Goal: Task Accomplishment & Management: Manage account settings

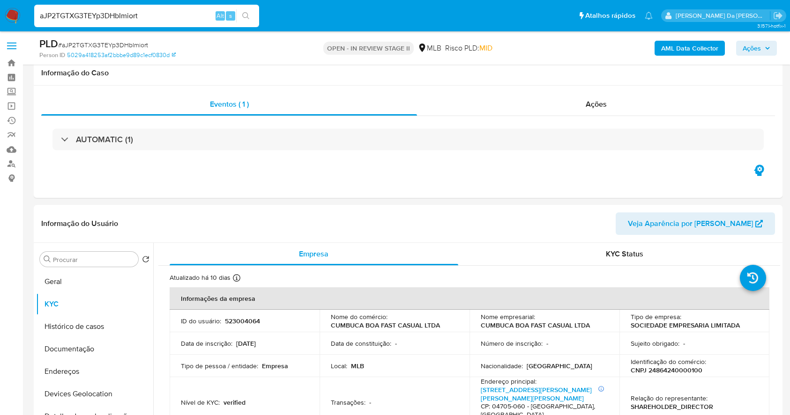
select select "10"
click at [195, 19] on input "aJP2TGTXG3TEYp3DHbImiort" at bounding box center [146, 16] width 225 height 12
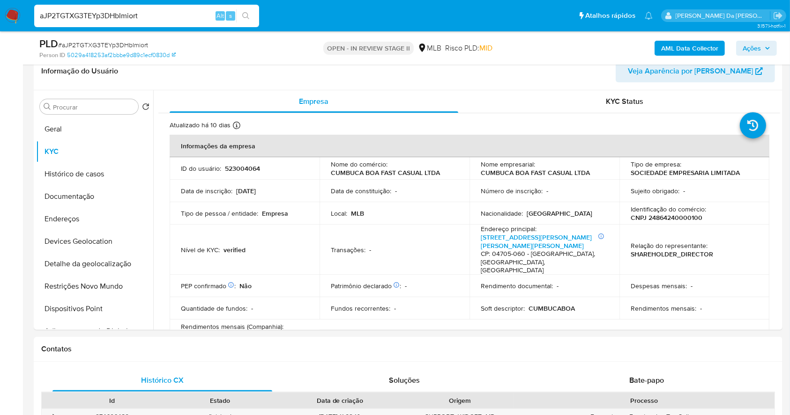
scroll to position [258, 0]
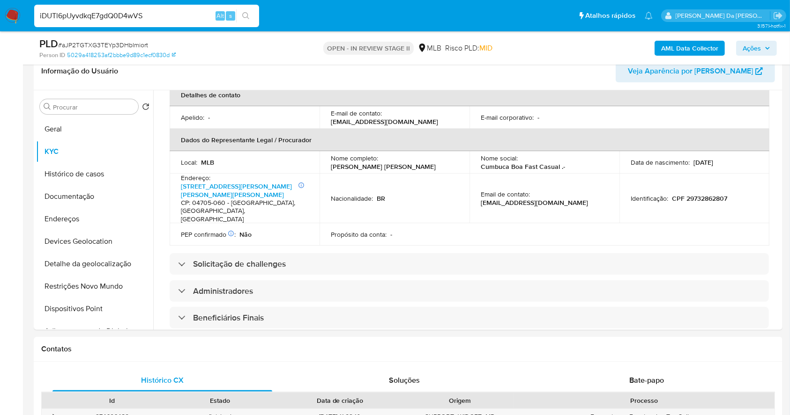
type input "iDUTl6pUyvdkqE7gdQ0D4wVS"
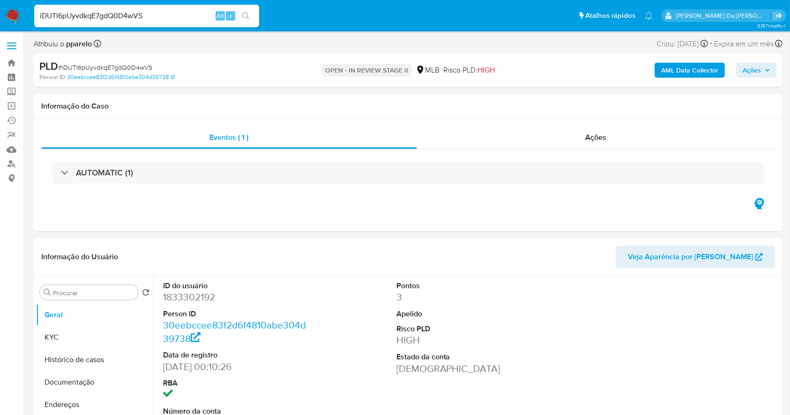
select select "10"
click at [89, 293] on input "Procurar" at bounding box center [93, 293] width 81 height 8
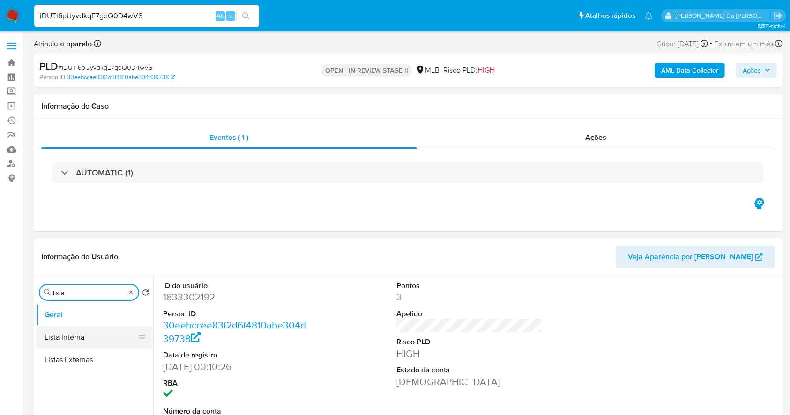
type input "lista"
click at [93, 335] on button "Lista Interna" at bounding box center [91, 337] width 110 height 22
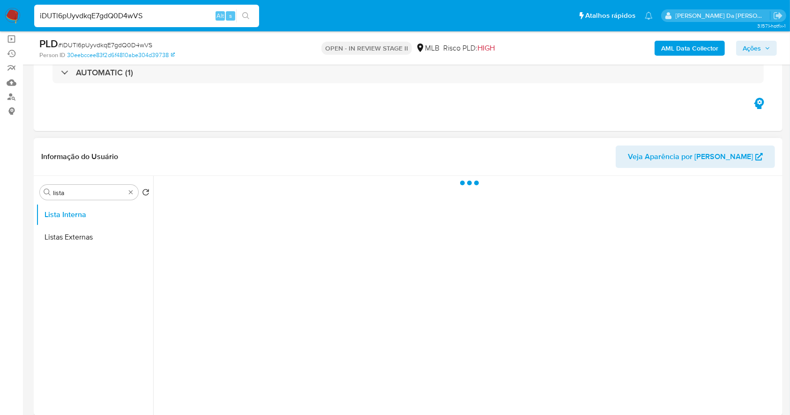
scroll to position [62, 0]
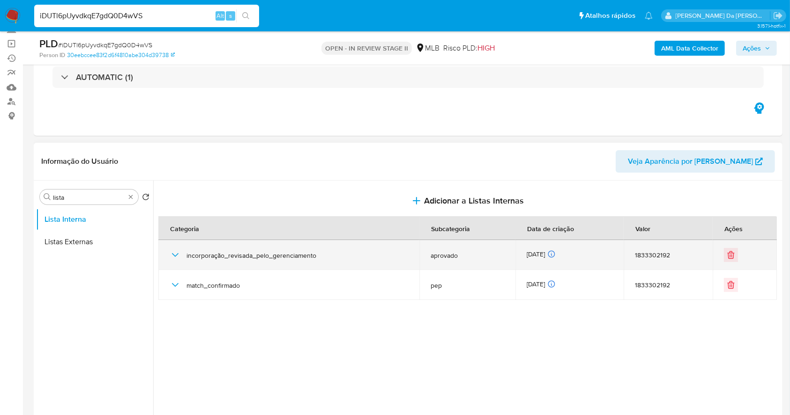
click at [285, 258] on span "incorporação_revisada_pelo_gerenciamento" at bounding box center [297, 255] width 222 height 8
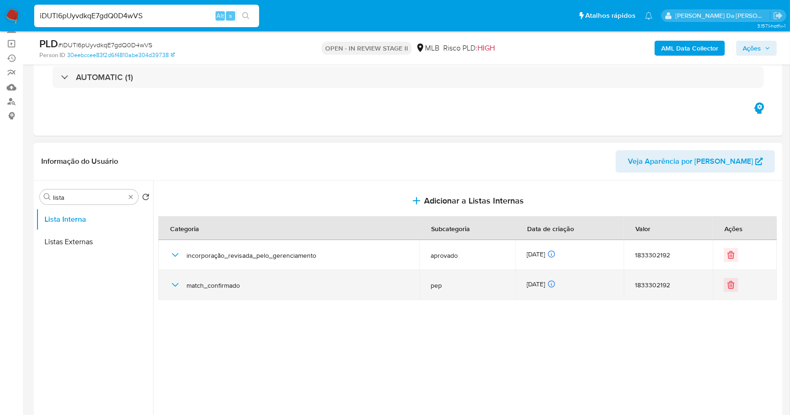
click at [172, 280] on icon "button" at bounding box center [175, 285] width 11 height 11
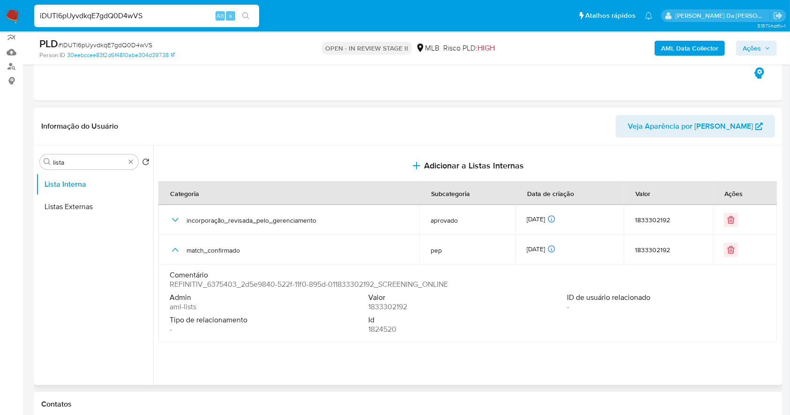
scroll to position [125, 0]
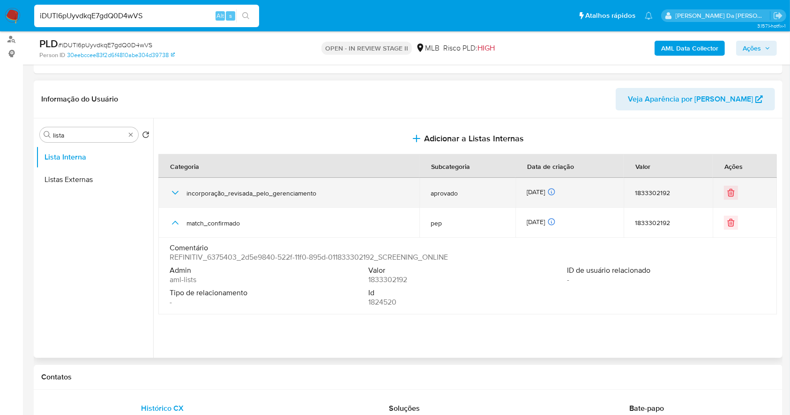
click at [179, 194] on icon "button" at bounding box center [175, 192] width 11 height 11
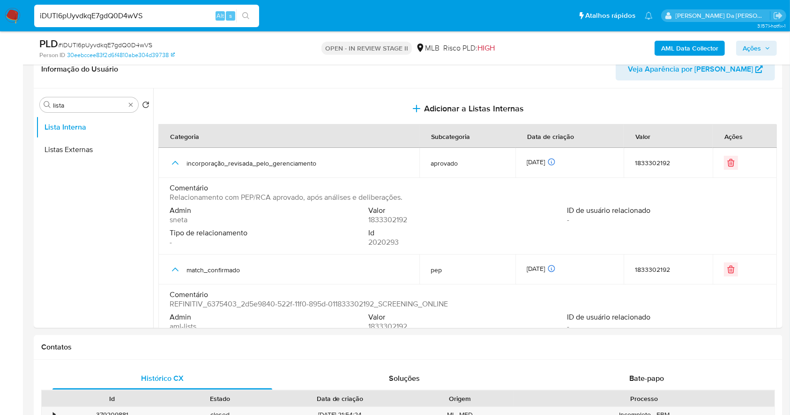
scroll to position [162, 0]
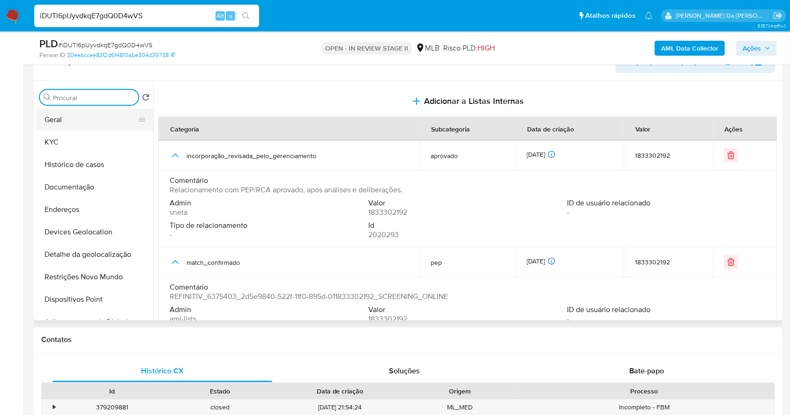
click at [85, 121] on button "Geral" at bounding box center [91, 120] width 110 height 22
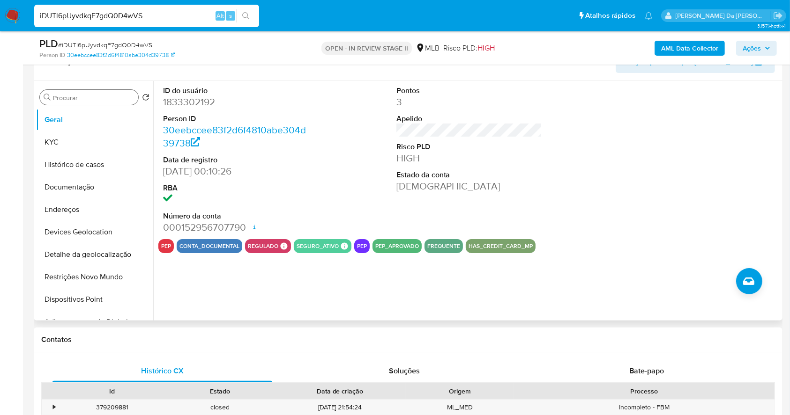
click at [477, 209] on div "Pontos 3 Apelido Risco PLD HIGH Estado da conta Ativa" at bounding box center [468, 160] width 155 height 158
click at [476, 201] on div "Pontos 3 Apelido Risco PLD HIGH Estado da conta Ativa" at bounding box center [468, 160] width 155 height 158
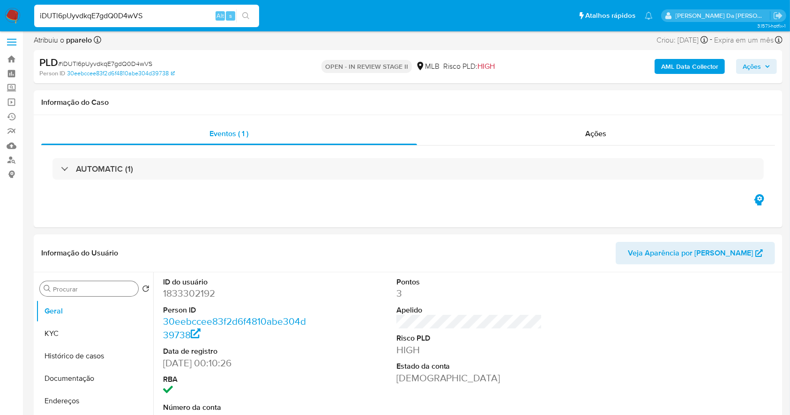
scroll to position [0, 0]
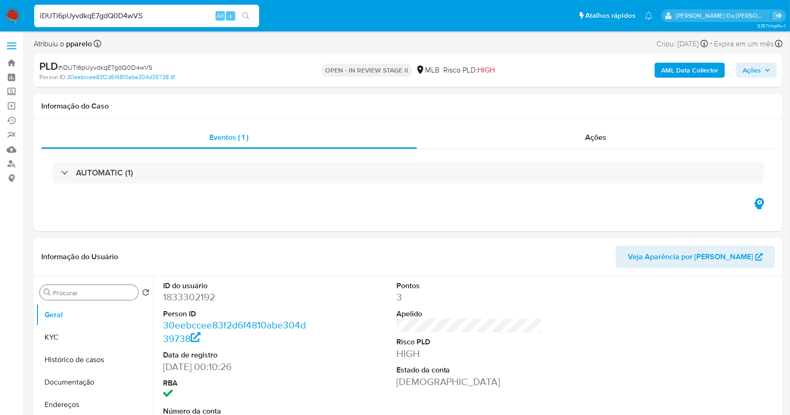
click at [119, 18] on input "iDUTl6pUyvdkqE7gdQ0D4wVS" at bounding box center [146, 16] width 225 height 12
paste input "mQ3m7v0O8Bc75NwlyHRNRbK4"
type input "mQ3m7v0O8Bc75NwlyHRNRbK4"
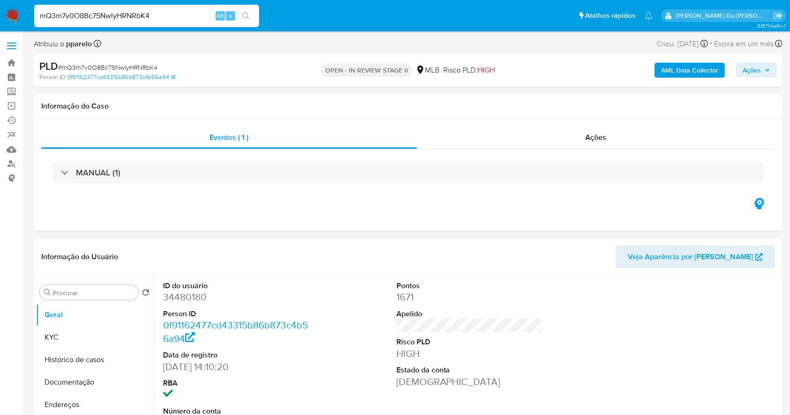
select select "10"
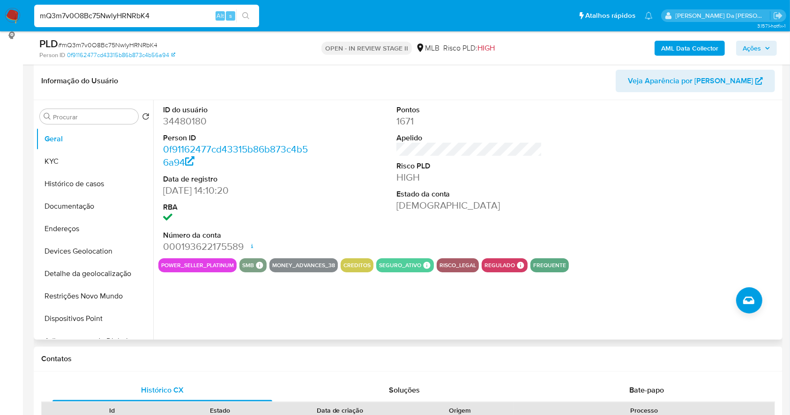
scroll to position [125, 0]
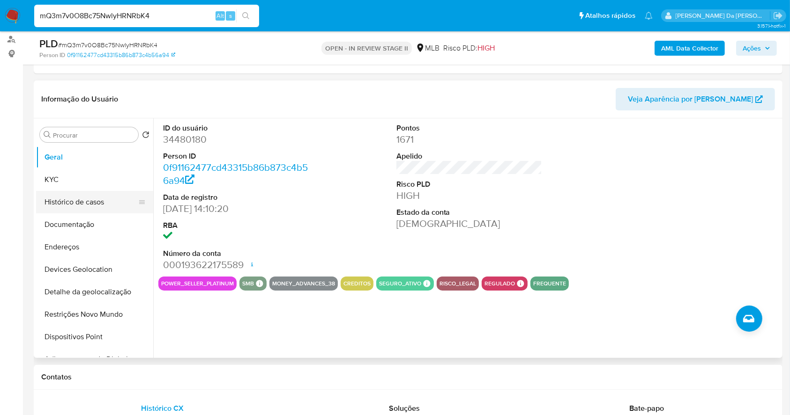
click at [88, 202] on button "Histórico de casos" at bounding box center [91, 202] width 110 height 22
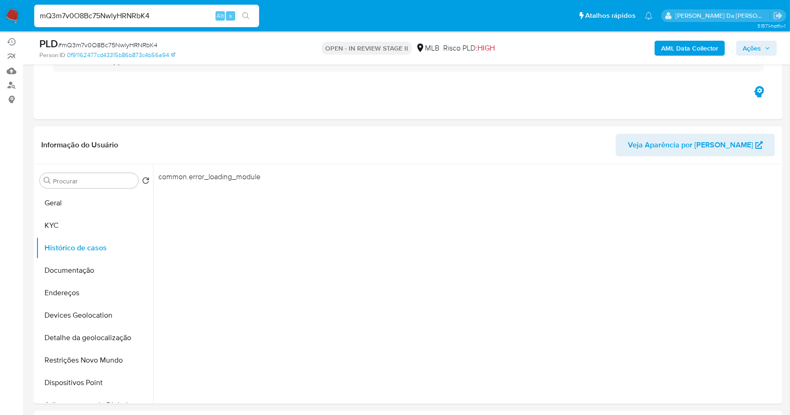
scroll to position [62, 0]
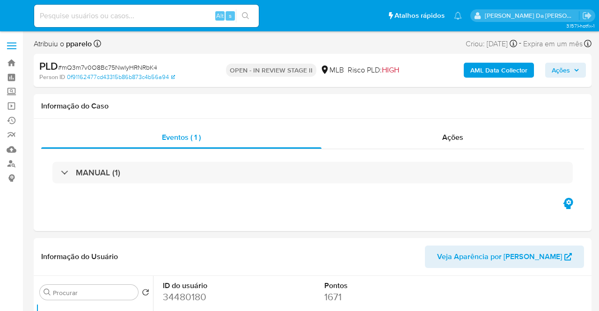
select select "10"
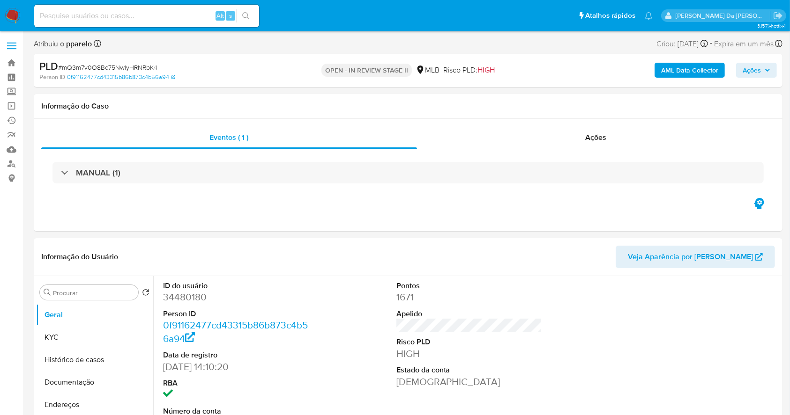
scroll to position [215, 0]
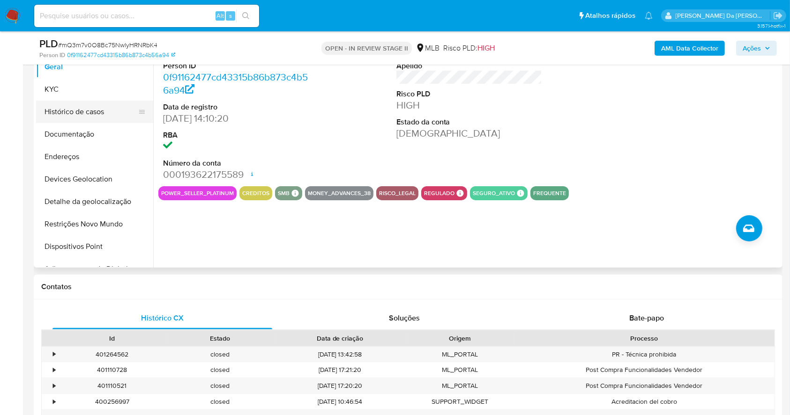
click at [64, 117] on button "Histórico de casos" at bounding box center [91, 112] width 110 height 22
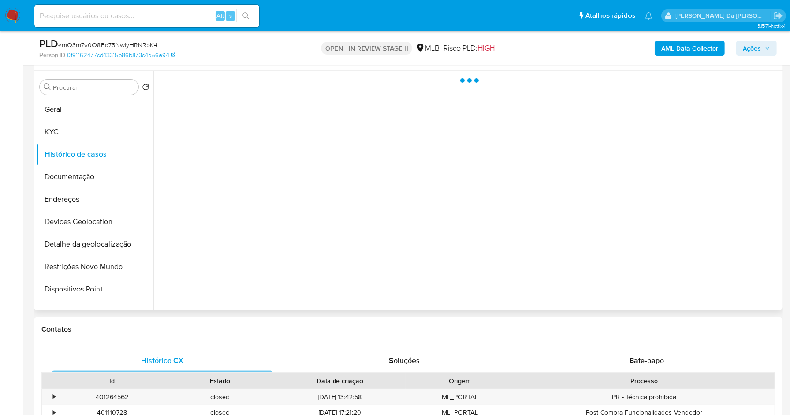
scroll to position [153, 0]
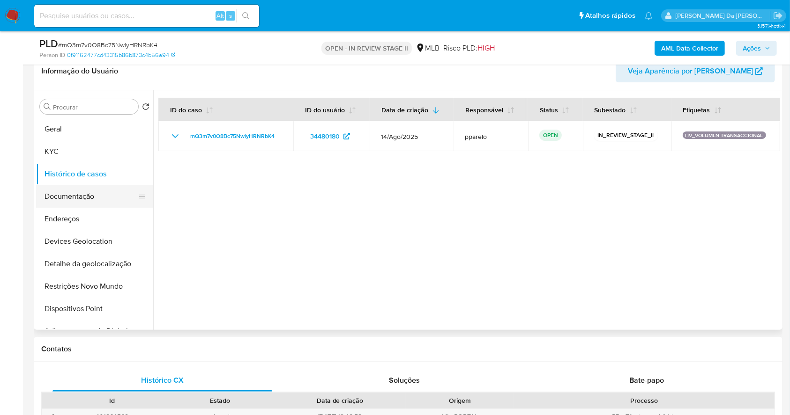
click at [102, 198] on button "Documentação" at bounding box center [91, 196] width 110 height 22
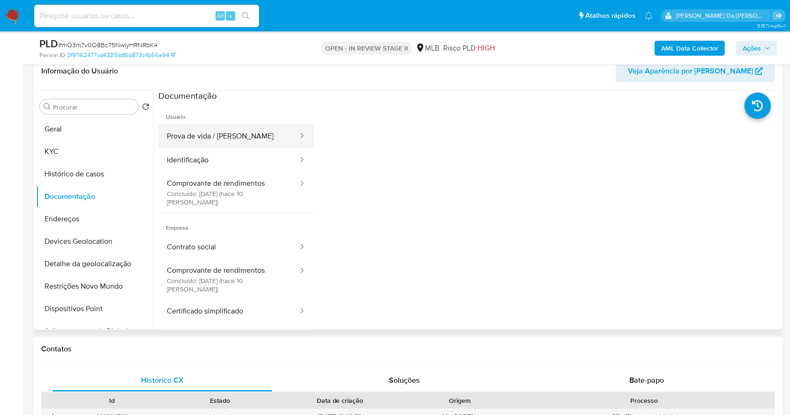
click at [225, 140] on button "Prova de vida / [PERSON_NAME]" at bounding box center [228, 137] width 140 height 24
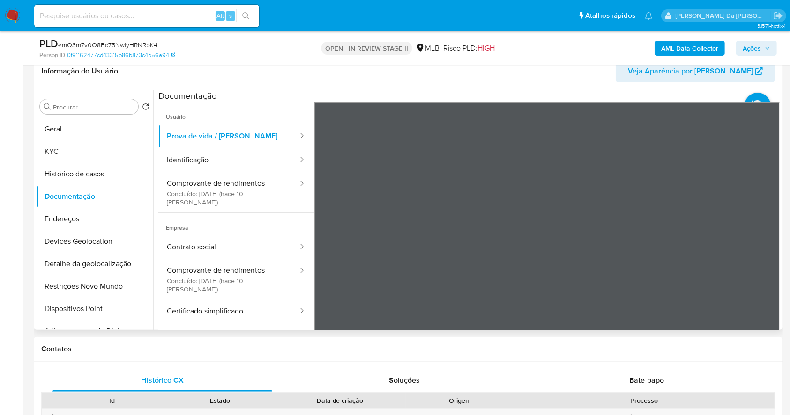
click at [297, 82] on div "Informação do Usuário Veja Aparência por Pessoa" at bounding box center [408, 71] width 748 height 38
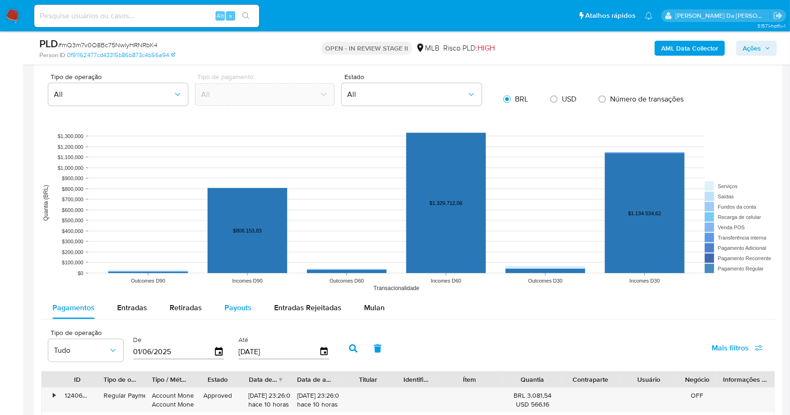
scroll to position [839, 0]
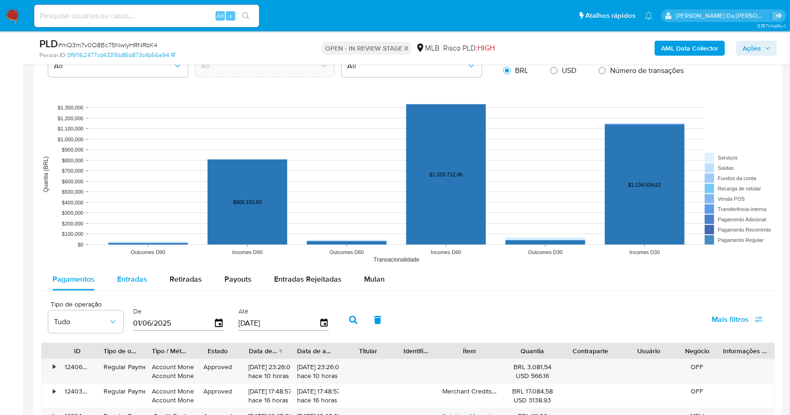
click at [132, 281] on span "Entradas" at bounding box center [132, 279] width 30 height 11
select select "10"
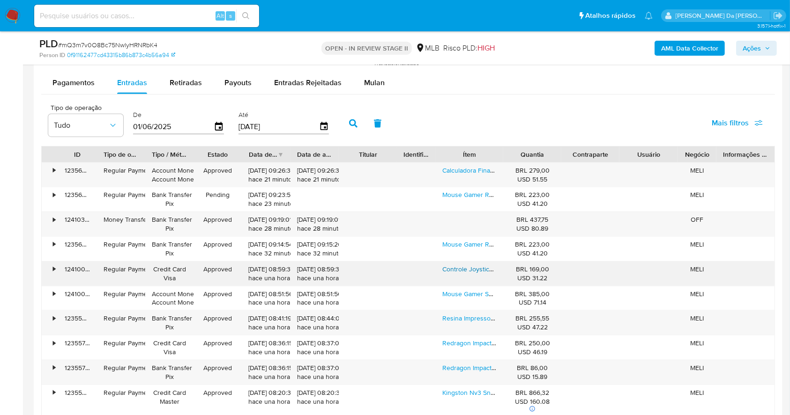
scroll to position [1089, 0]
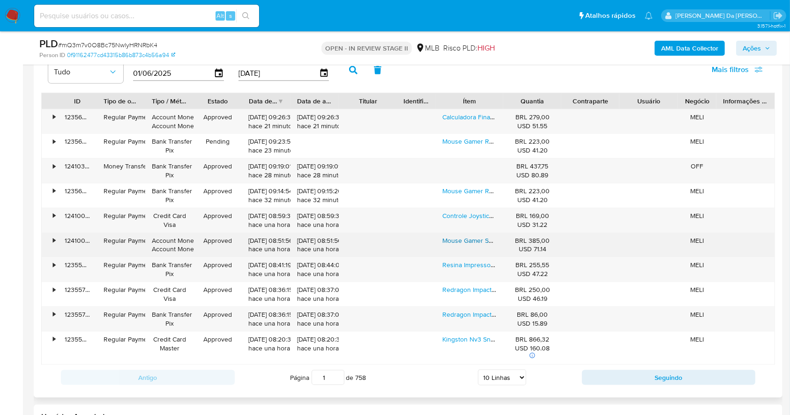
click at [477, 242] on link "Mouse Gamer Sem Fio Redragon M811rgb-pro Aatrox Wireless" at bounding box center [532, 240] width 181 height 9
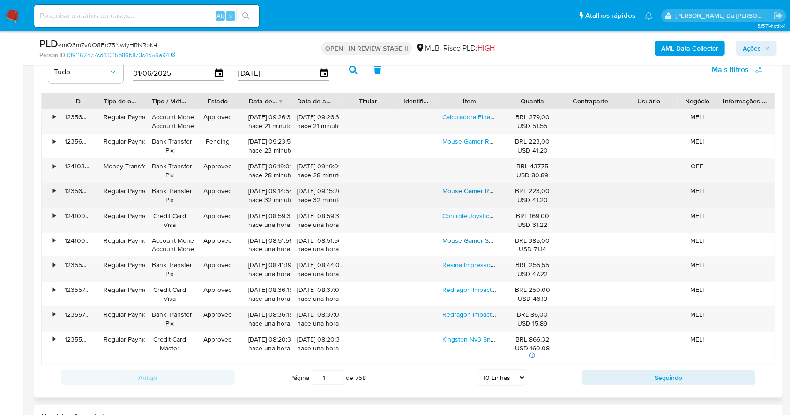
click at [479, 189] on link "Mouse Gamer Redragon Impact M908 Rgb 12400dpi Cor Preto" at bounding box center [533, 190] width 183 height 9
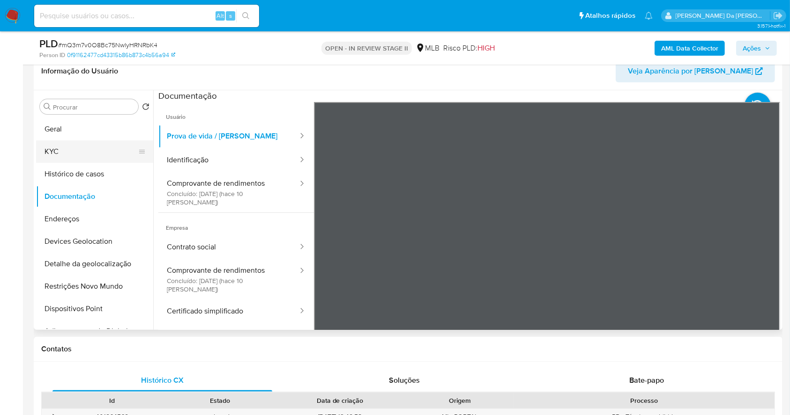
scroll to position [90, 0]
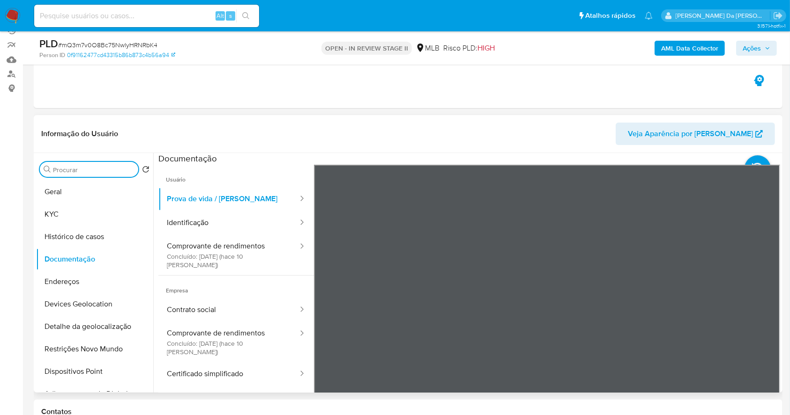
click at [84, 170] on input "Procurar" at bounding box center [93, 170] width 81 height 8
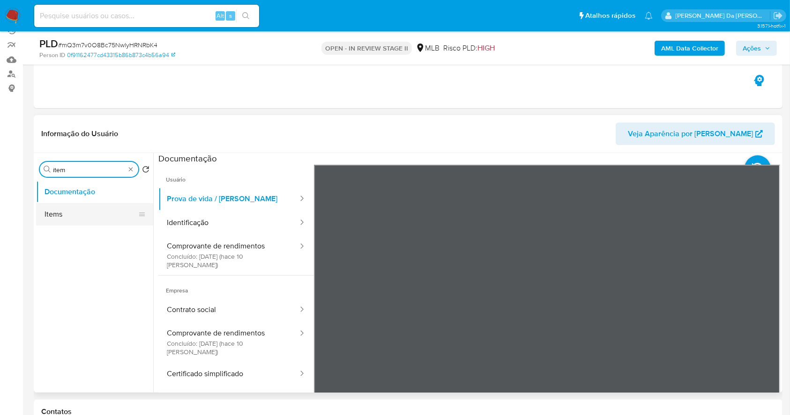
type input "item"
click at [82, 221] on button "Items" at bounding box center [91, 214] width 110 height 22
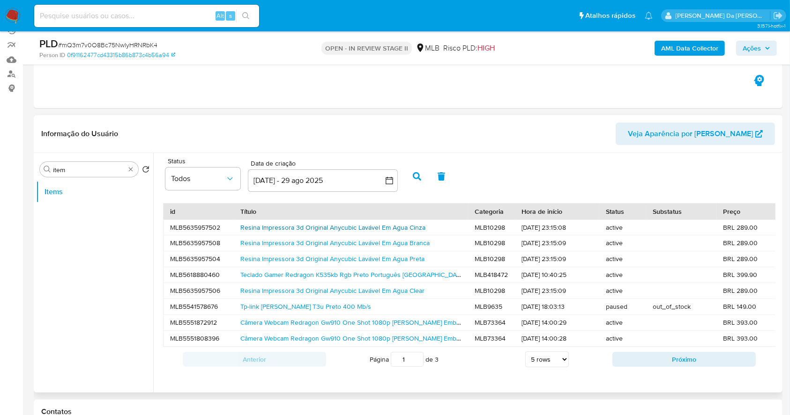
click at [314, 227] on link "Resina Impressora 3d Original Anycubic Lavável Em Agua Cinza" at bounding box center [332, 227] width 185 height 9
click at [271, 309] on link "Tp-link Archer T3u Preto 400 Mb/s" at bounding box center [305, 306] width 131 height 9
click at [264, 311] on link "Câmera Webcam Redragon Gw910 One Shot 1080p Luz Embutido Cor" at bounding box center [361, 338] width 243 height 9
click at [168, 17] on input at bounding box center [146, 16] width 225 height 12
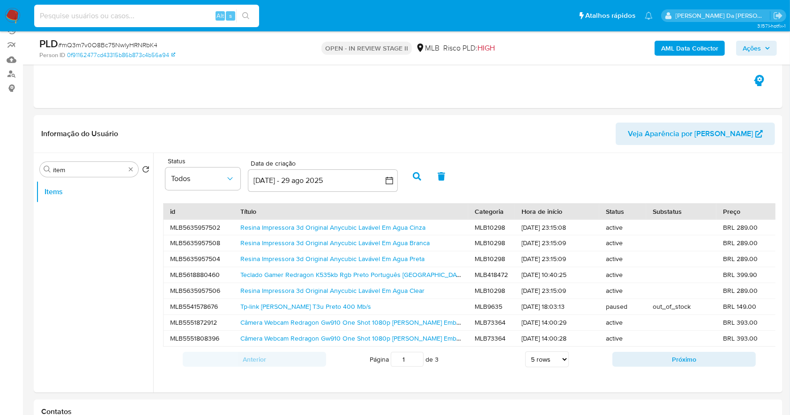
paste input "dnmvVwD7Nv9lzKNqR7RKfZtC"
type input "dnmvVwD7Nv9lzKNqR7RKfZtC"
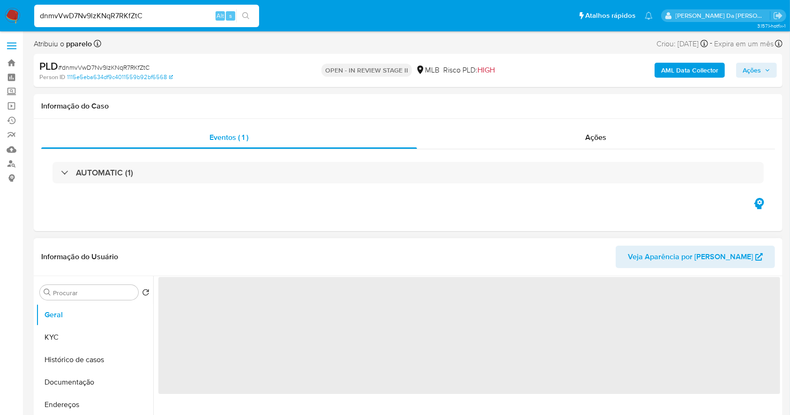
select select "10"
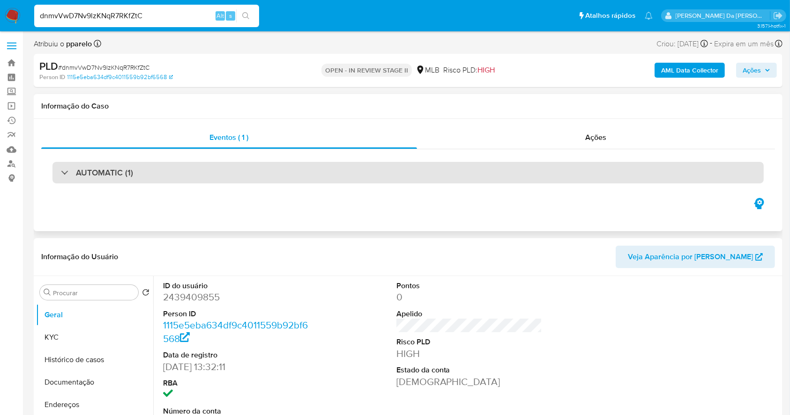
click at [124, 175] on h3 "AUTOMATIC (1)" at bounding box center [104, 173] width 57 height 10
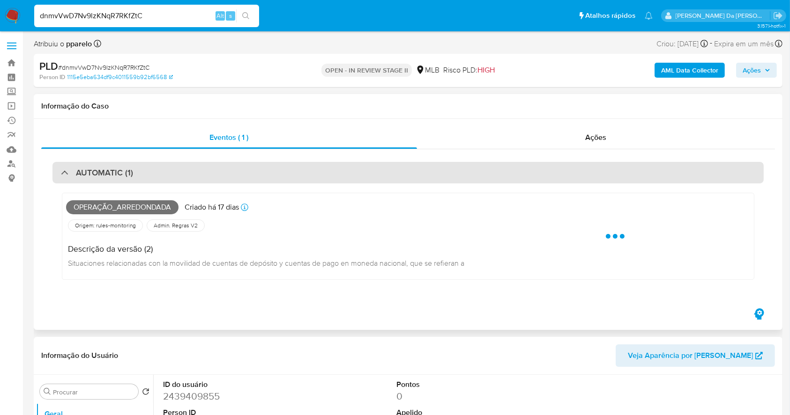
click at [124, 174] on h3 "AUTOMATIC (1)" at bounding box center [104, 173] width 57 height 10
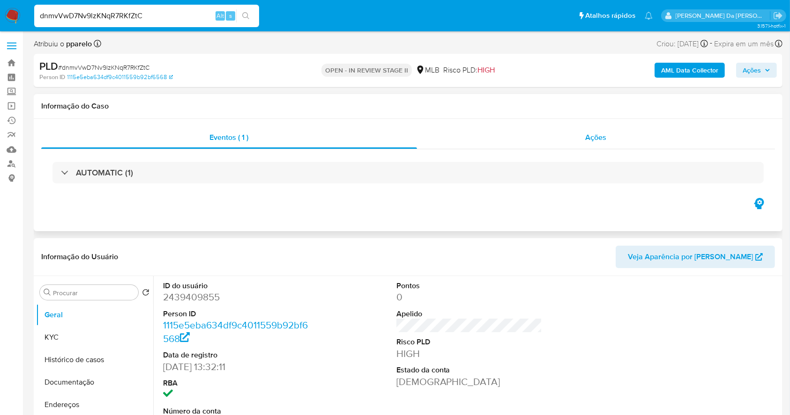
click at [584, 141] on div "Ações" at bounding box center [596, 137] width 358 height 22
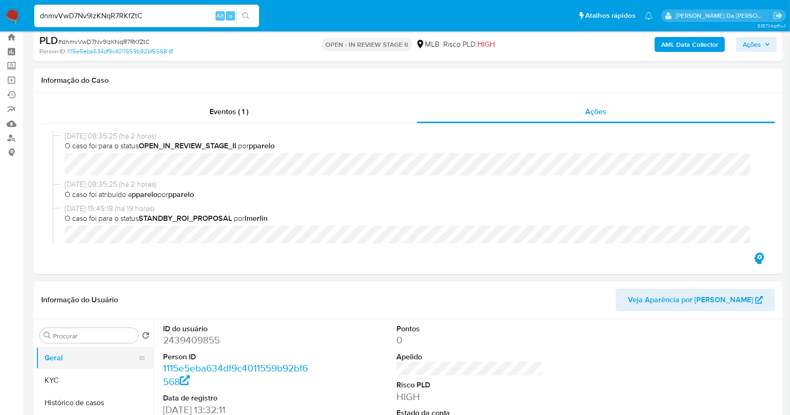
scroll to position [62, 0]
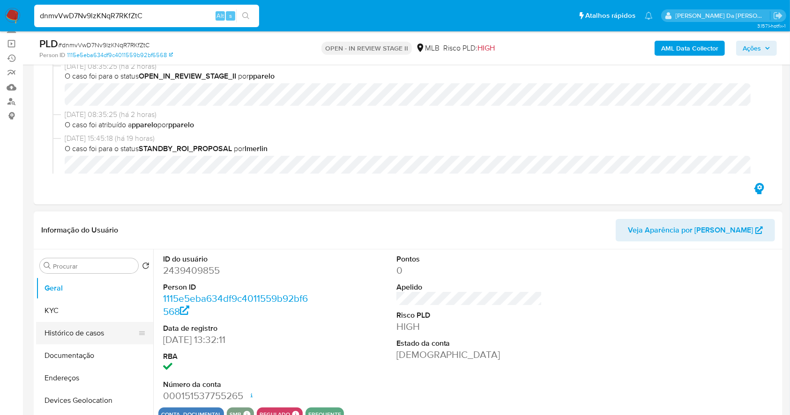
click at [77, 311] on button "Histórico de casos" at bounding box center [91, 333] width 110 height 22
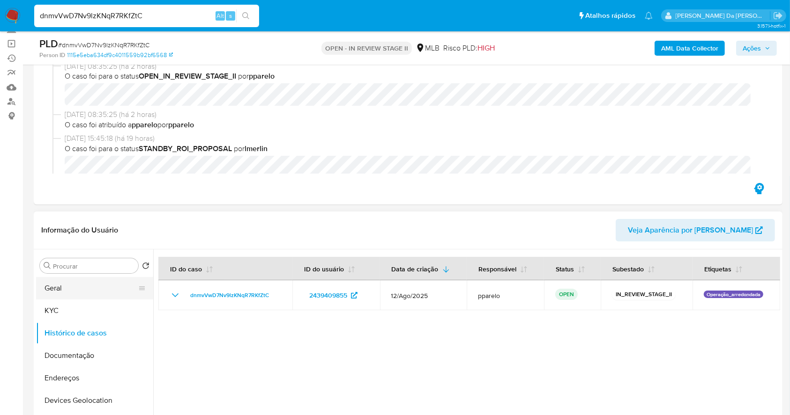
click at [89, 283] on button "Geral" at bounding box center [91, 288] width 110 height 22
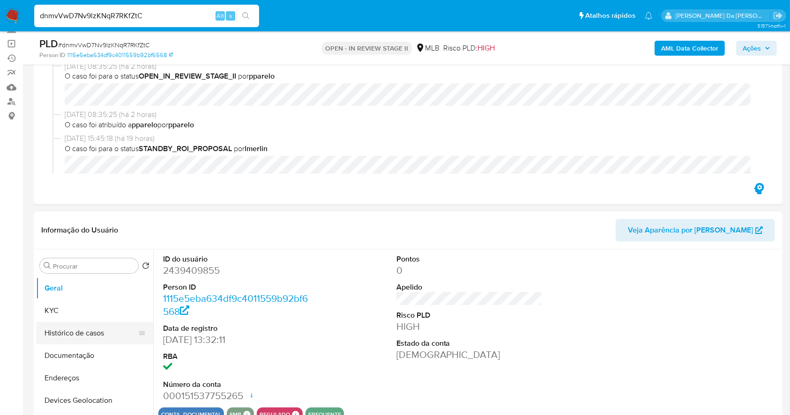
click at [87, 311] on button "Histórico de casos" at bounding box center [91, 333] width 110 height 22
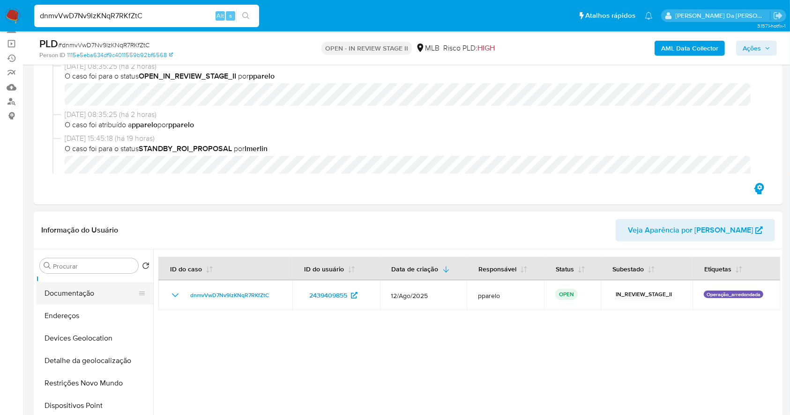
click at [85, 295] on button "Documentação" at bounding box center [91, 293] width 110 height 22
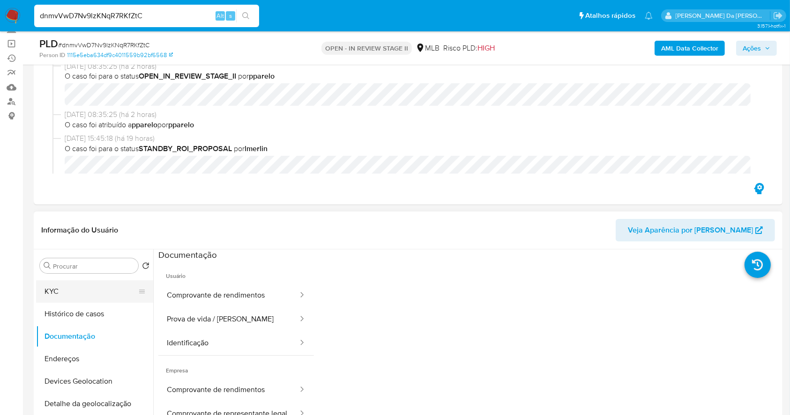
scroll to position [0, 0]
click at [70, 290] on button "Geral" at bounding box center [91, 288] width 110 height 22
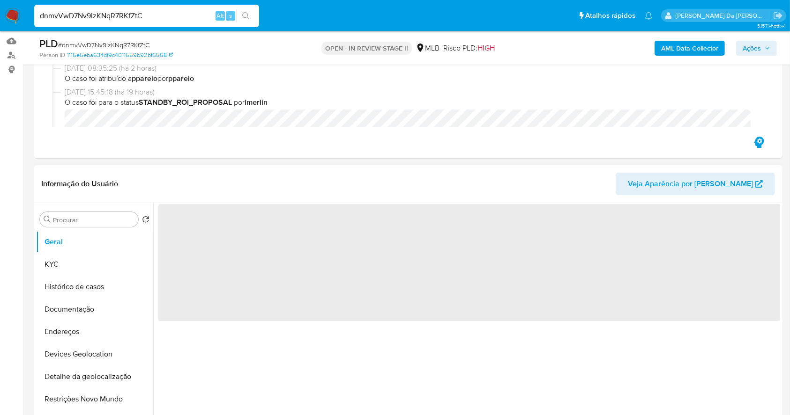
scroll to position [187, 0]
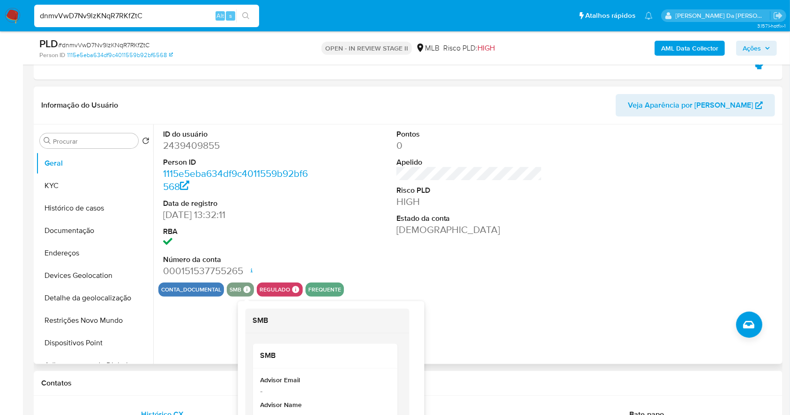
click at [245, 288] on icon at bounding box center [247, 289] width 7 height 7
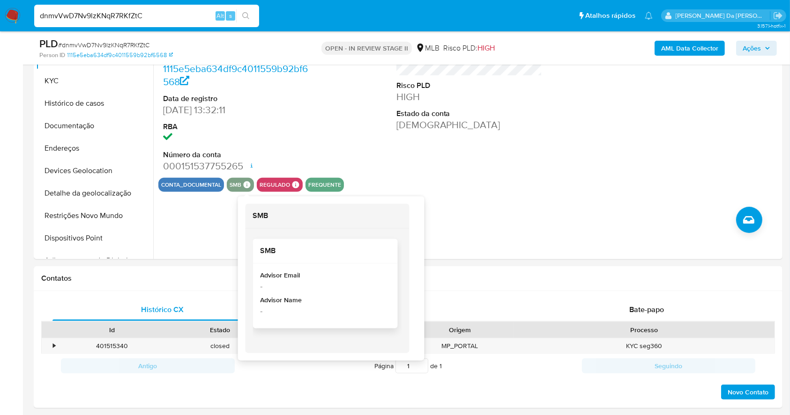
scroll to position [312, 0]
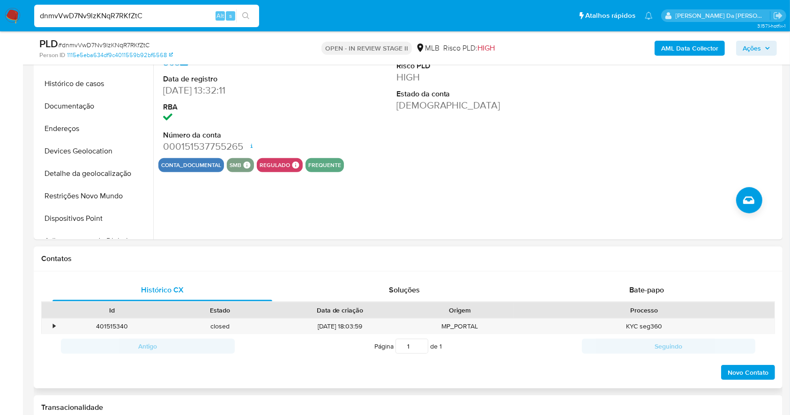
click at [596, 251] on div "Contatos" at bounding box center [408, 259] width 748 height 25
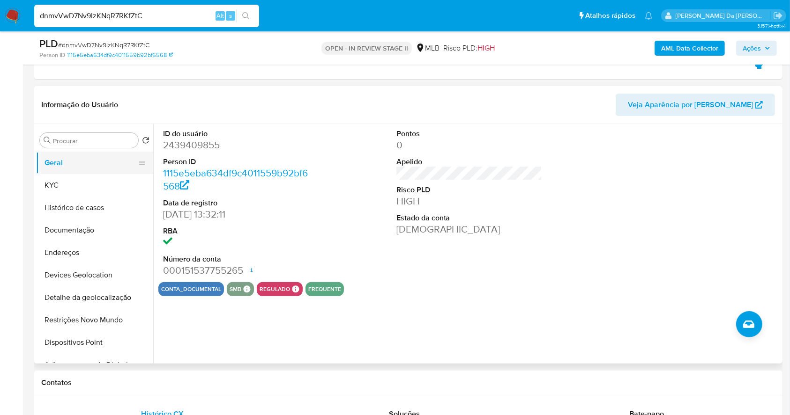
scroll to position [187, 0]
click at [50, 184] on button "KYC" at bounding box center [91, 186] width 110 height 22
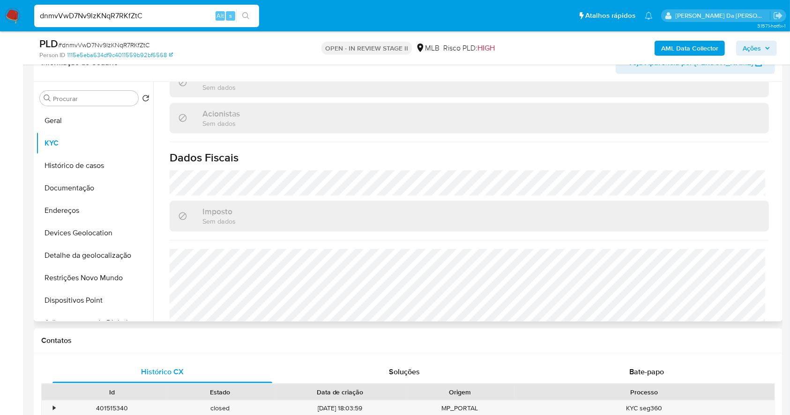
scroll to position [250, 0]
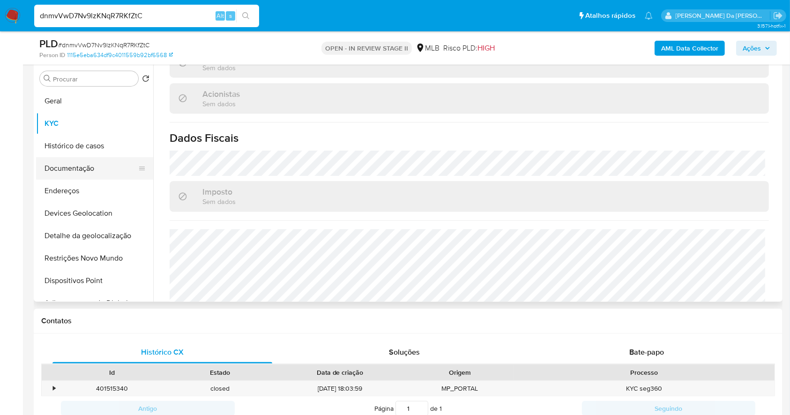
click at [89, 171] on button "Documentação" at bounding box center [91, 168] width 110 height 22
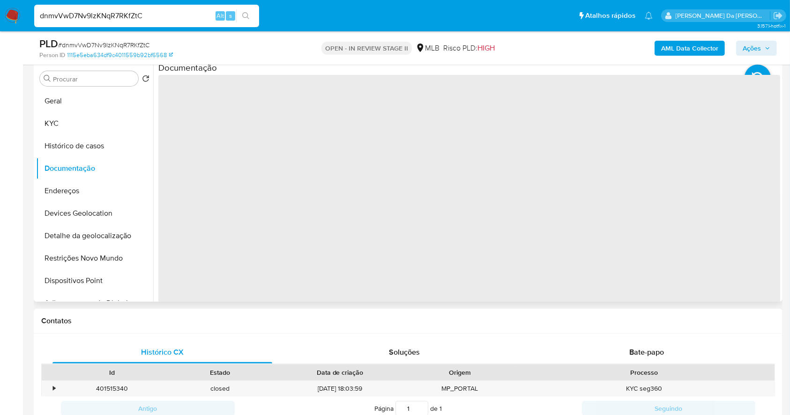
scroll to position [125, 0]
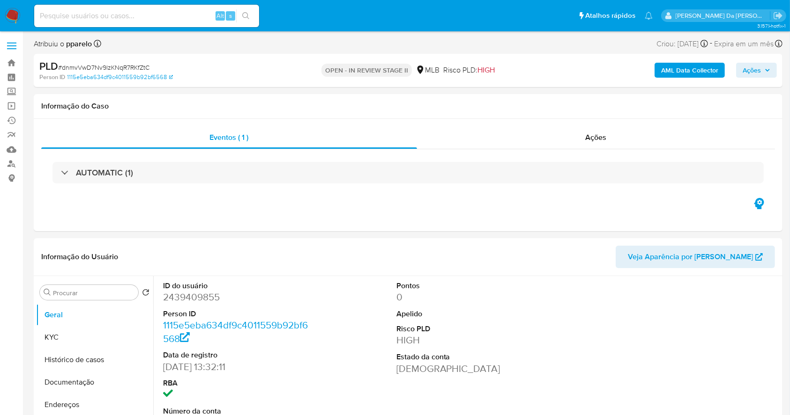
select select "10"
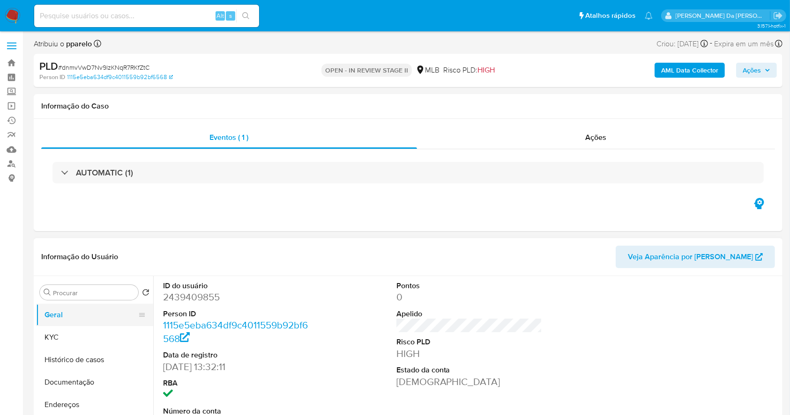
drag, startPoint x: 84, startPoint y: 342, endPoint x: 105, endPoint y: 323, distance: 28.2
click at [84, 343] on button "KYC" at bounding box center [94, 337] width 117 height 22
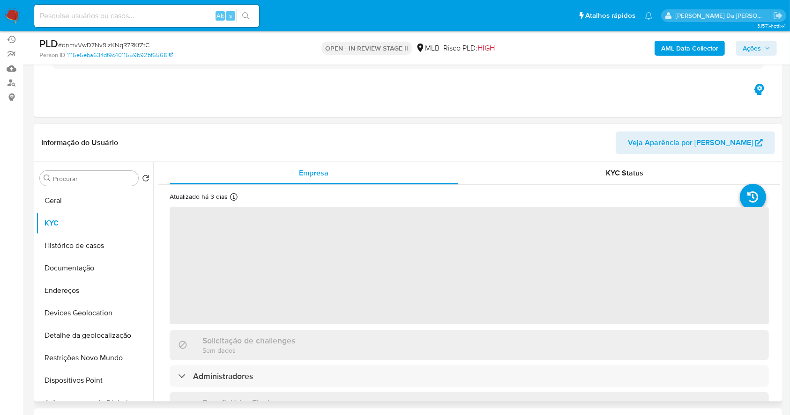
scroll to position [125, 0]
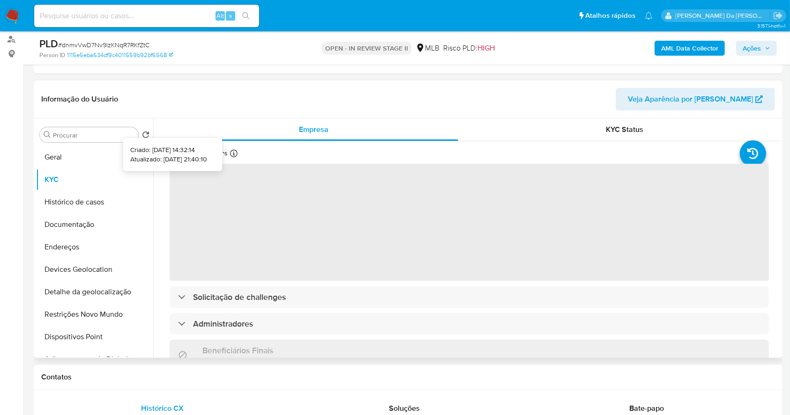
click at [231, 152] on icon at bounding box center [233, 153] width 7 height 7
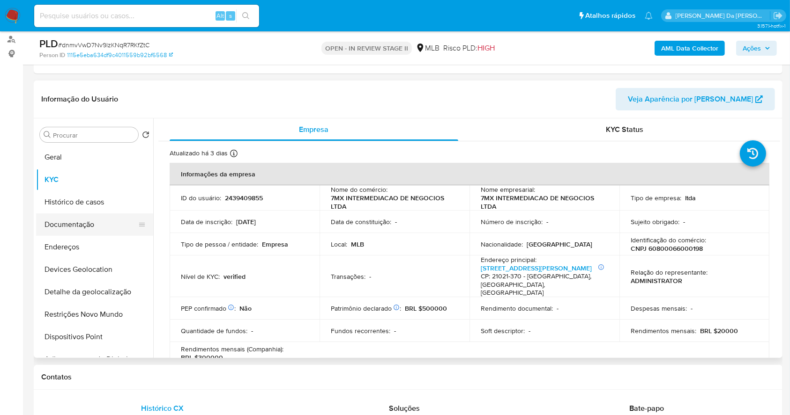
click at [93, 226] on button "Documentação" at bounding box center [91, 225] width 110 height 22
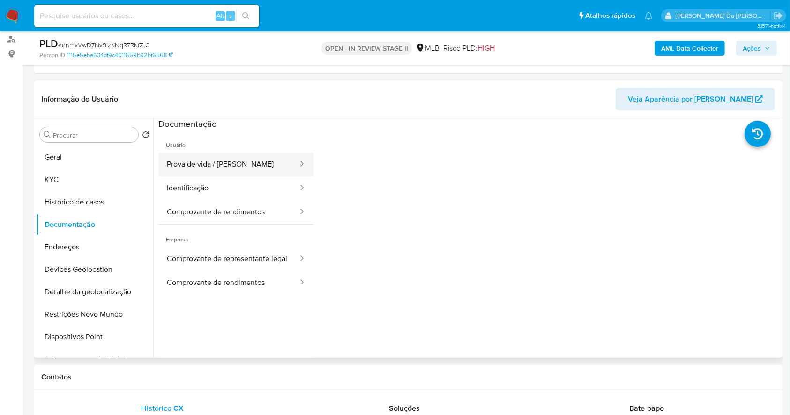
click at [236, 163] on button "Prova de vida / [PERSON_NAME]" at bounding box center [228, 165] width 140 height 24
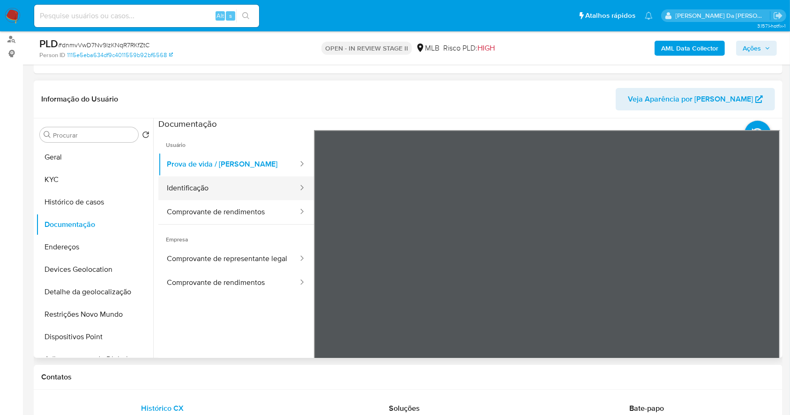
click at [243, 190] on button "Identificação" at bounding box center [228, 189] width 140 height 24
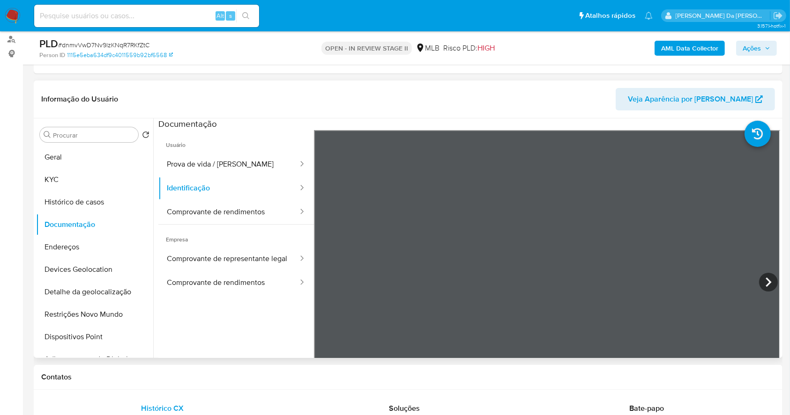
scroll to position [103, 0]
click at [172, 171] on button "Prova de vida / Selfie" at bounding box center [228, 165] width 140 height 24
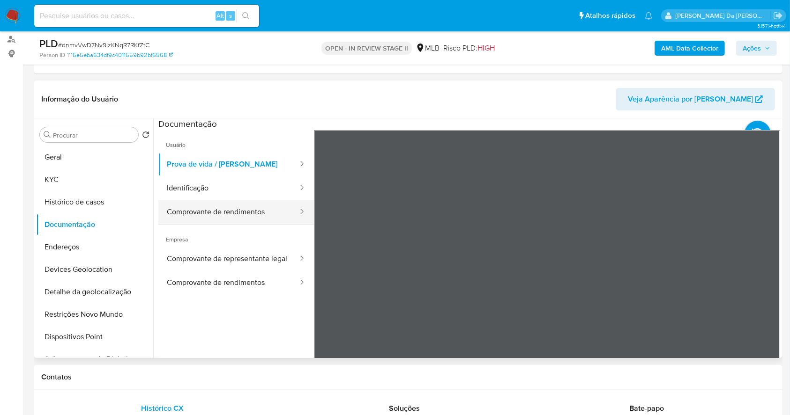
click at [201, 209] on button "Comprovante de rendimentos" at bounding box center [228, 212] width 140 height 24
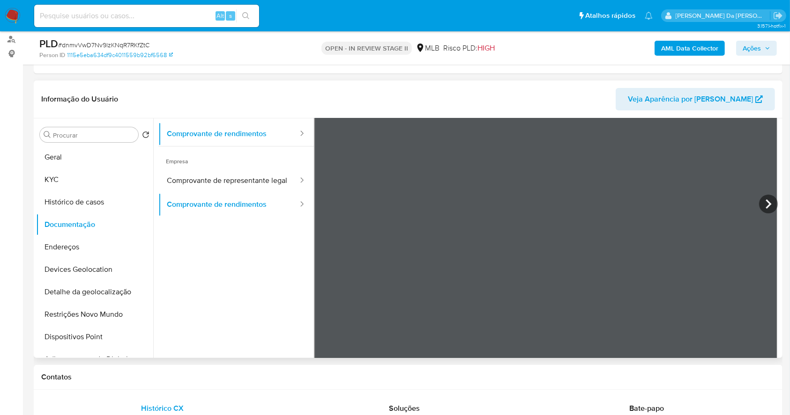
scroll to position [81, 0]
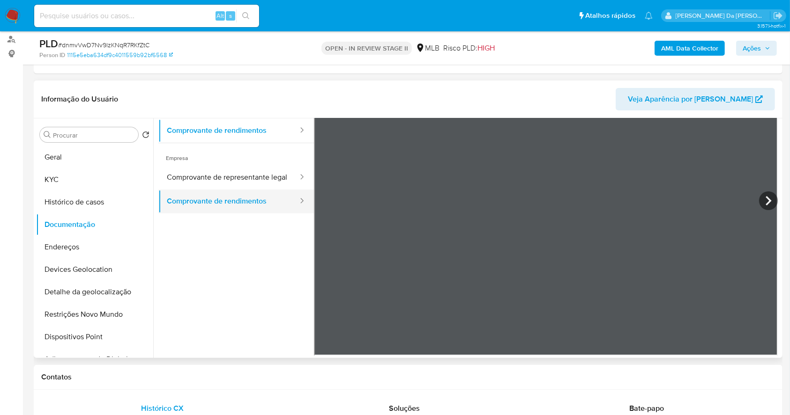
click at [256, 208] on button "Comprovante de rendimentos" at bounding box center [228, 202] width 140 height 24
click at [203, 10] on input at bounding box center [146, 16] width 225 height 12
paste input "EcsIaTatEx6JYay38qTpAy0Z"
type input "EcsIaTatEx6JYay38qTpAy0Z"
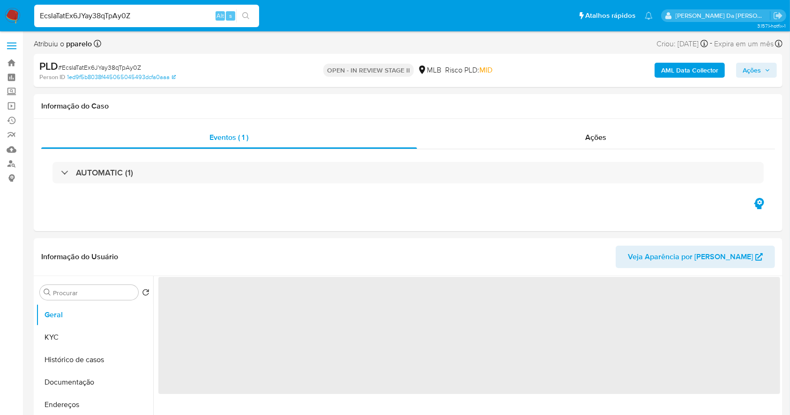
select select "10"
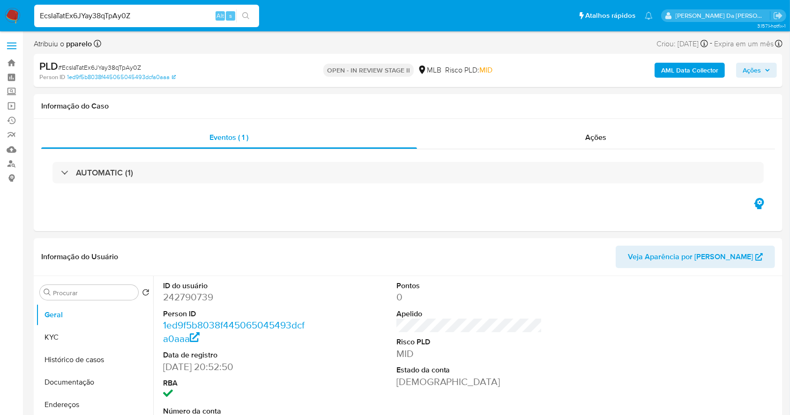
scroll to position [215, 0]
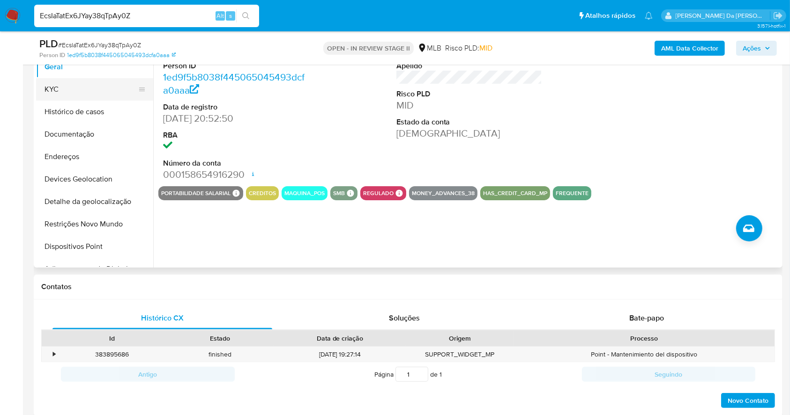
click at [90, 85] on button "KYC" at bounding box center [91, 89] width 110 height 22
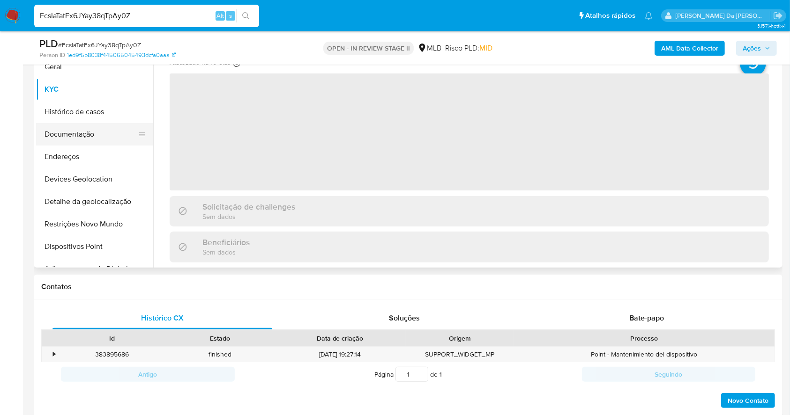
scroll to position [153, 0]
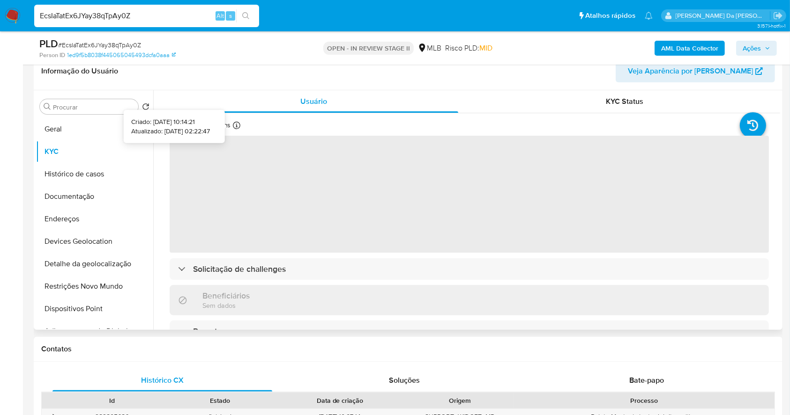
click at [237, 126] on icon at bounding box center [236, 125] width 7 height 7
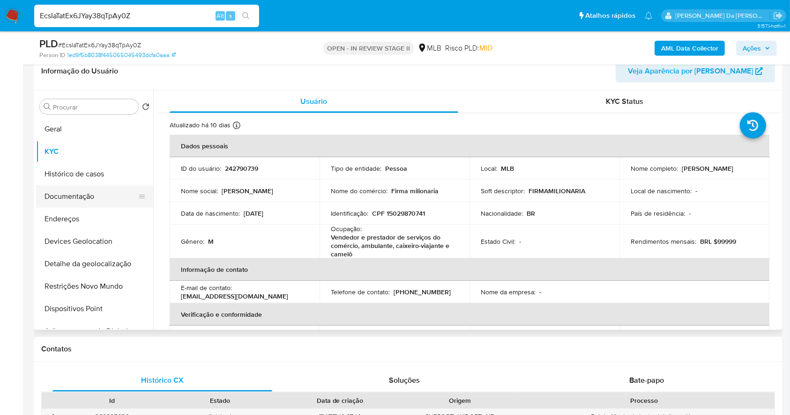
click at [98, 199] on button "Documentação" at bounding box center [91, 196] width 110 height 22
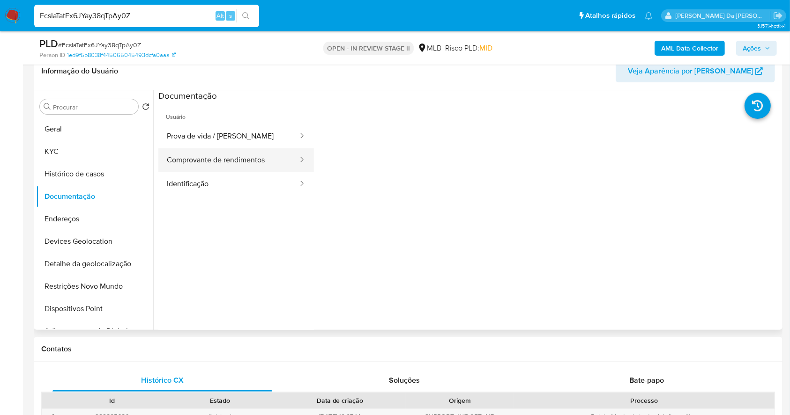
click at [243, 160] on button "Comprovante de rendimentos" at bounding box center [228, 160] width 140 height 24
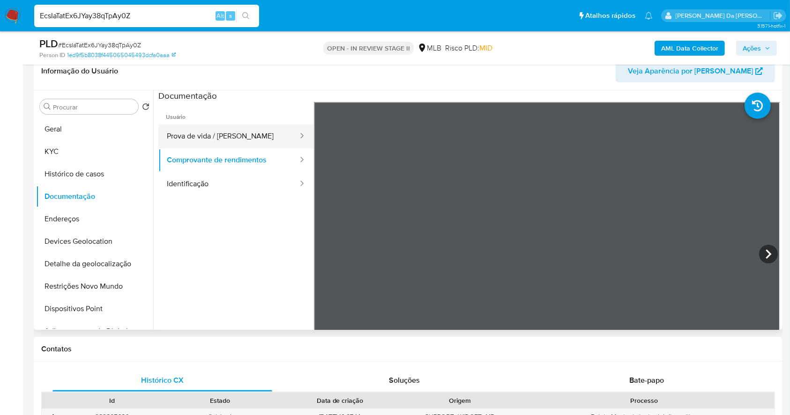
click at [233, 133] on button "Prova de vida / Selfie" at bounding box center [228, 137] width 140 height 24
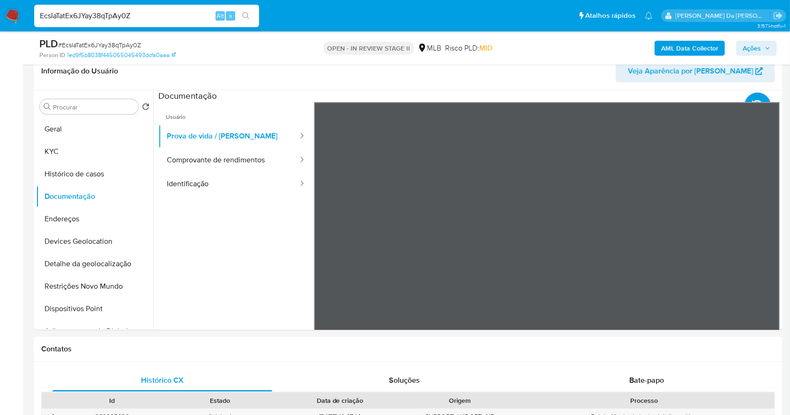
click at [126, 10] on input "EcsIaTatEx6JYay38qTpAy0Z" at bounding box center [146, 16] width 225 height 12
paste input "t4qlQN1v7GyAJuxy5DOD9Bc"
type input "Et4qlQN1v7GyAJuxy5DOD9Bc"
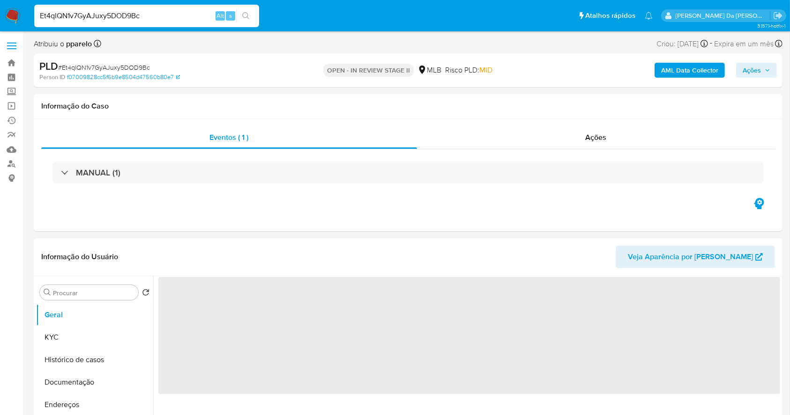
select select "10"
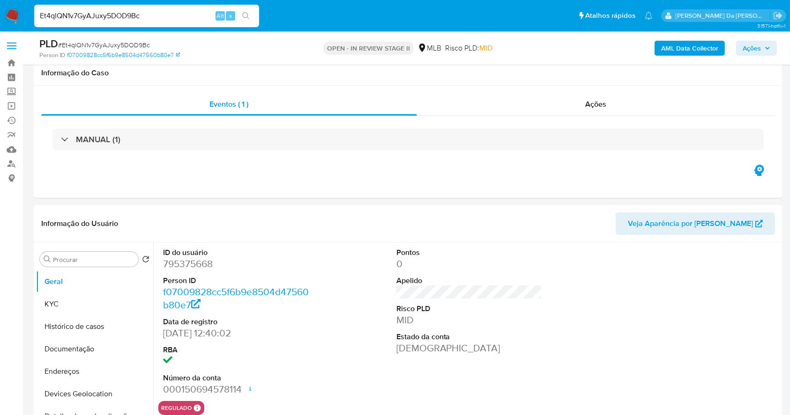
scroll to position [215, 0]
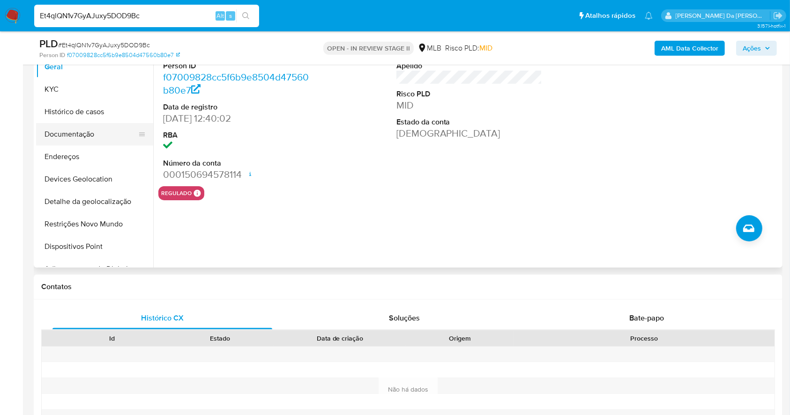
click at [67, 133] on button "Documentação" at bounding box center [91, 134] width 110 height 22
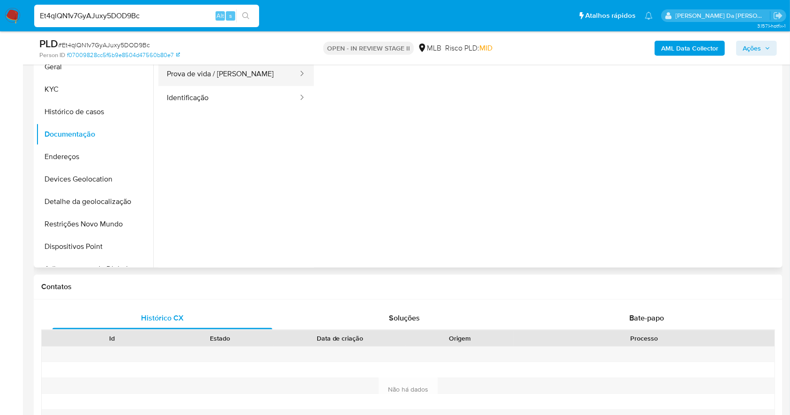
click at [218, 77] on button "Prova de vida / Selfie" at bounding box center [228, 74] width 140 height 24
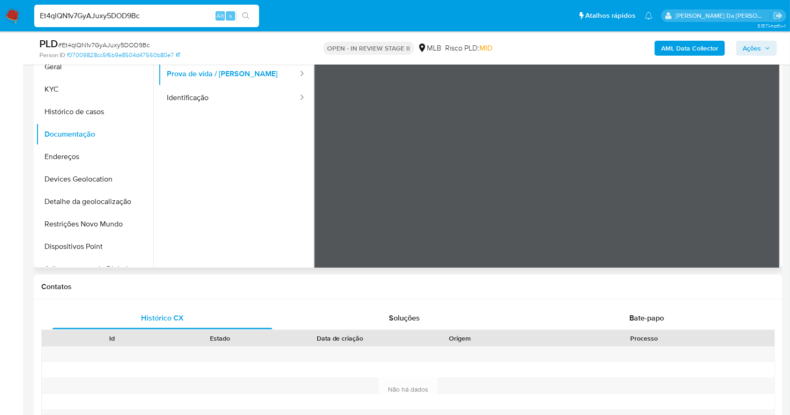
scroll to position [30, 0]
click at [239, 103] on button "Identificação" at bounding box center [228, 98] width 140 height 24
click at [236, 77] on button "Prova de vida / Selfie" at bounding box center [228, 74] width 140 height 24
click at [214, 18] on input "Et4qlQN1v7GyAJuxy5DOD9Bc" at bounding box center [146, 16] width 225 height 12
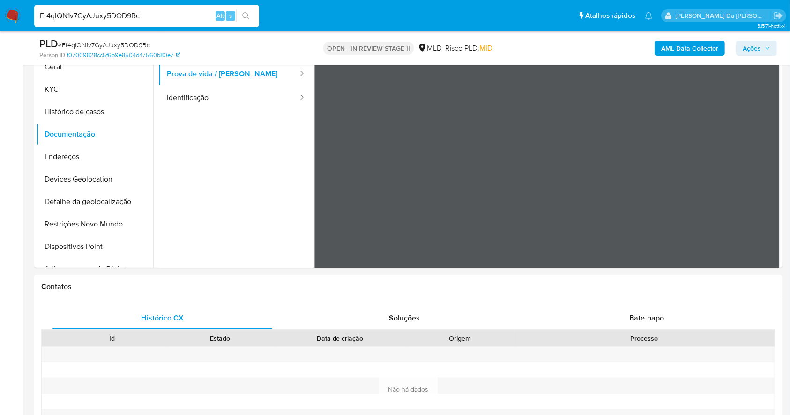
click at [214, 18] on input "Et4qlQN1v7GyAJuxy5DOD9Bc" at bounding box center [146, 16] width 225 height 12
paste input "xnXBl6EBbbZDCcbRVARDn3wF"
type input "xnXBl6EBbbZDCcbRVARDn3wF"
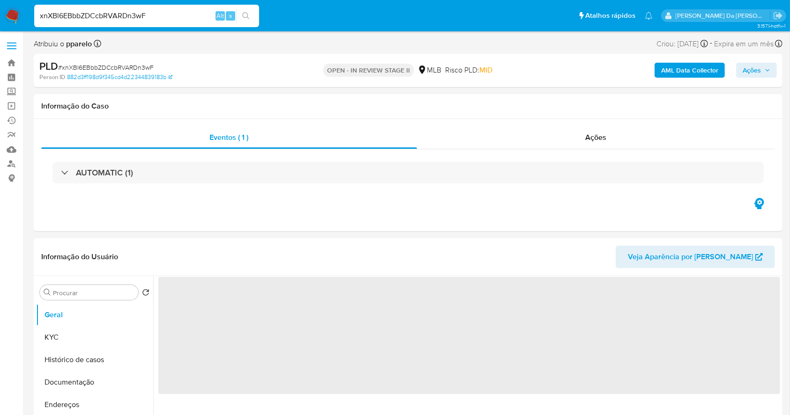
select select "10"
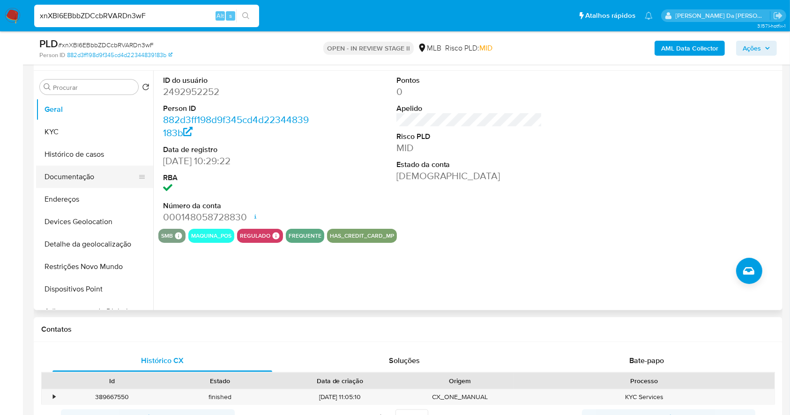
scroll to position [153, 0]
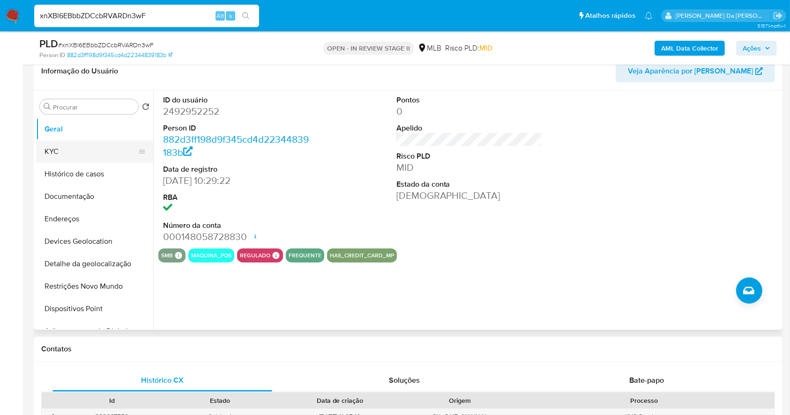
click at [60, 152] on button "KYC" at bounding box center [91, 151] width 110 height 22
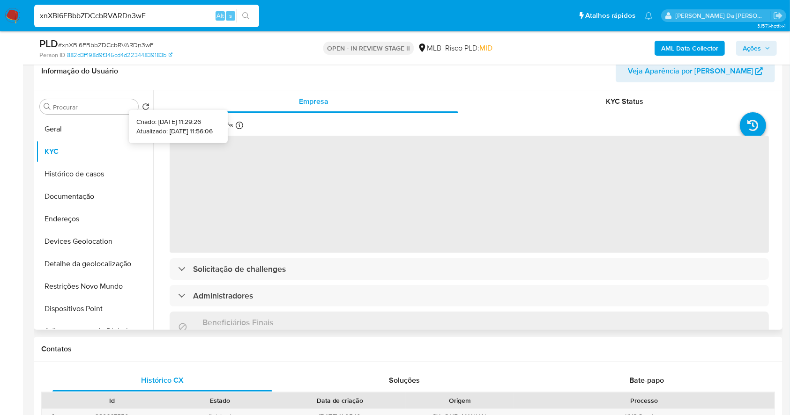
click at [236, 126] on icon at bounding box center [239, 125] width 7 height 7
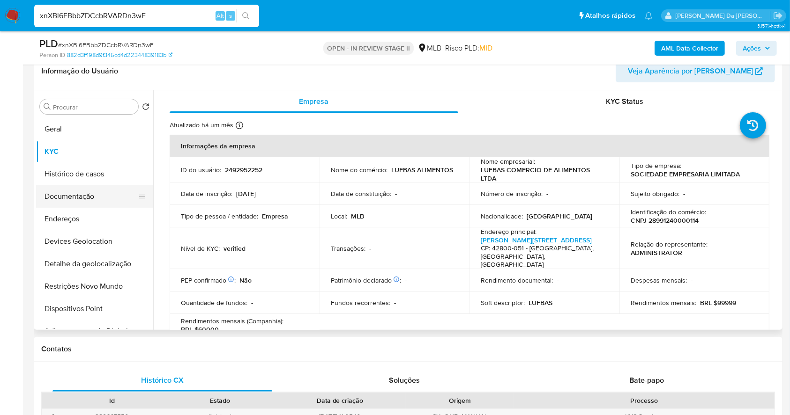
click at [84, 197] on button "Documentação" at bounding box center [91, 196] width 110 height 22
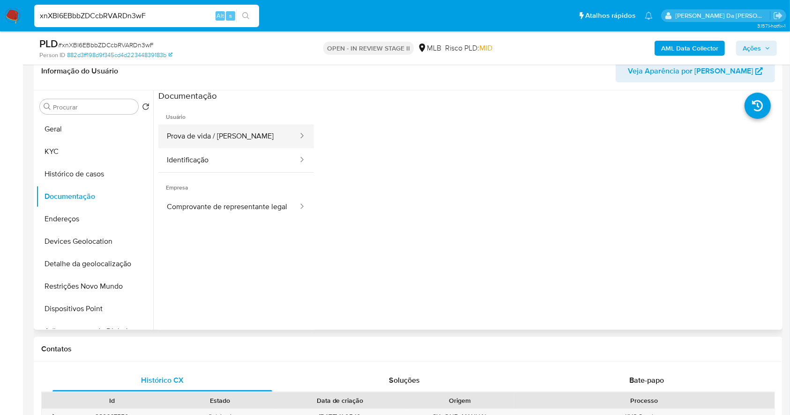
click at [243, 133] on button "Prova de vida / Selfie" at bounding box center [228, 137] width 140 height 24
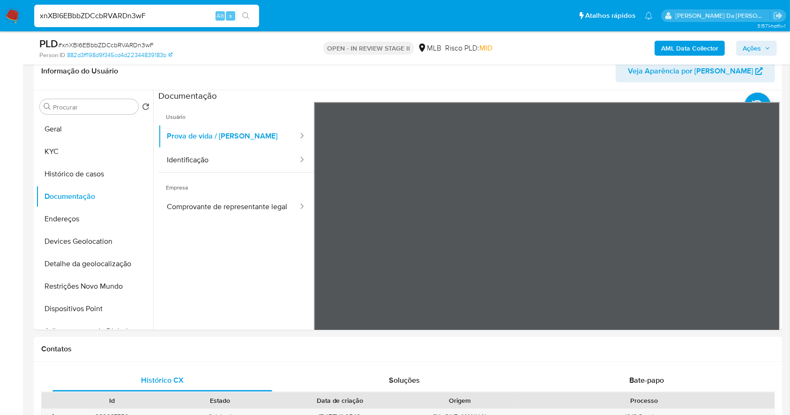
click at [178, 18] on input "xnXBl6EBbbZDCcbRVARDn3wF" at bounding box center [146, 16] width 225 height 12
paste input "mCJHo4XM8eL4JXyk98KGYYgH"
type input "mCJHo4XM8eL4JXyk98KGYYgH"
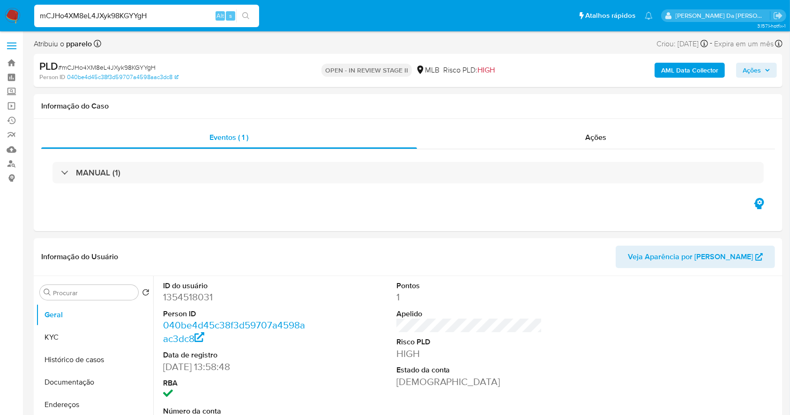
select select "10"
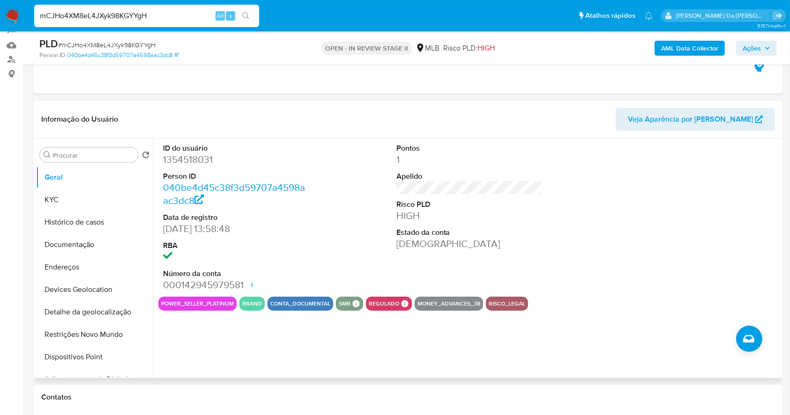
scroll to position [125, 0]
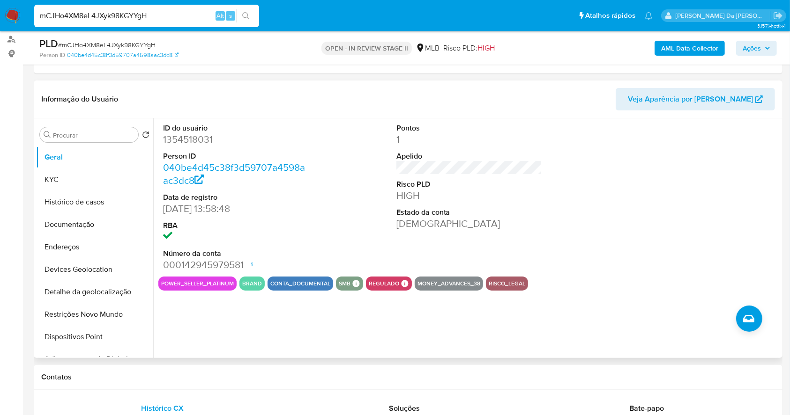
click at [184, 137] on dd "1354518031" at bounding box center [236, 139] width 146 height 13
click at [185, 137] on dd "1354518031" at bounding box center [236, 139] width 146 height 13
copy dd "1354518031"
click at [79, 181] on button "KYC" at bounding box center [91, 180] width 110 height 22
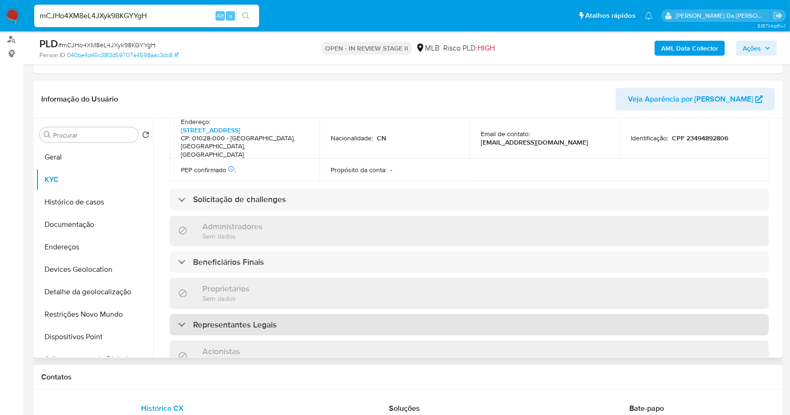
scroll to position [566, 0]
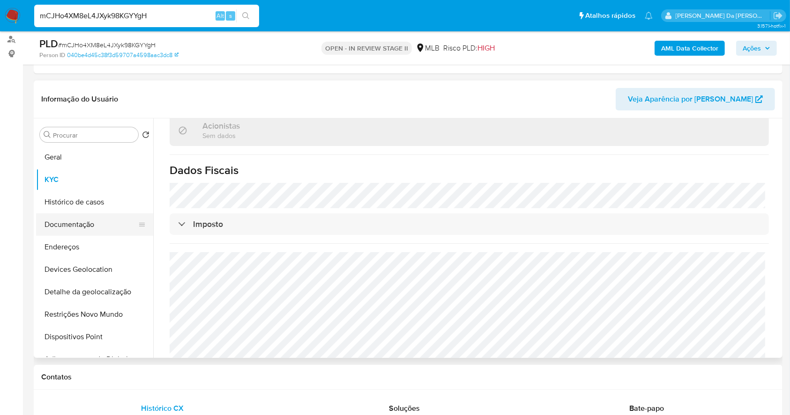
click at [64, 228] on button "Documentação" at bounding box center [91, 225] width 110 height 22
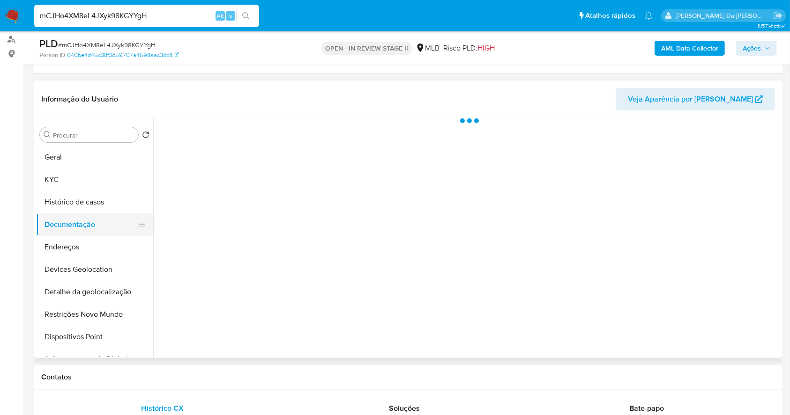
scroll to position [0, 0]
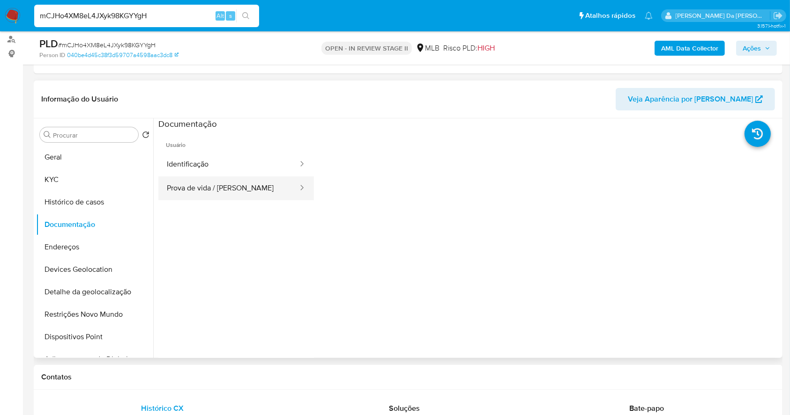
click at [231, 182] on button "Prova de vida / Selfie" at bounding box center [228, 189] width 140 height 24
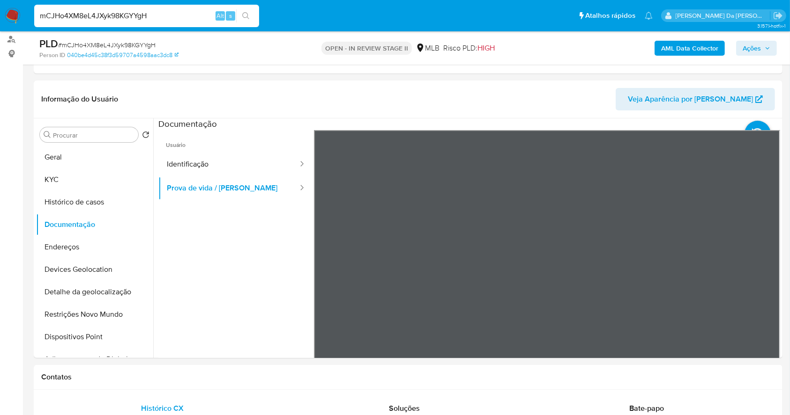
click at [173, 22] on div "mCJHo4XM8eL4JXyk98KGYYgH Alt s" at bounding box center [146, 16] width 225 height 22
click at [172, 21] on input "mCJHo4XM8eL4JXyk98KGYYgH" at bounding box center [146, 16] width 225 height 12
click at [173, 15] on input "mCJHo4XM8eL4JXyk98KGYYgH" at bounding box center [146, 16] width 225 height 12
paste input "pEnWhQDJz5Q5k1lj2rDOxExy"
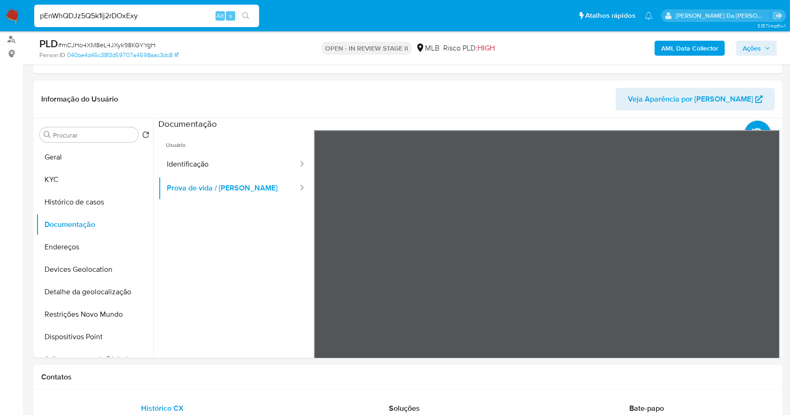
type input "pEnWhQDJz5Q5k1lj2rDOxExy"
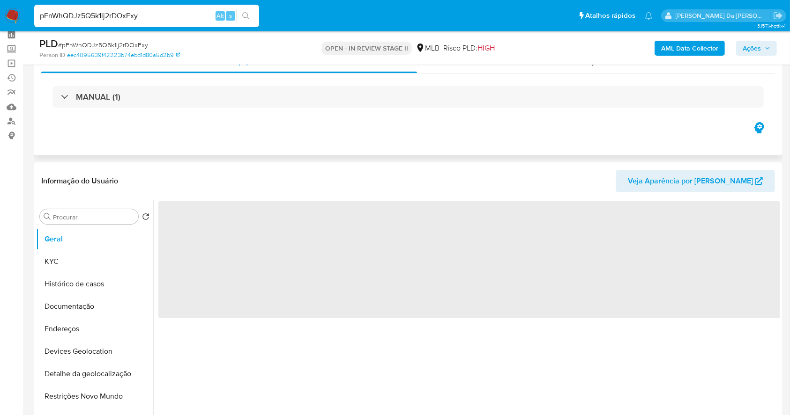
scroll to position [62, 0]
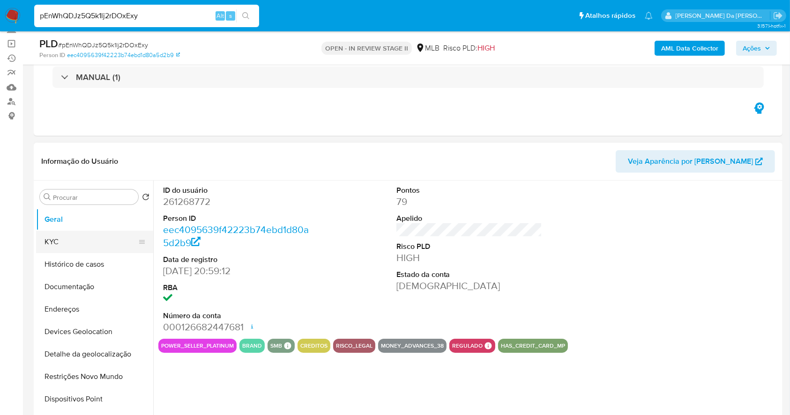
click at [93, 250] on button "KYC" at bounding box center [91, 242] width 110 height 22
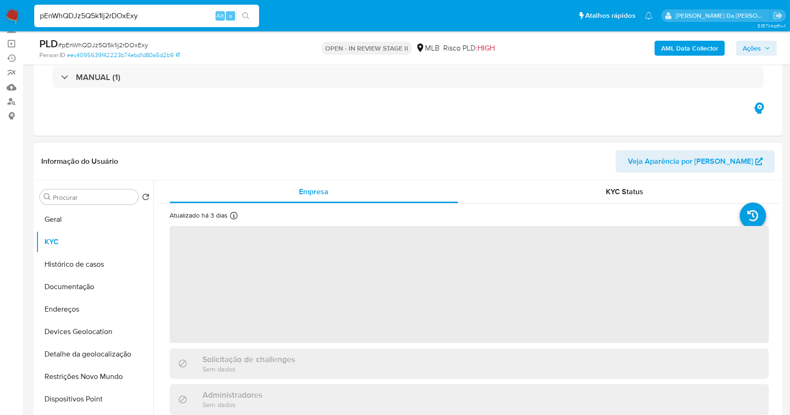
select select "10"
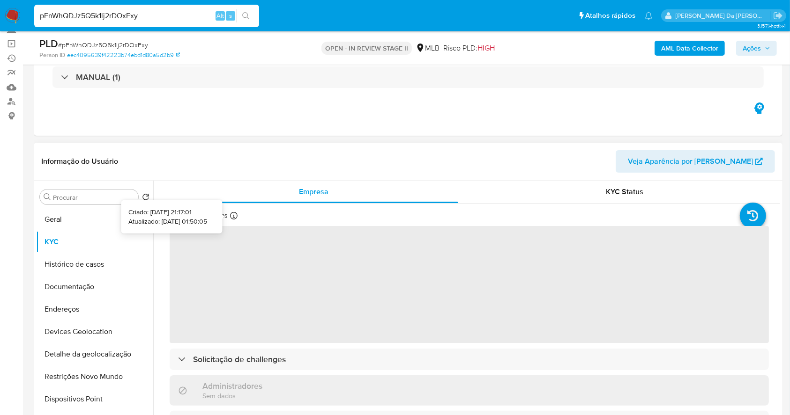
click at [238, 217] on div "Atualizado há 3 dias Criado: 26/10/2020 21:17:01 Atualizado: 26/08/2025 01:50:05" at bounding box center [218, 217] width 96 height 12
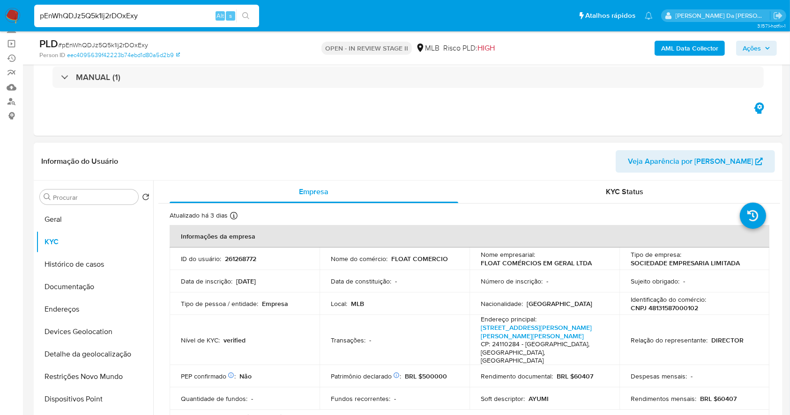
click at [232, 217] on icon at bounding box center [233, 215] width 7 height 7
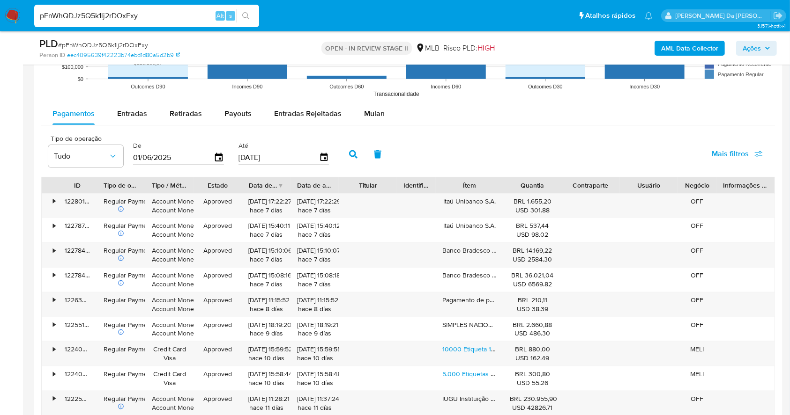
scroll to position [937, 0]
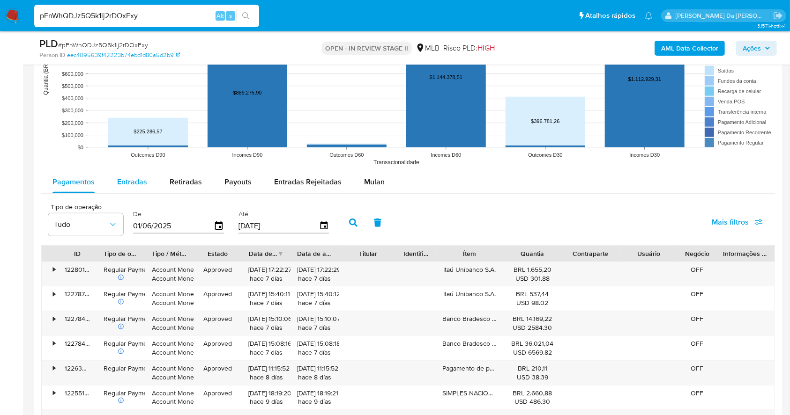
click at [132, 182] on span "Entradas" at bounding box center [132, 182] width 30 height 11
select select "10"
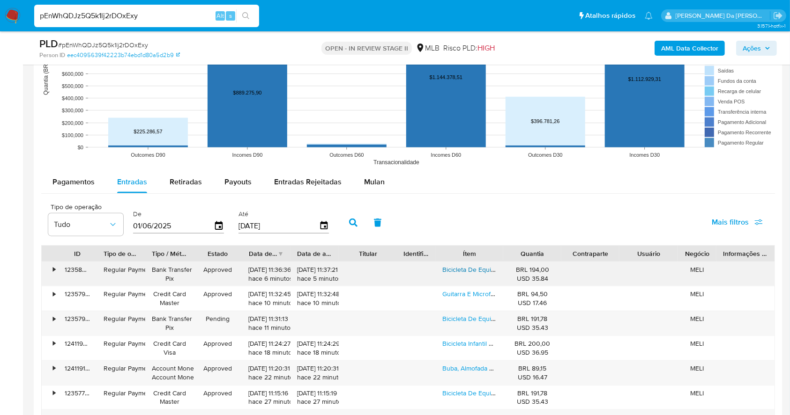
click at [454, 265] on link "Bicicleta De Equilibrio Sem Pedal Infantil Bebês Vermelha Cor Verde" at bounding box center [540, 269] width 197 height 9
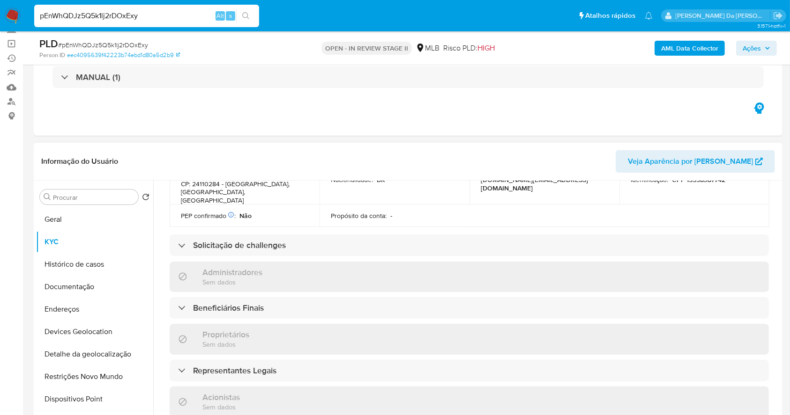
scroll to position [561, 0]
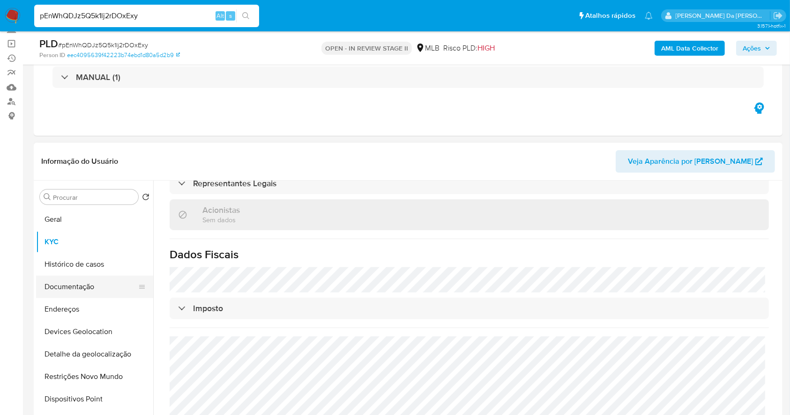
click at [86, 290] on button "Documentação" at bounding box center [91, 287] width 110 height 22
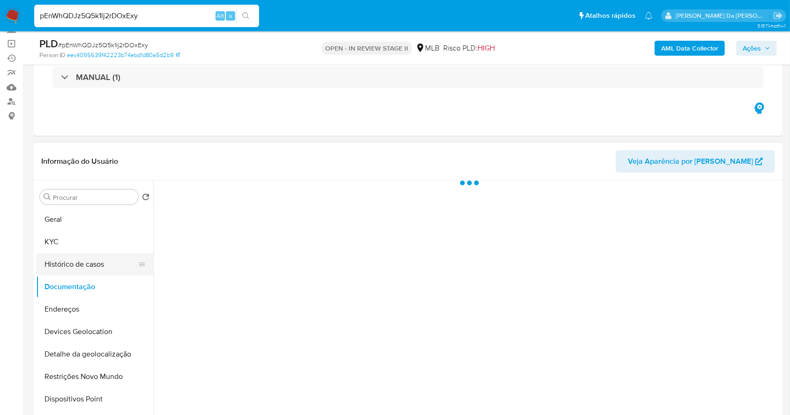
scroll to position [0, 0]
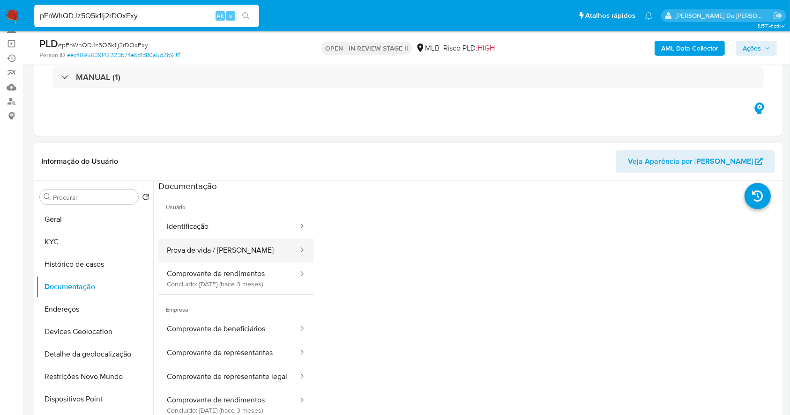
click at [225, 252] on button "Prova de vida / Selfie" at bounding box center [228, 251] width 140 height 24
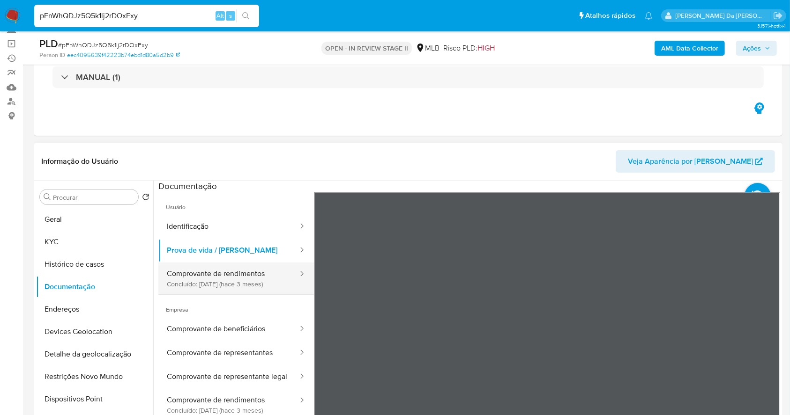
click at [243, 277] on button "Comprovante de rendimentos Concluído: 28/05/2025 (hace 3 meses)" at bounding box center [228, 279] width 140 height 32
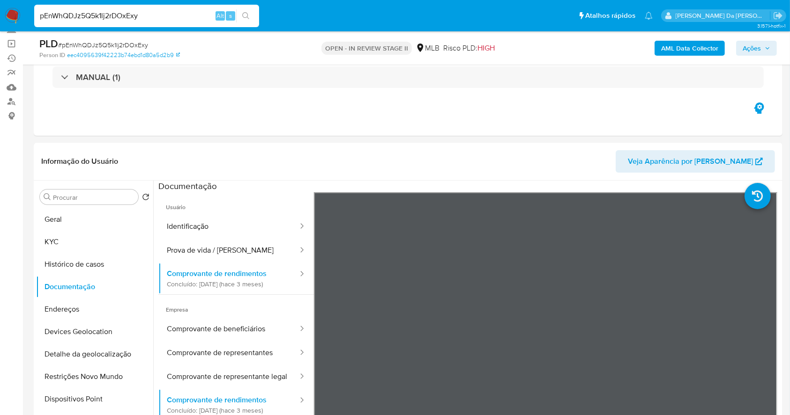
drag, startPoint x: 376, startPoint y: 185, endPoint x: 341, endPoint y: 46, distance: 143.0
click at [357, 66] on div "MANUAL (1)" at bounding box center [407, 77] width 733 height 47
click at [184, 19] on input "pEnWhQDJz5Q5k1lj2rDOxExy" at bounding box center [146, 16] width 225 height 12
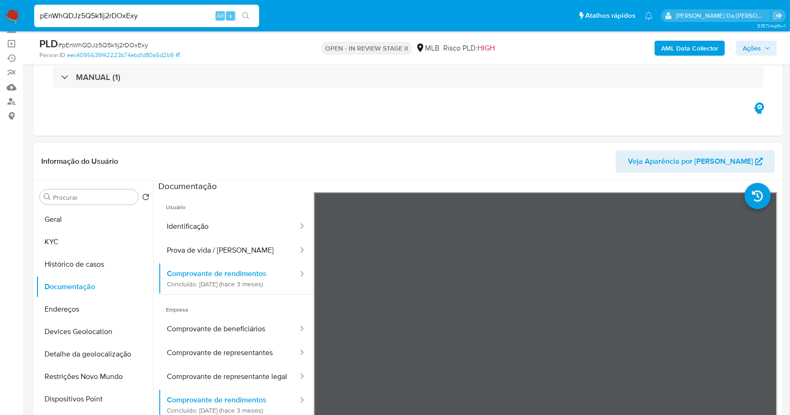
paste input "mZqgmhPuOMdulXVERJuf2cxO"
type input "mZqgmhPuOMdulXVERJuf2cxO"
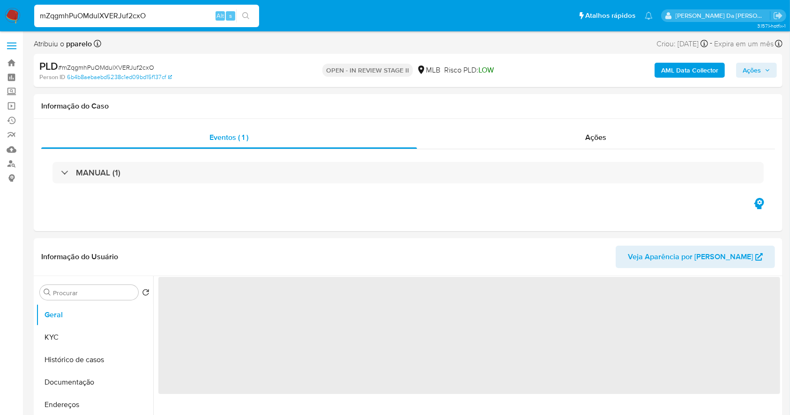
select select "10"
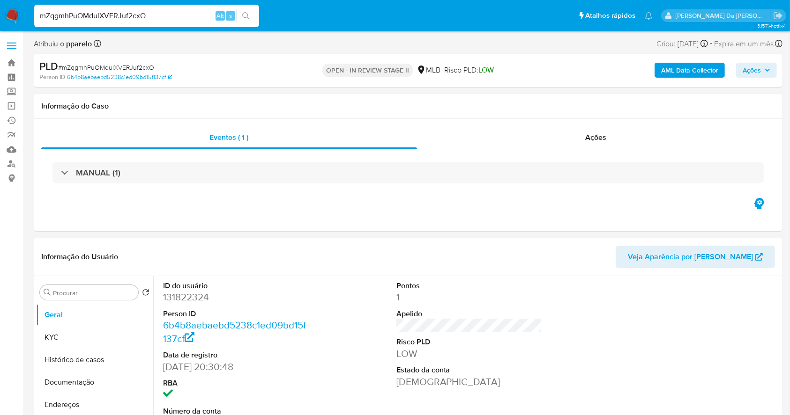
scroll to position [215, 0]
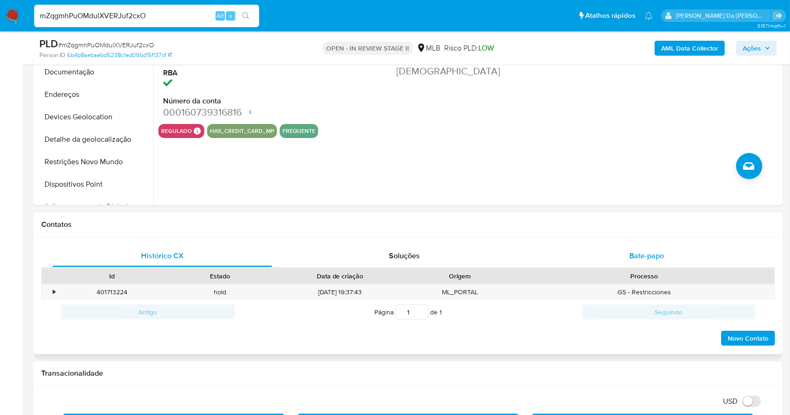
click at [639, 256] on span "Bate-papo" at bounding box center [646, 256] width 35 height 11
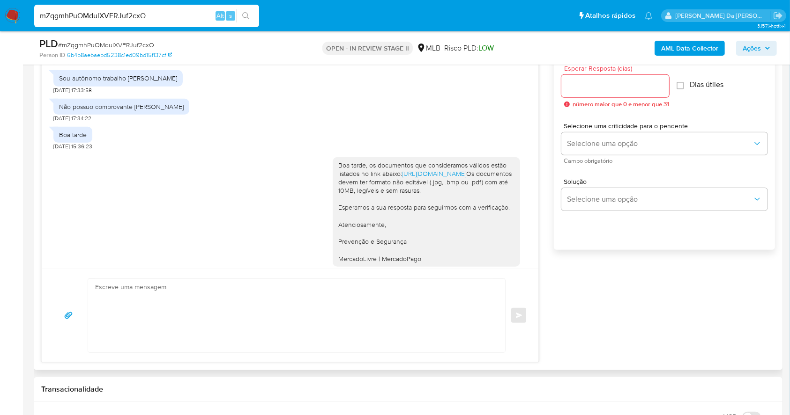
scroll to position [258, 0]
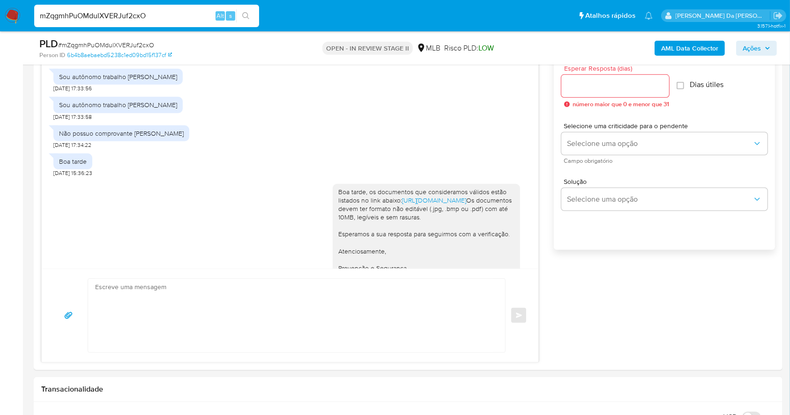
click at [155, 18] on input "mZqgmhPuOMdulXVERJuf2cxO" at bounding box center [146, 16] width 225 height 12
click at [156, 18] on input "mZqgmhPuOMdulXVERJuf2cxO" at bounding box center [146, 16] width 225 height 12
paste input "AEze7gAnCPcQPkIMP3meVMux"
type input "AEze7gAnCPcQPkIMP3meVMux"
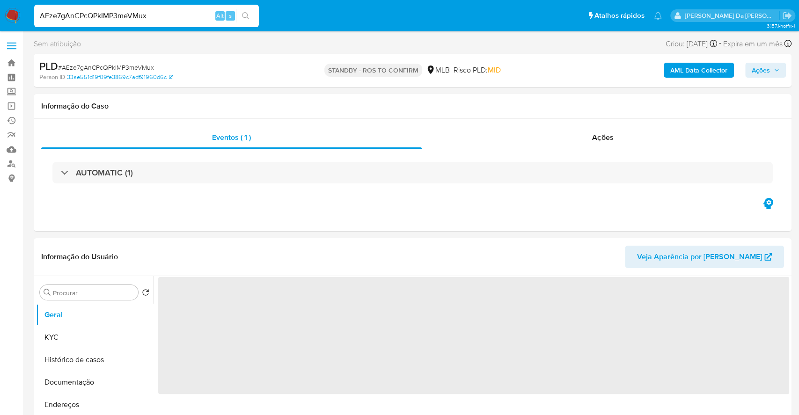
select select "10"
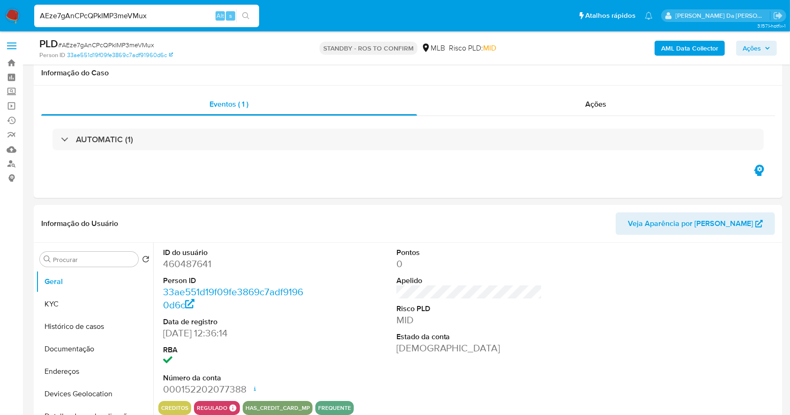
scroll to position [215, 0]
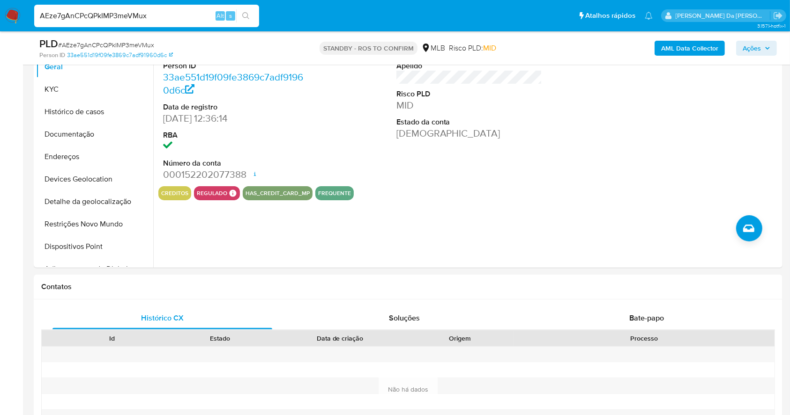
click at [131, 19] on input "AEze7gAnCPcQPkIMP3meVMux" at bounding box center [146, 16] width 225 height 12
paste input "Kzn9Fz7DF852k8pwNy0kB91y"
type input "Kzn9Fz7DF852k8pwNy0kB91y"
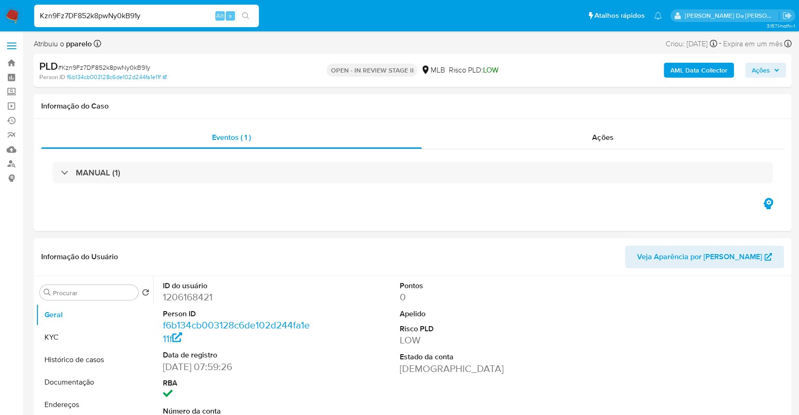
select select "10"
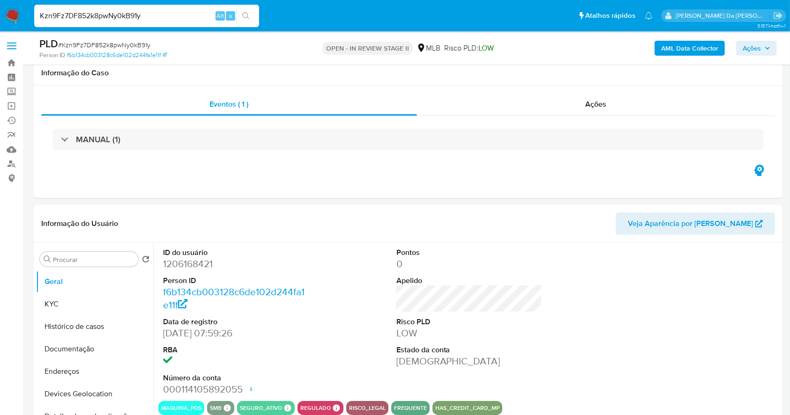
scroll to position [215, 0]
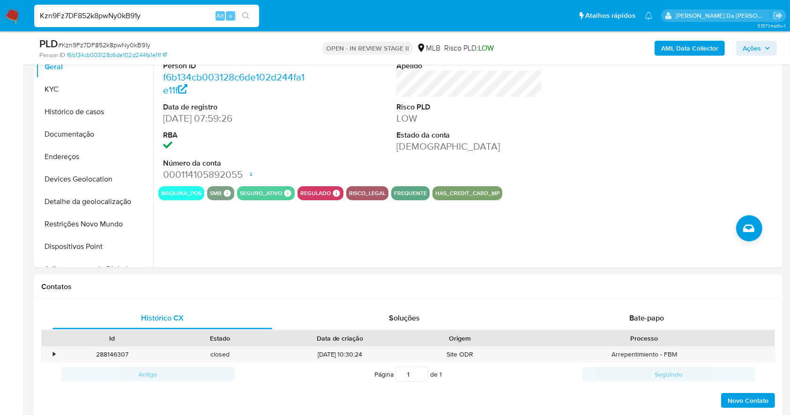
click at [125, 17] on input "Kzn9Fz7DF852k8pwNy0kB91y" at bounding box center [146, 16] width 225 height 12
click at [135, 10] on input "Kzn9Fz7DF852k8pwNy0kB91y" at bounding box center [146, 16] width 225 height 12
paste input "Xgp1AniDhoMQTDGMX2znEZCR"
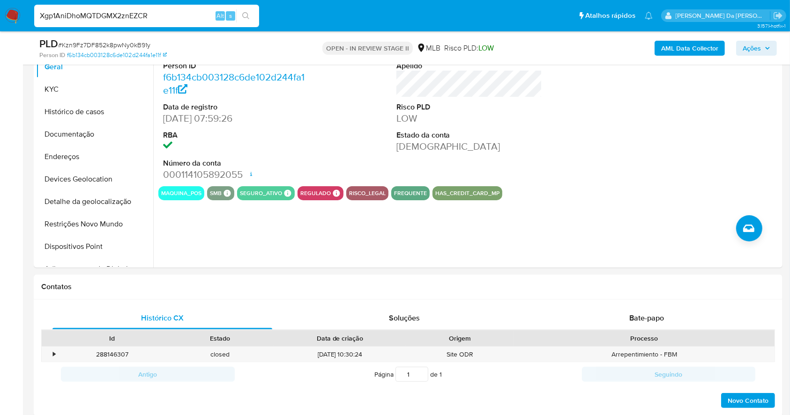
type input "Xgp1AniDhoMQTDGMX2znEZCR"
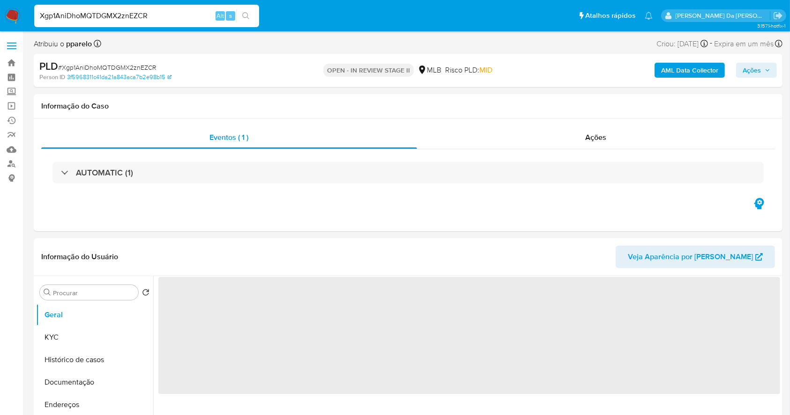
select select "10"
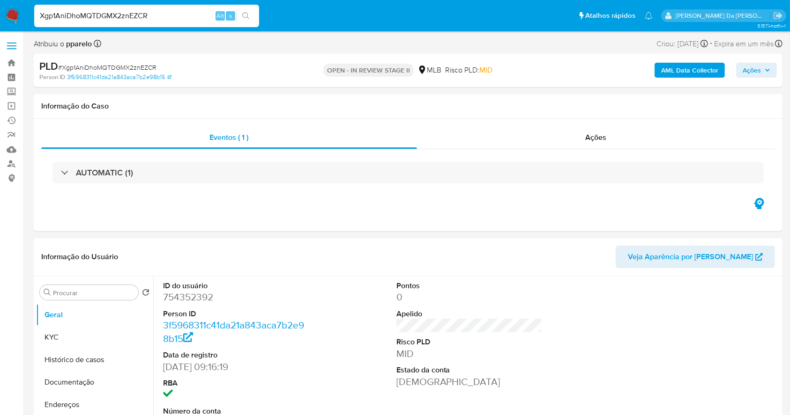
scroll to position [215, 0]
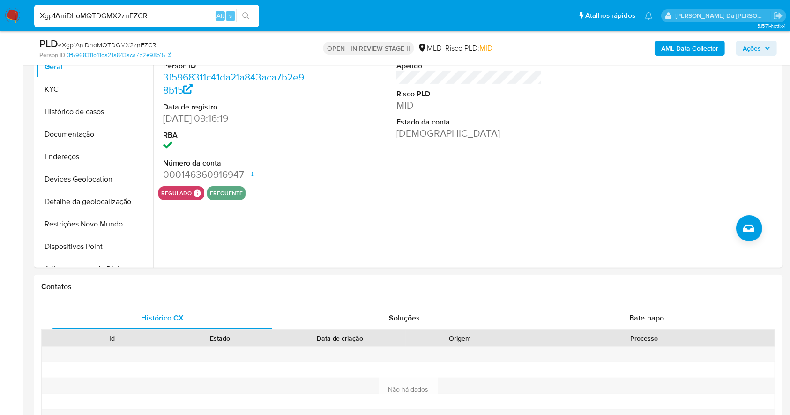
click at [108, 11] on input "Xgp1AniDhoMQTDGMX2znEZCR" at bounding box center [146, 16] width 225 height 12
paste input "RbTPWtlkS3B23Sswxco68SRB"
type input "RbTPWtlkS3B23Sswxco68SRB"
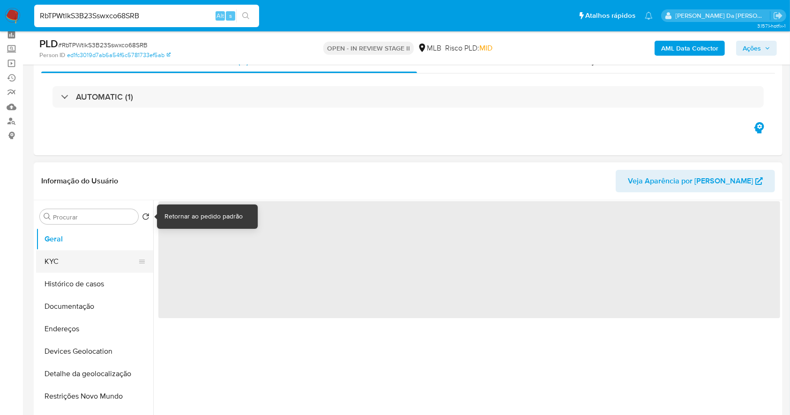
scroll to position [62, 0]
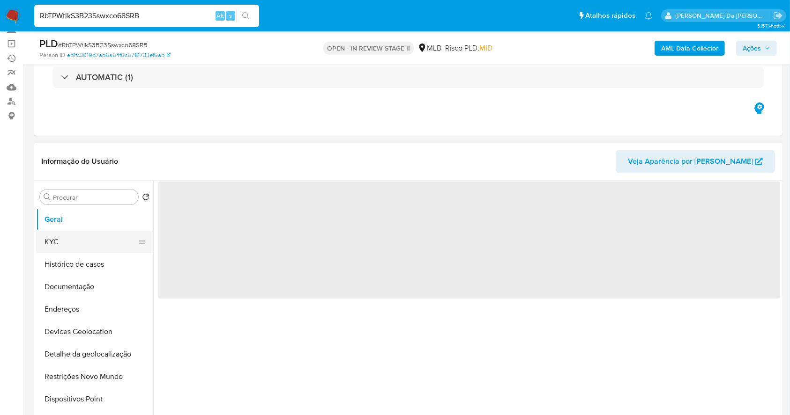
click at [86, 241] on button "KYC" at bounding box center [91, 242] width 110 height 22
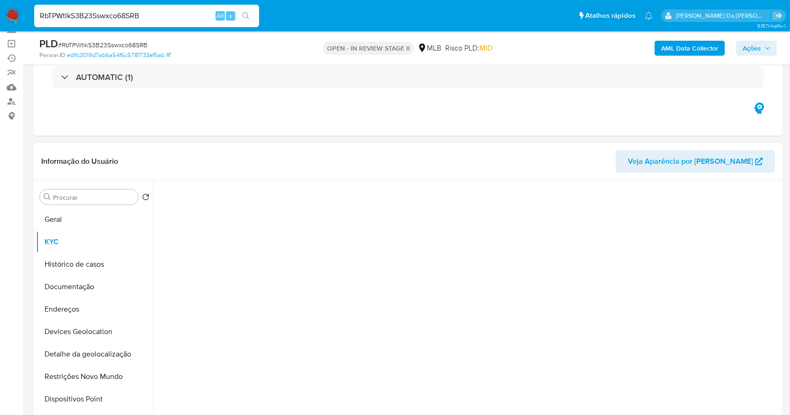
select select "10"
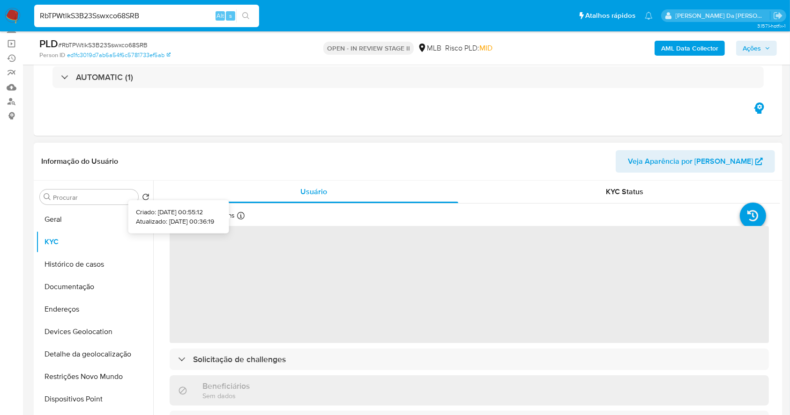
click at [240, 219] on icon at bounding box center [240, 215] width 7 height 7
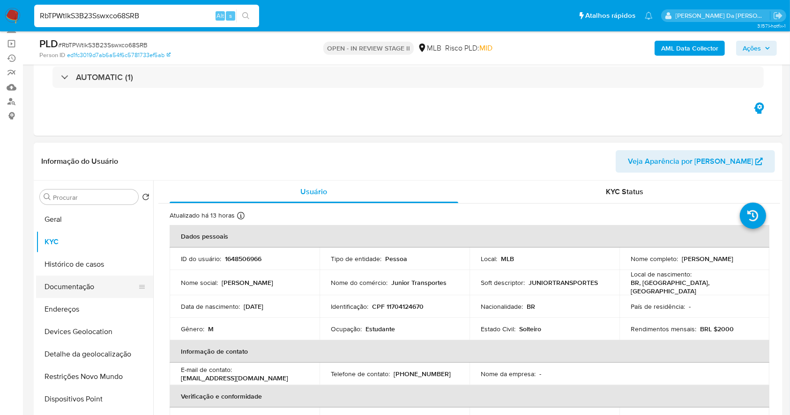
click at [80, 288] on button "Documentação" at bounding box center [91, 287] width 110 height 22
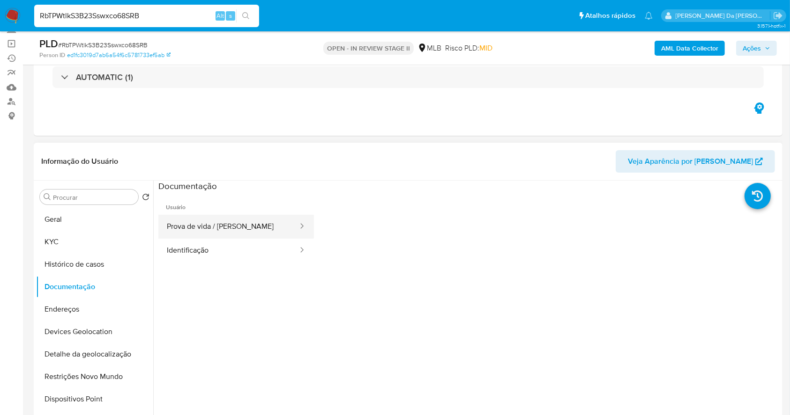
drag, startPoint x: 225, startPoint y: 228, endPoint x: 275, endPoint y: 234, distance: 50.5
click at [224, 229] on button "Prova de vida / Selfie" at bounding box center [228, 227] width 140 height 24
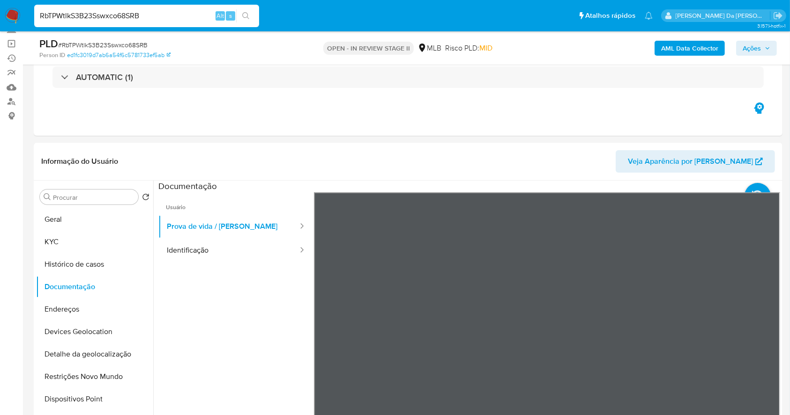
click at [122, 19] on input "RbTPWtlkS3B23Sswxco68SRB" at bounding box center [146, 16] width 225 height 12
click at [122, 18] on input "RbTPWtlkS3B23Sswxco68SRB" at bounding box center [146, 16] width 225 height 12
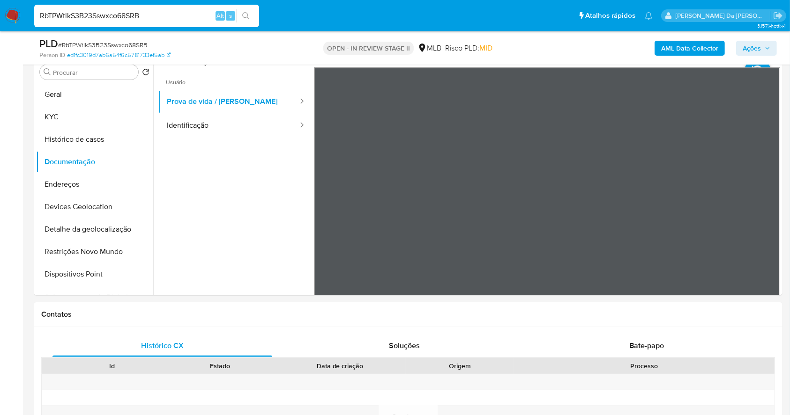
scroll to position [0, 0]
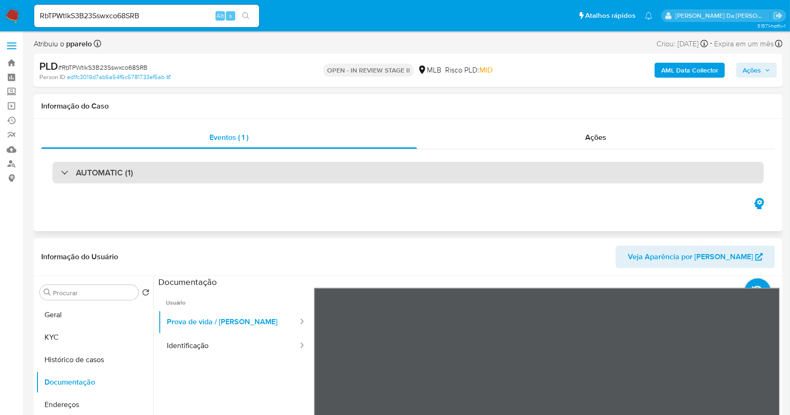
click at [113, 168] on h3 "AUTOMATIC (1)" at bounding box center [104, 173] width 57 height 10
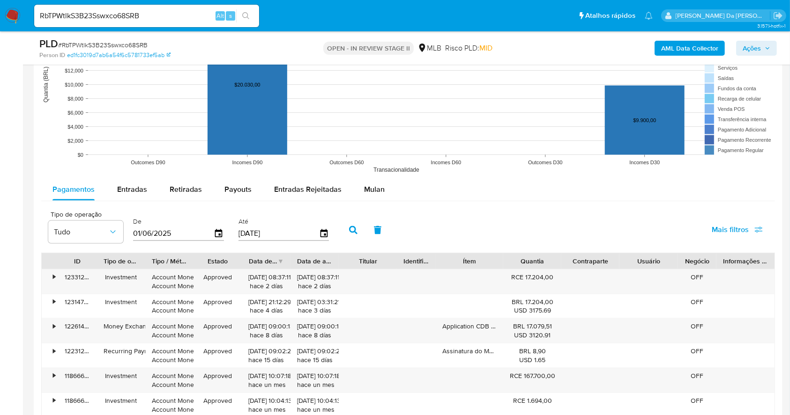
scroll to position [1186, 0]
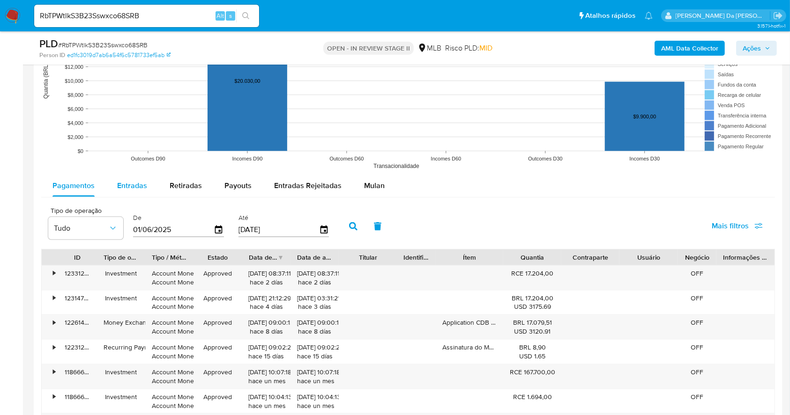
click at [125, 189] on span "Entradas" at bounding box center [132, 185] width 30 height 11
select select "10"
click at [213, 227] on icon "button" at bounding box center [219, 230] width 16 height 16
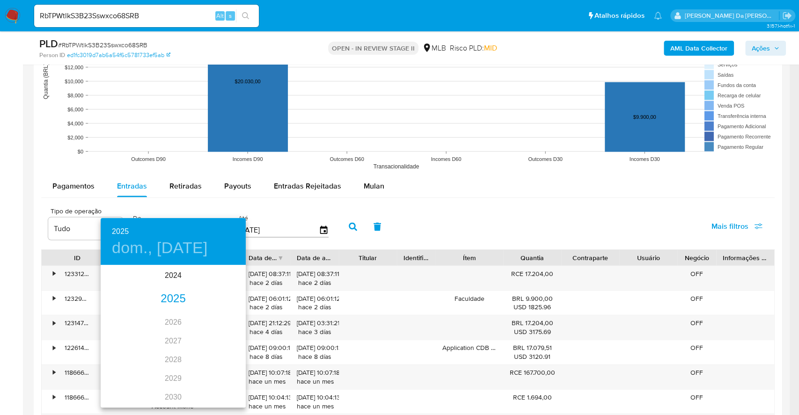
click at [164, 302] on div "2025" at bounding box center [173, 299] width 145 height 19
click at [126, 281] on div "ene." at bounding box center [125, 283] width 48 height 35
type input "01/01/2025"
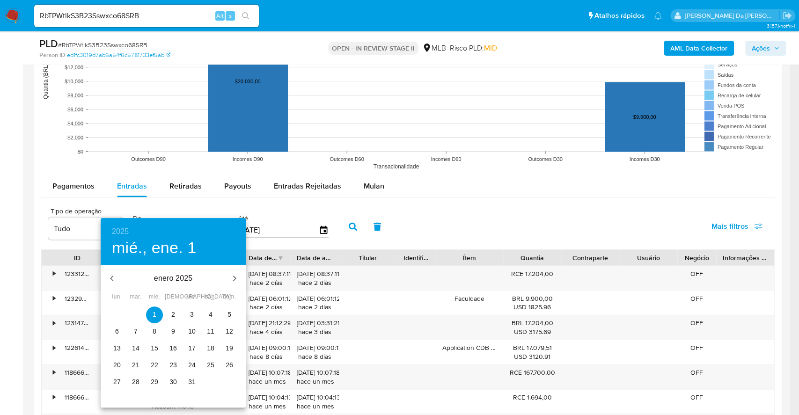
click at [152, 315] on span "1" at bounding box center [154, 314] width 17 height 9
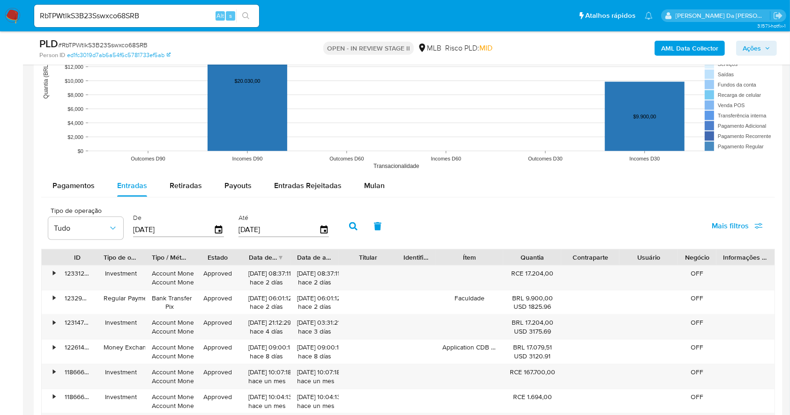
click at [346, 221] on button "button" at bounding box center [353, 226] width 24 height 22
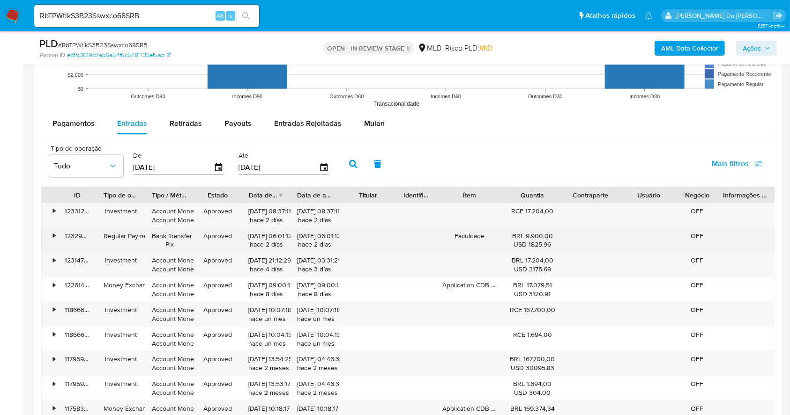
scroll to position [1311, 0]
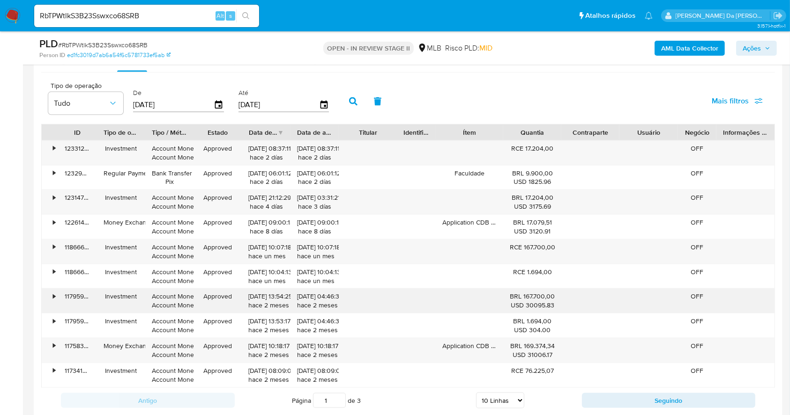
drag, startPoint x: 242, startPoint y: 296, endPoint x: 540, endPoint y: 297, distance: 297.8
click at [540, 297] on div "• 117959303687 Investment Account Money Account Money Approved 13/07/2025 13:54…" at bounding box center [408, 301] width 732 height 24
click at [351, 104] on icon "button" at bounding box center [353, 101] width 8 height 8
click at [322, 99] on icon "button" at bounding box center [324, 105] width 16 height 16
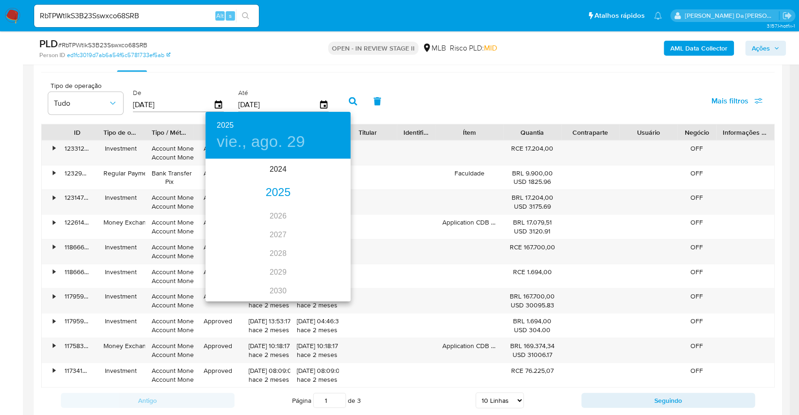
click at [275, 195] on div "2025" at bounding box center [278, 193] width 145 height 19
click at [229, 178] on div "ene." at bounding box center [230, 177] width 48 height 35
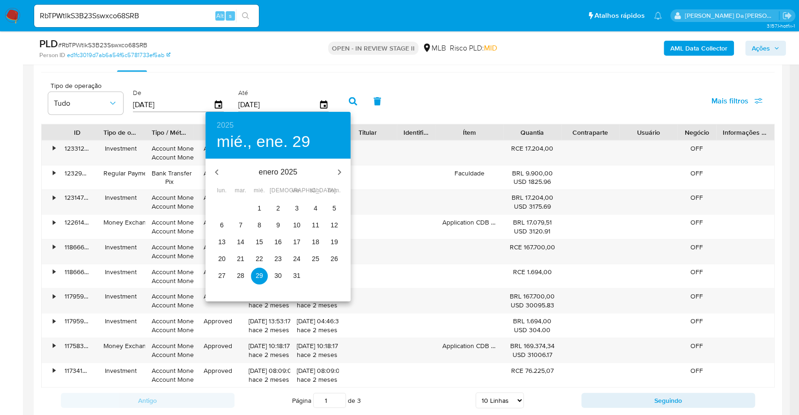
click at [292, 273] on span "31" at bounding box center [296, 275] width 17 height 9
type input "31/01/2025"
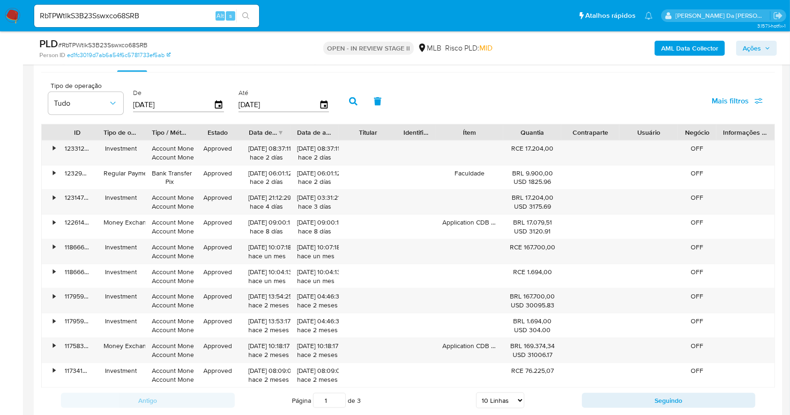
click at [349, 103] on icon "button" at bounding box center [353, 101] width 8 height 8
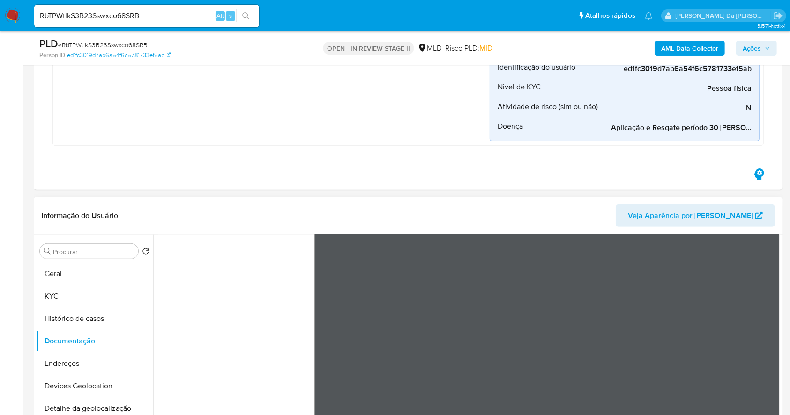
scroll to position [250, 0]
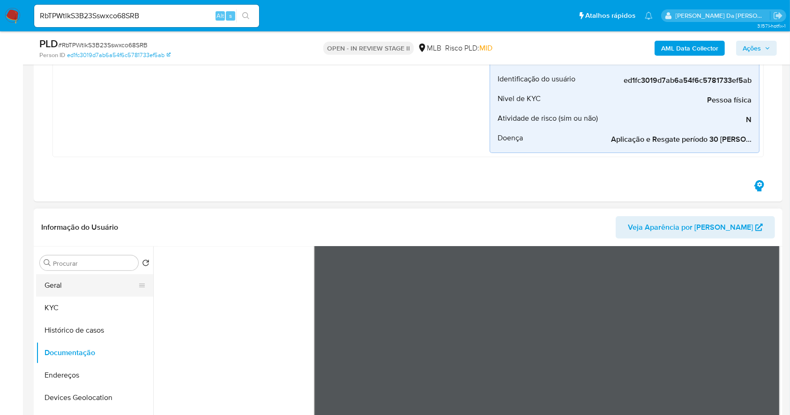
drag, startPoint x: 95, startPoint y: 296, endPoint x: 97, endPoint y: 289, distance: 6.8
click at [95, 297] on button "KYC" at bounding box center [94, 308] width 117 height 22
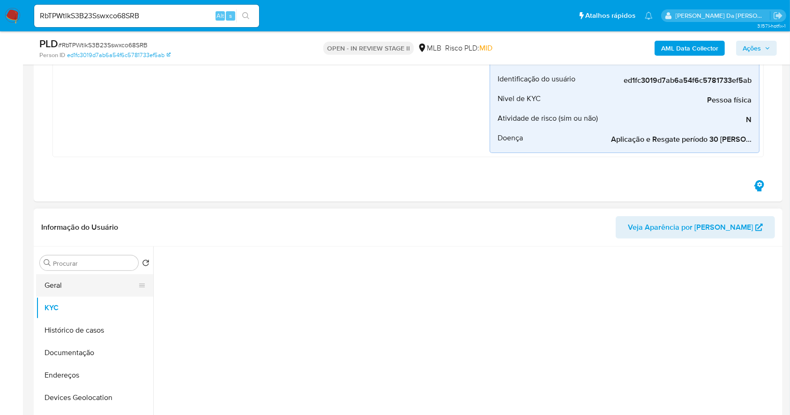
click at [97, 287] on button "Geral" at bounding box center [91, 285] width 110 height 22
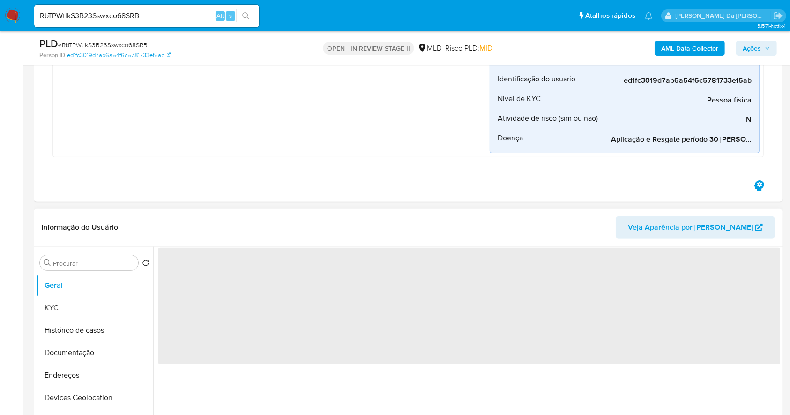
scroll to position [312, 0]
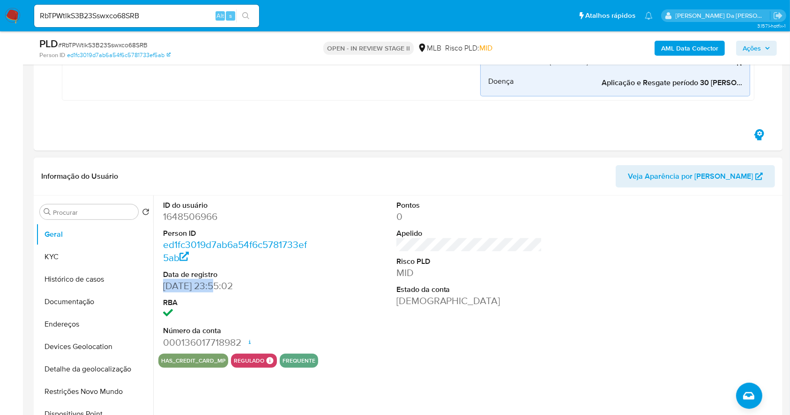
drag, startPoint x: 163, startPoint y: 290, endPoint x: 215, endPoint y: 290, distance: 52.0
click at [215, 290] on dd "20/01/2024 23:55:02" at bounding box center [236, 286] width 146 height 13
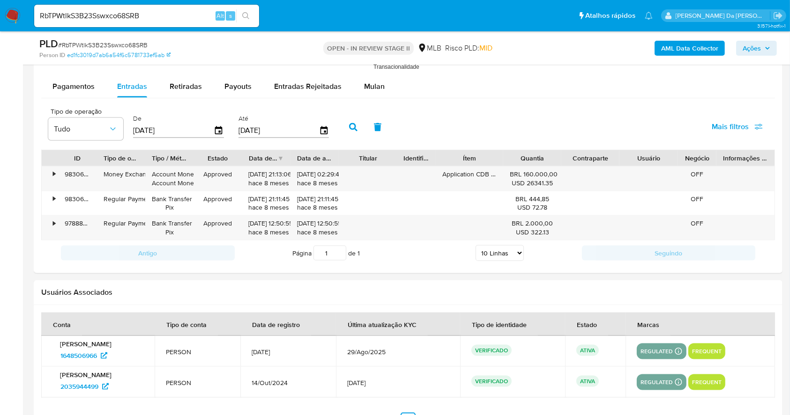
scroll to position [1255, 0]
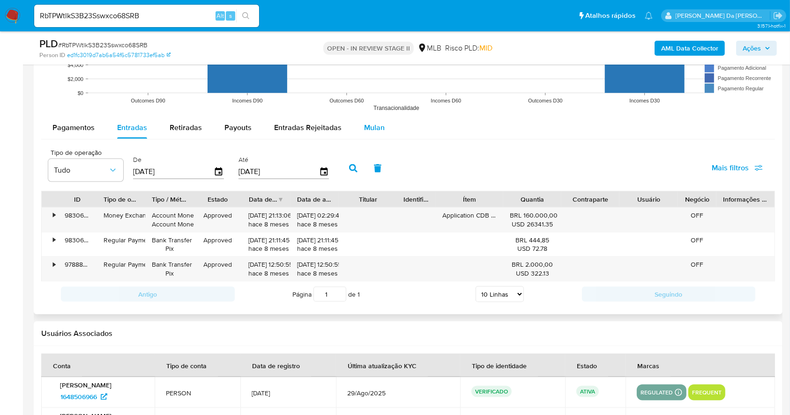
click at [370, 124] on span "Mulan" at bounding box center [374, 127] width 21 height 11
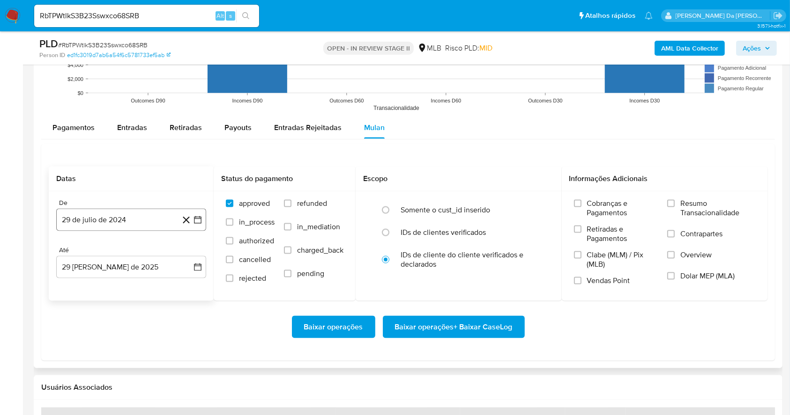
click at [195, 223] on icon "button" at bounding box center [197, 219] width 9 height 9
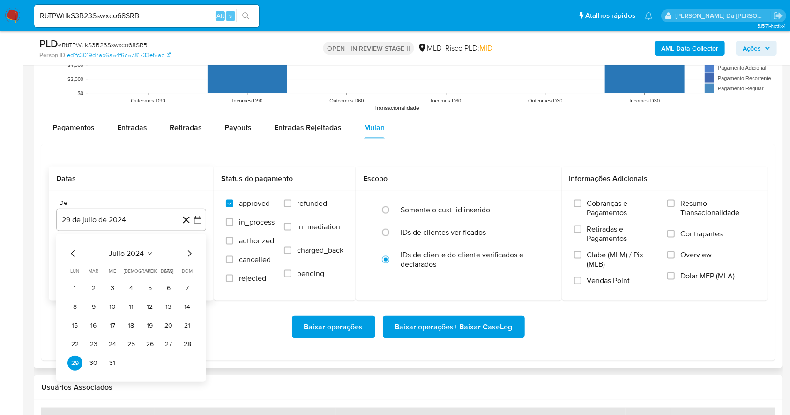
click at [131, 252] on span "julio 2024" at bounding box center [126, 253] width 35 height 9
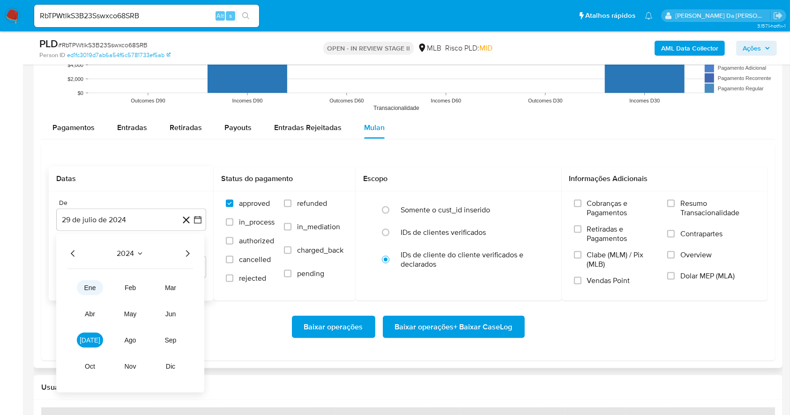
click at [97, 287] on button "ene" at bounding box center [90, 288] width 26 height 15
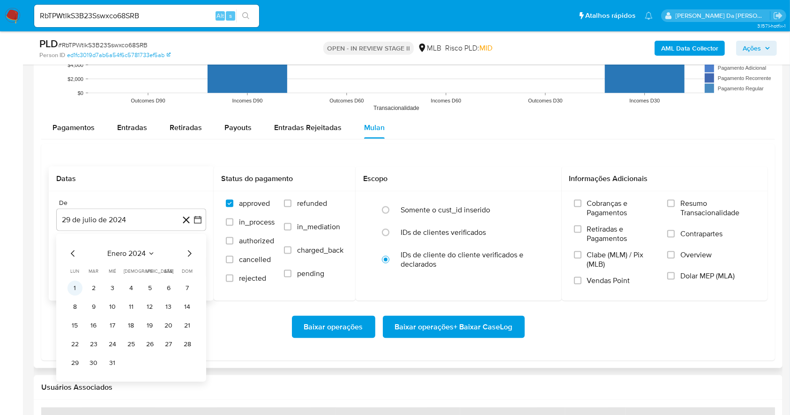
click at [80, 286] on button "1" at bounding box center [74, 288] width 15 height 15
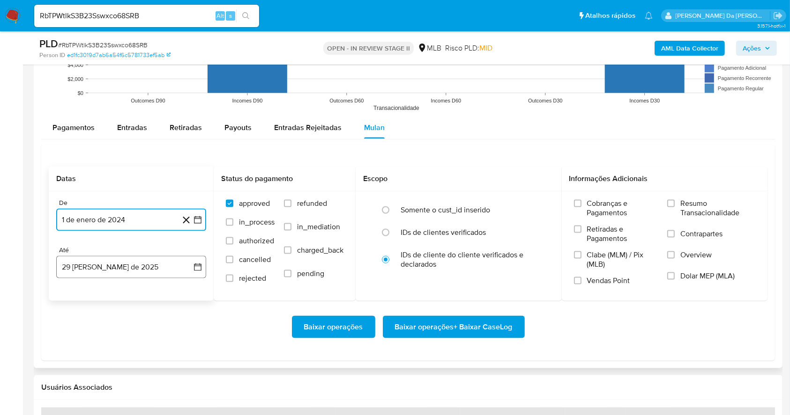
click at [141, 268] on button "29 de agosto de 2025" at bounding box center [131, 267] width 150 height 22
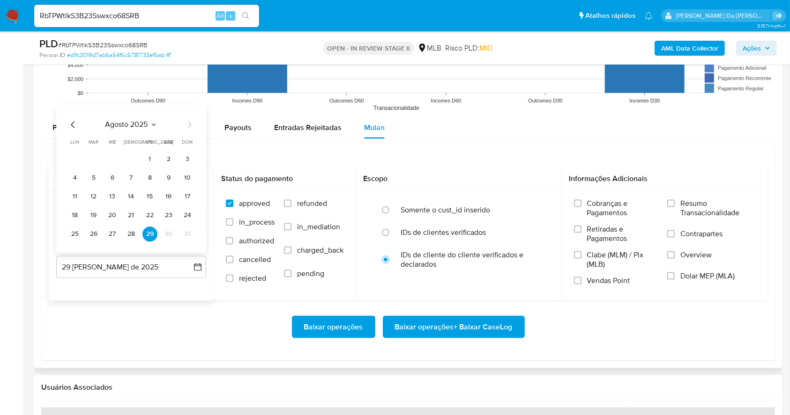
click at [117, 124] on span "agosto 2025" at bounding box center [126, 124] width 43 height 9
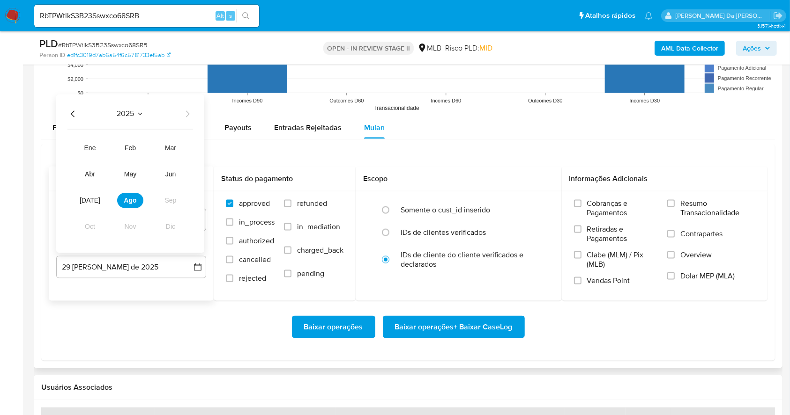
click at [75, 114] on icon "Año anterior" at bounding box center [72, 114] width 11 height 11
click at [172, 226] on span "dic" at bounding box center [170, 226] width 9 height 7
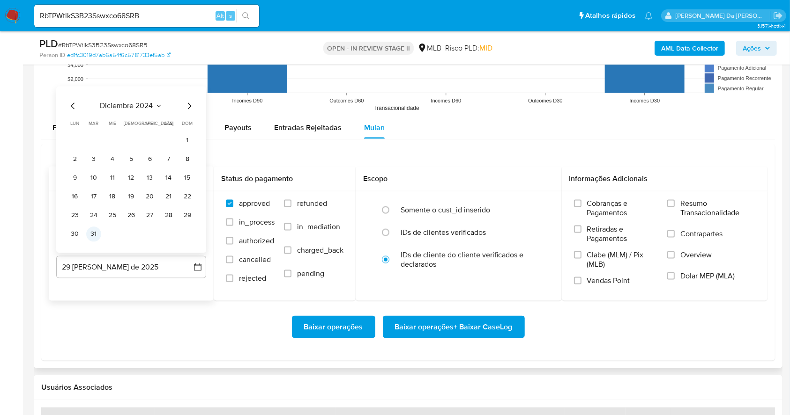
click at [96, 231] on button "31" at bounding box center [93, 234] width 15 height 15
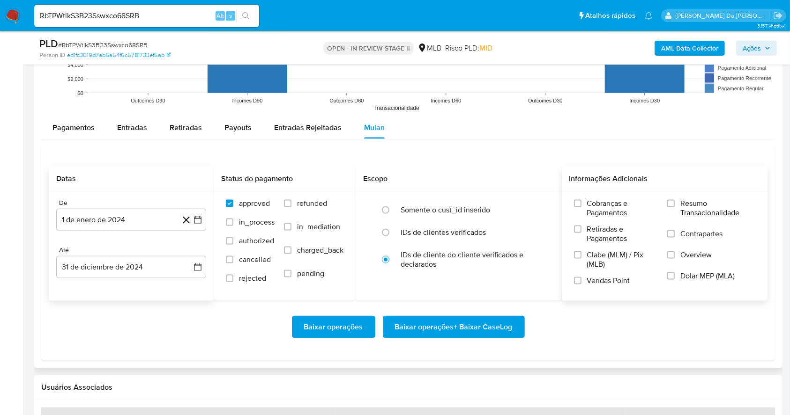
drag, startPoint x: 694, startPoint y: 200, endPoint x: 631, endPoint y: 258, distance: 86.2
click at [693, 200] on span "Resumo Transacionalidade" at bounding box center [717, 208] width 75 height 19
click at [593, 277] on span "Vendas Point" at bounding box center [608, 280] width 43 height 9
click at [581, 277] on input "Vendas Point" at bounding box center [577, 280] width 7 height 7
click at [336, 325] on span "Baixar operações" at bounding box center [333, 327] width 59 height 21
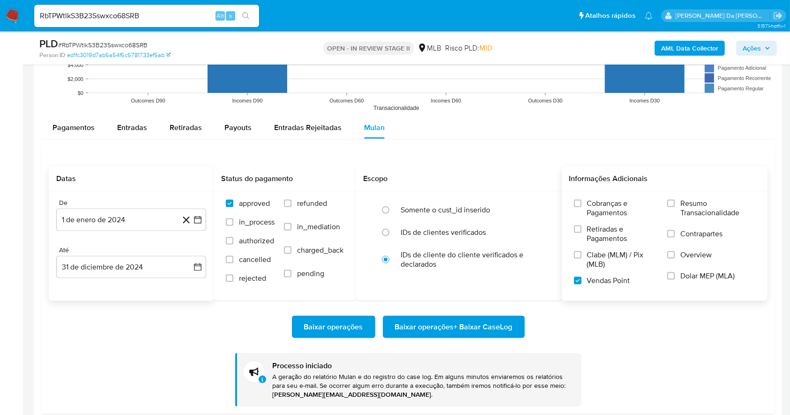
click at [115, 21] on input "RbTPWtlkS3B23Sswxco68SRB" at bounding box center [146, 16] width 225 height 12
paste input "Ez0wSvyI9rIMSjPxjtvDBbQQ"
type input "Ez0wSvyI9rIMSjPxjtvDBbQQ"
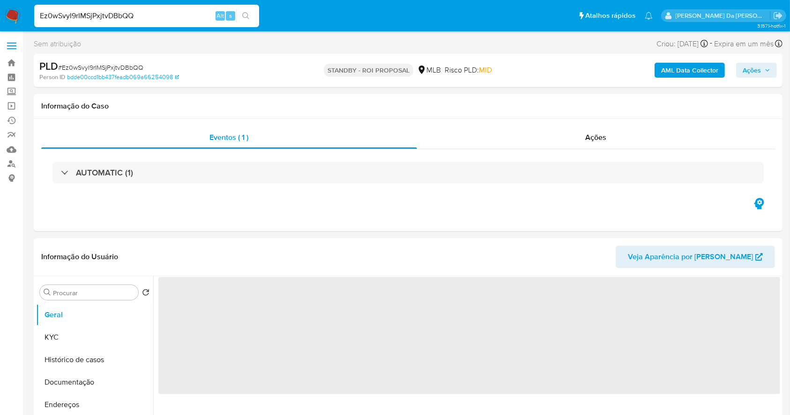
select select "10"
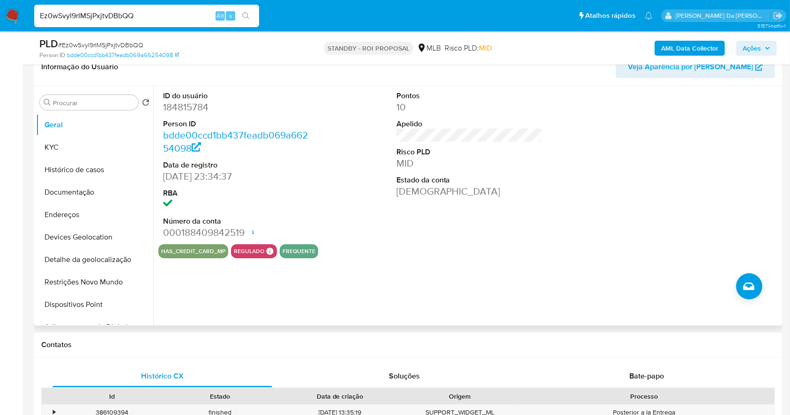
scroll to position [90, 0]
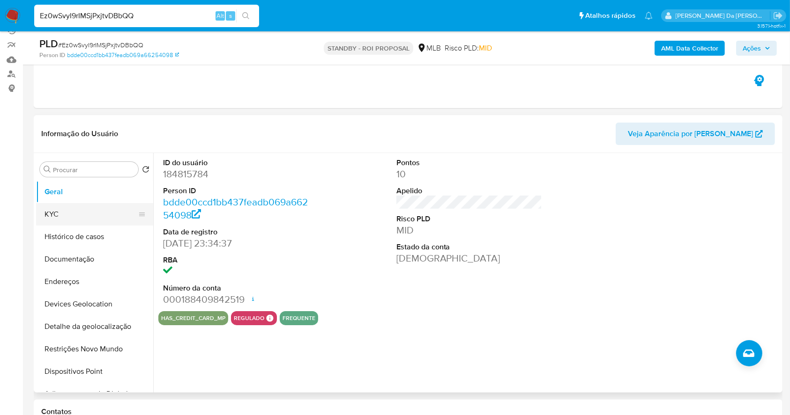
click at [81, 213] on button "KYC" at bounding box center [91, 214] width 110 height 22
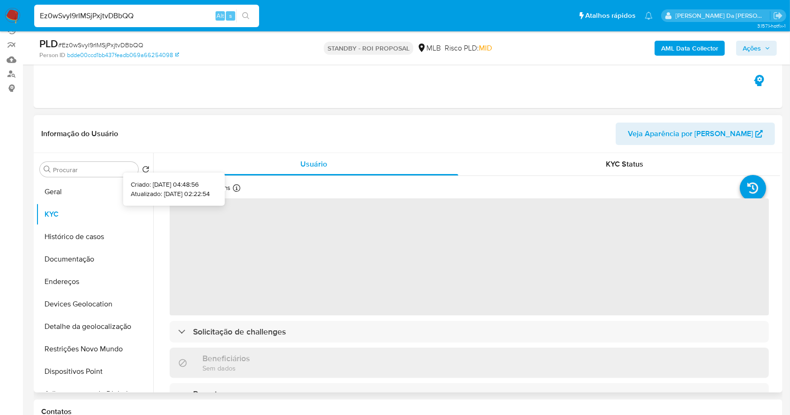
click at [236, 188] on icon at bounding box center [236, 188] width 7 height 7
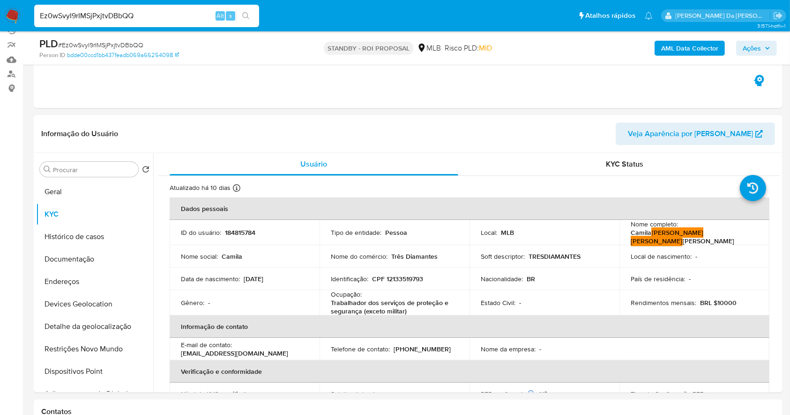
click at [150, 16] on input "Ez0wSvyI9rIMSjPxjtvDBbQQ" at bounding box center [146, 16] width 225 height 12
paste input "WfTNxtzbGExrhzEiTeHcxZaq"
type input "WfTNxtzbGExrhzEiTeHcxZaq"
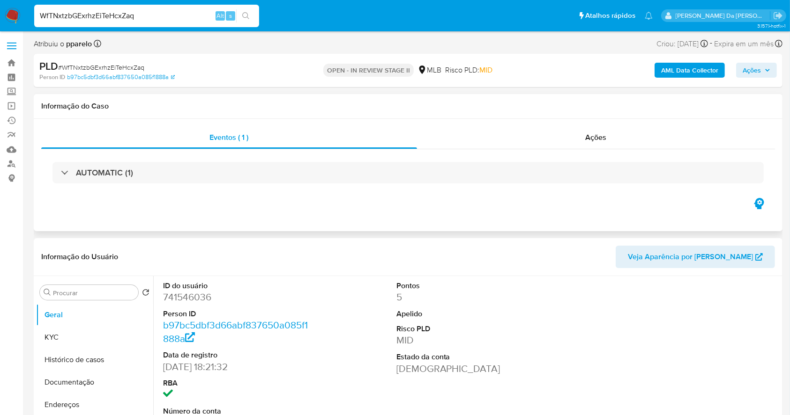
select select "10"
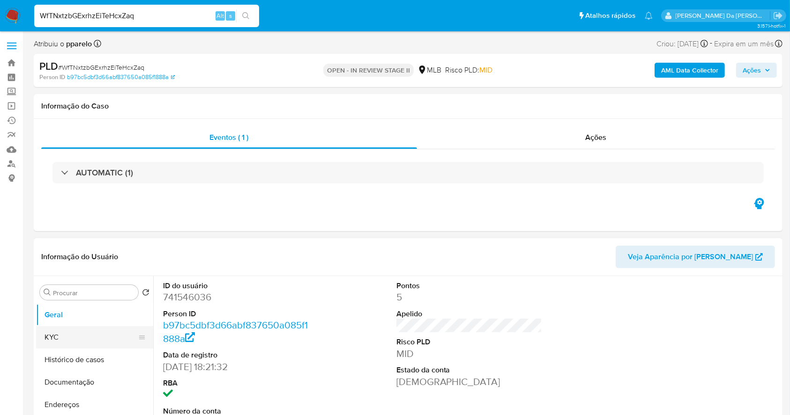
click at [83, 337] on button "KYC" at bounding box center [91, 337] width 110 height 22
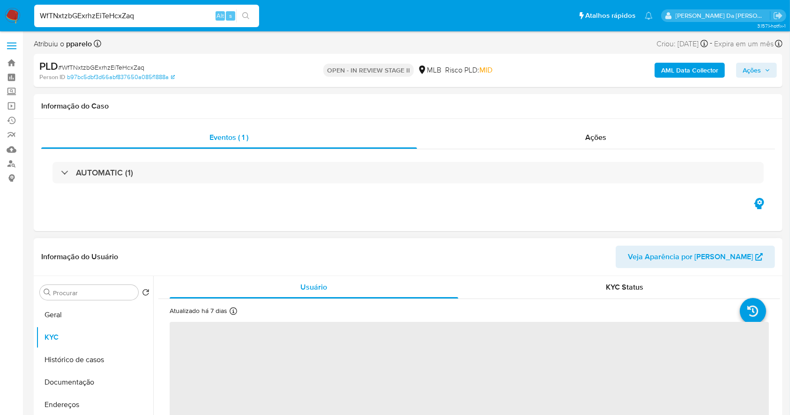
click at [233, 308] on icon at bounding box center [232, 311] width 7 height 7
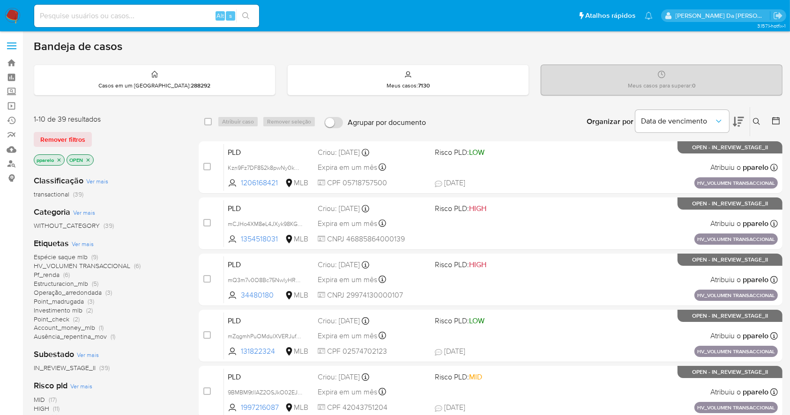
click at [200, 16] on input at bounding box center [146, 16] width 225 height 12
paste input "dTevA8P5KqcfNGk2OqCVXeY7"
type input "dTevA8P5KqcfNGk2OqCVXeY7"
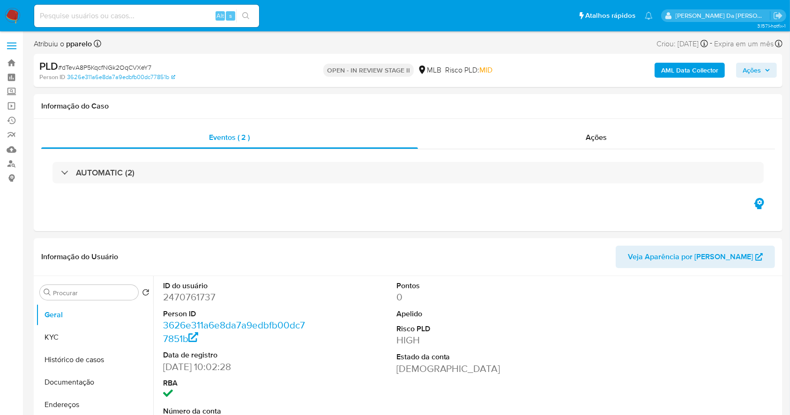
select select "10"
click at [749, 79] on div "AML Data Collector Ações" at bounding box center [654, 70] width 243 height 22
click at [753, 69] on span "Ações" at bounding box center [751, 70] width 18 height 15
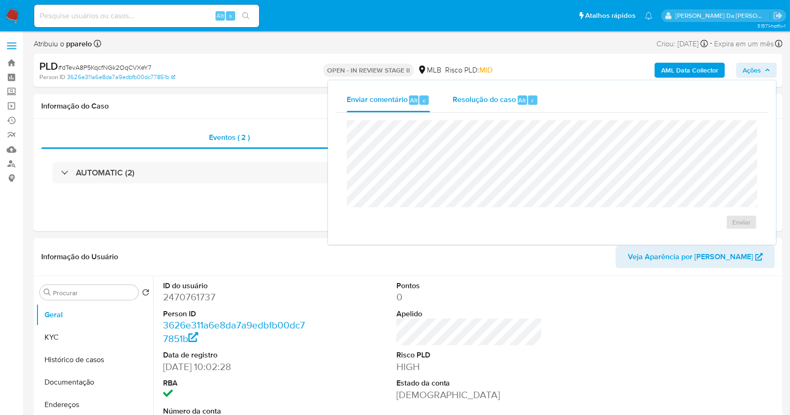
click at [489, 94] on div "Resolução do caso Alt r" at bounding box center [495, 100] width 86 height 24
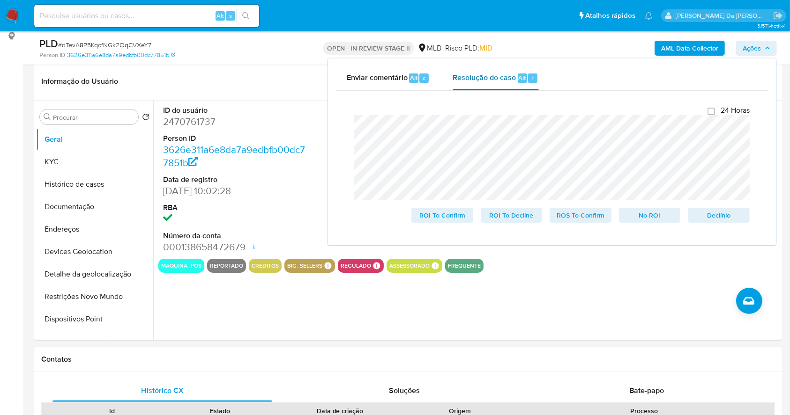
scroll to position [125, 0]
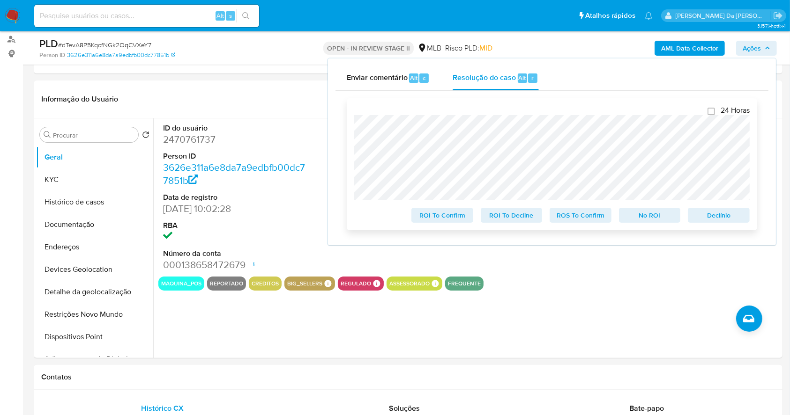
click at [724, 217] on span "Declínio" at bounding box center [718, 215] width 49 height 13
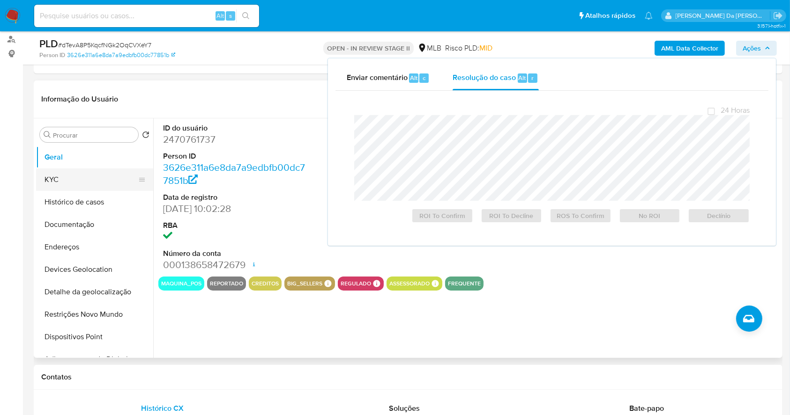
click at [92, 185] on button "KYC" at bounding box center [91, 180] width 110 height 22
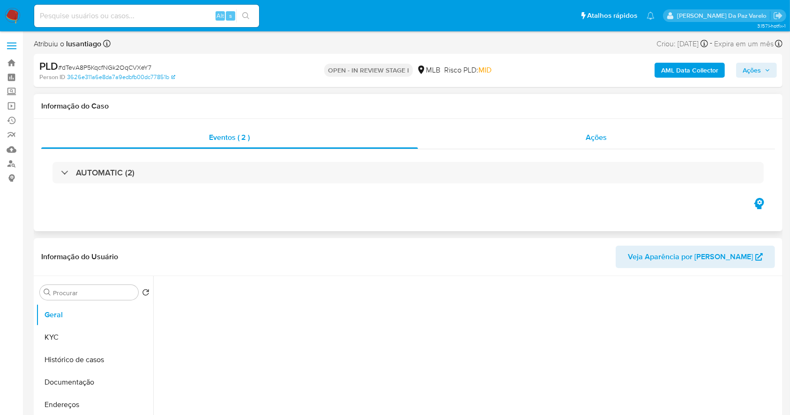
click at [592, 134] on span "Ações" at bounding box center [596, 137] width 21 height 11
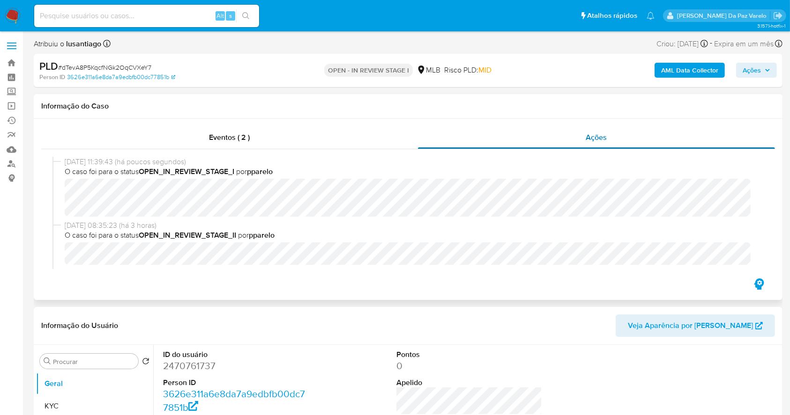
select select "10"
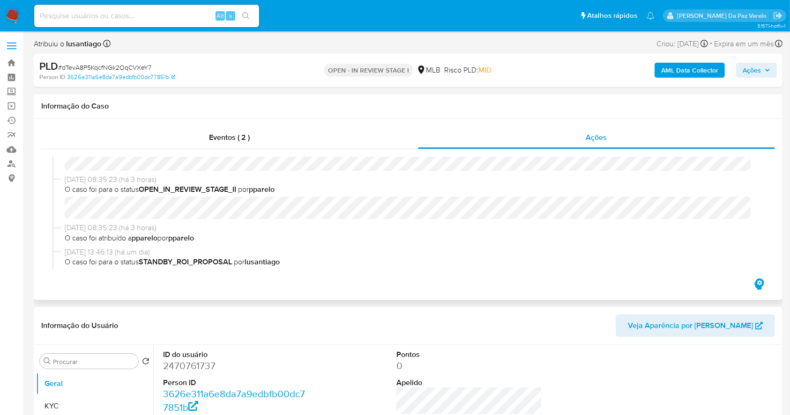
scroll to position [125, 0]
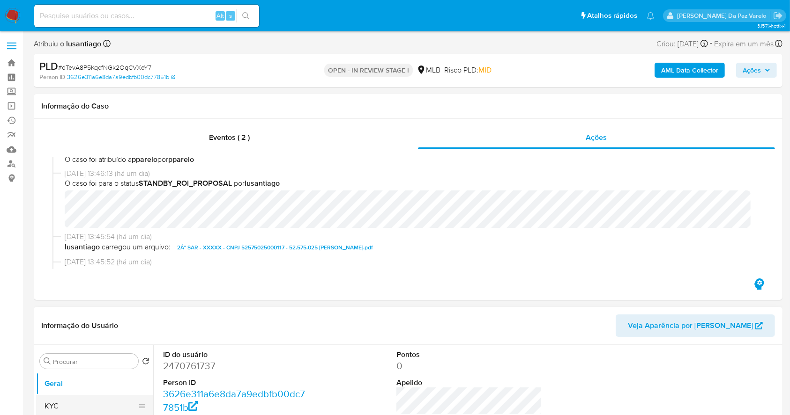
click at [99, 401] on button "KYC" at bounding box center [91, 406] width 110 height 22
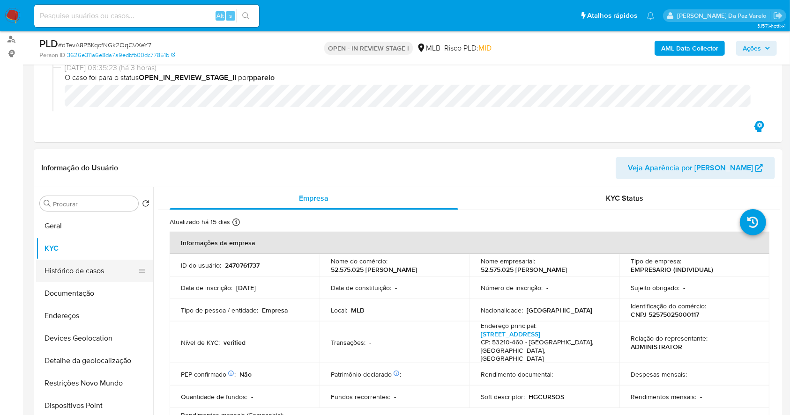
click at [95, 274] on button "Histórico de casos" at bounding box center [91, 271] width 110 height 22
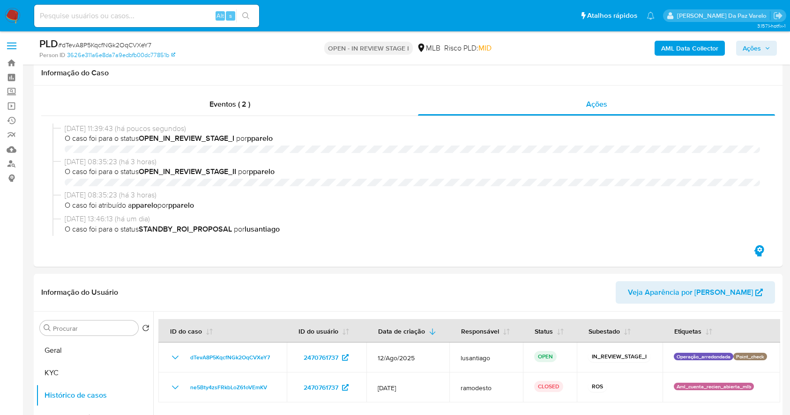
select select "10"
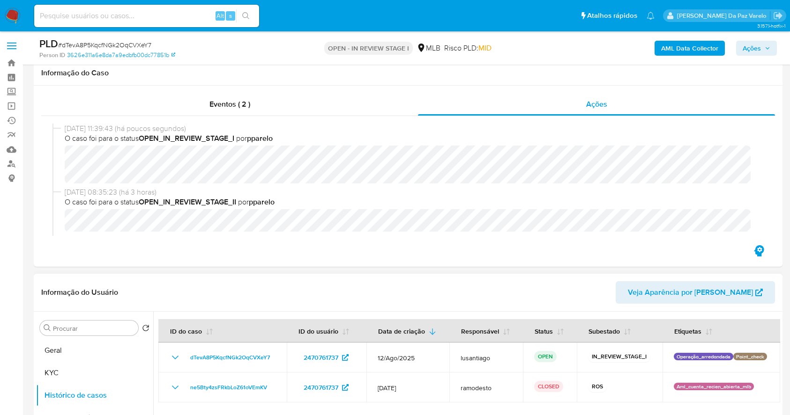
scroll to position [125, 0]
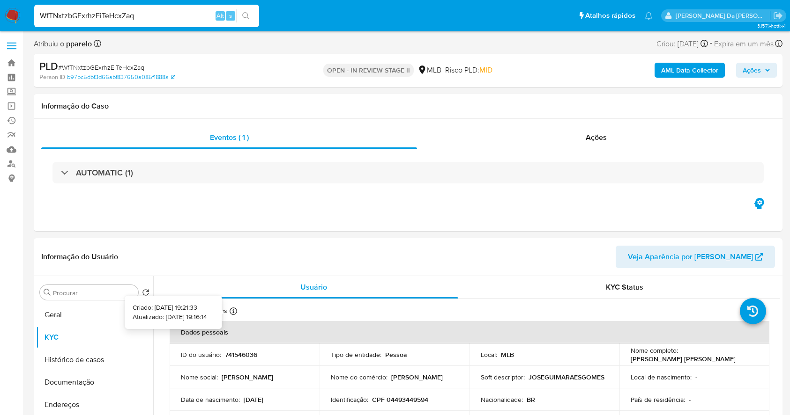
select select "10"
click at [75, 321] on button "Geral" at bounding box center [91, 315] width 110 height 22
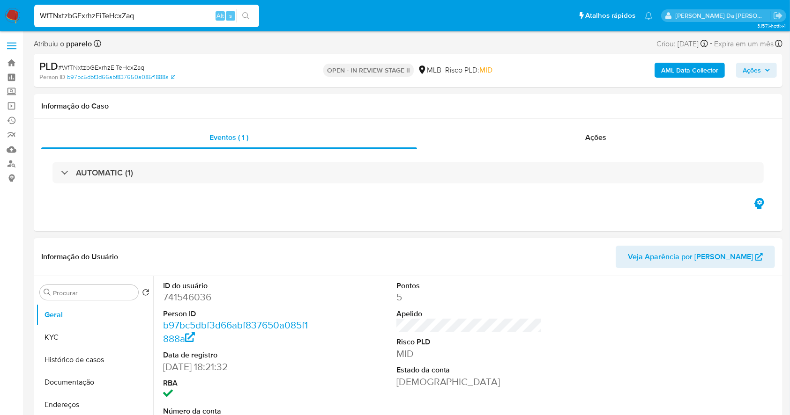
click at [272, 267] on header "Informação do Usuário Veja Aparência por [PERSON_NAME]" at bounding box center [407, 257] width 733 height 22
click at [190, 22] on div "WfTNxtzbGExrhzEiTeHcxZaq Alt s" at bounding box center [146, 16] width 225 height 22
click at [187, 19] on input "WfTNxtzbGExrhzEiTeHcxZaq" at bounding box center [146, 16] width 225 height 12
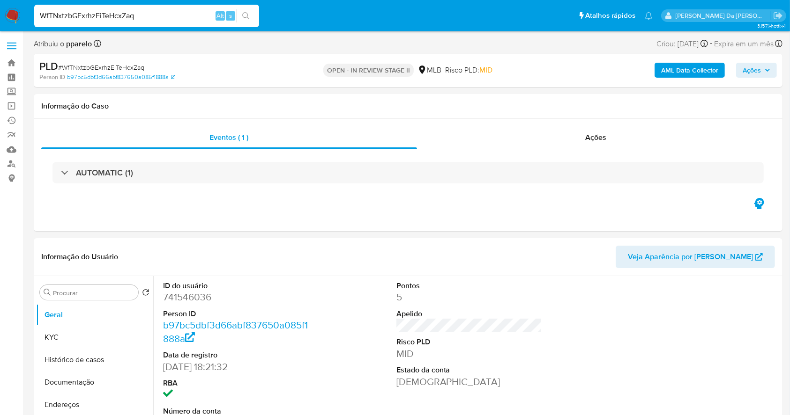
click at [187, 19] on input "WfTNxtzbGExrhzEiTeHcxZaq" at bounding box center [146, 16] width 225 height 12
paste input "TpU5yGbLFnLsaRFY9ZAPA7jc"
type input "TpU5yGbLFnLsaRFY9ZAPA7jc"
select select "10"
click at [101, 330] on button "KYC" at bounding box center [91, 337] width 110 height 22
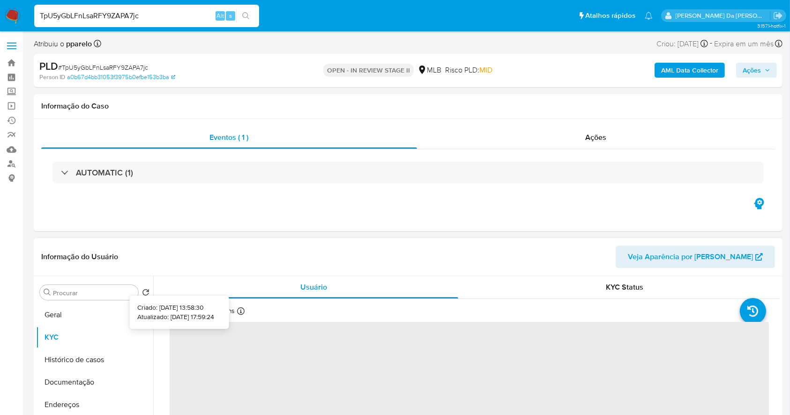
click at [239, 316] on div at bounding box center [240, 313] width 7 height 10
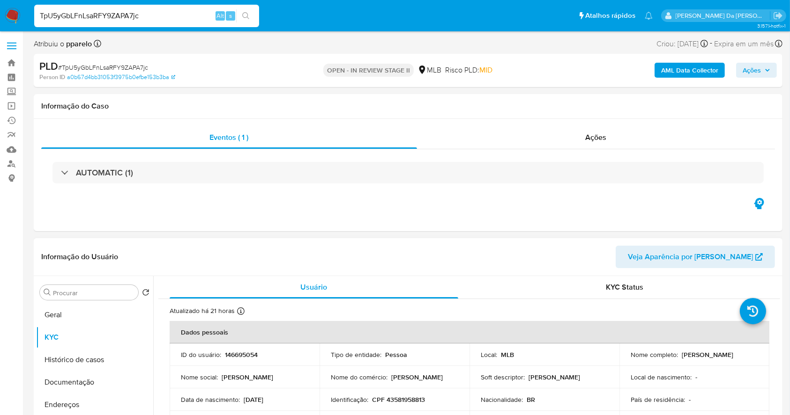
click at [243, 315] on icon at bounding box center [240, 311] width 7 height 7
click at [241, 315] on div at bounding box center [240, 313] width 7 height 10
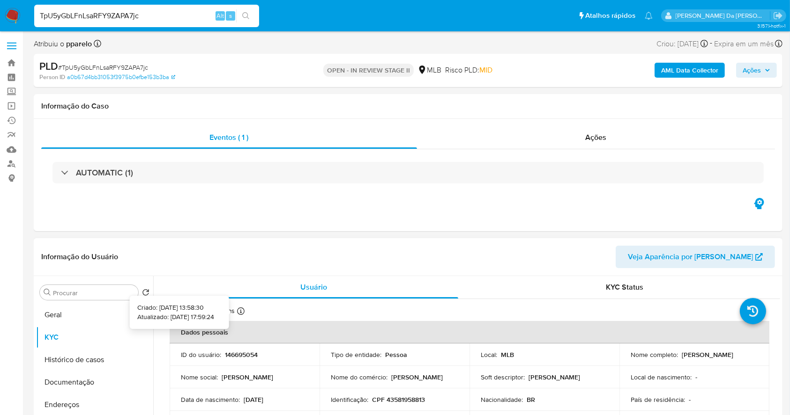
click at [241, 315] on div at bounding box center [240, 313] width 7 height 10
click at [116, 17] on input "TpU5yGbLFnLsaRFY9ZAPA7jc" at bounding box center [146, 16] width 225 height 12
paste input "9hWZfouvKDf9wm2K0uAiOE92"
type input "9hWZfouvKDf9wm2K0uAiOE92"
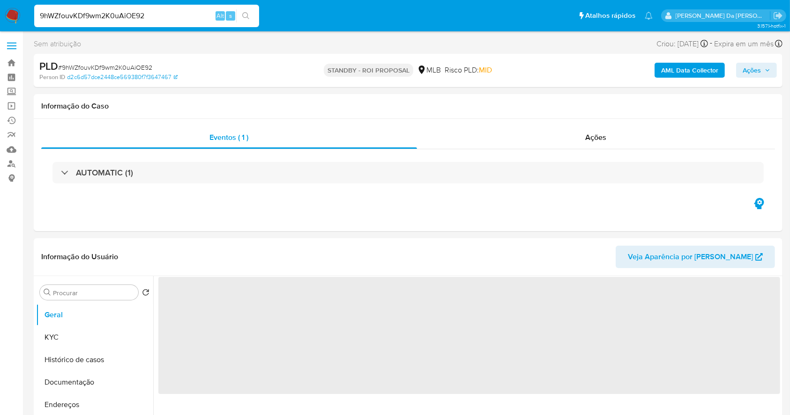
click at [8, 15] on img at bounding box center [13, 16] width 16 height 16
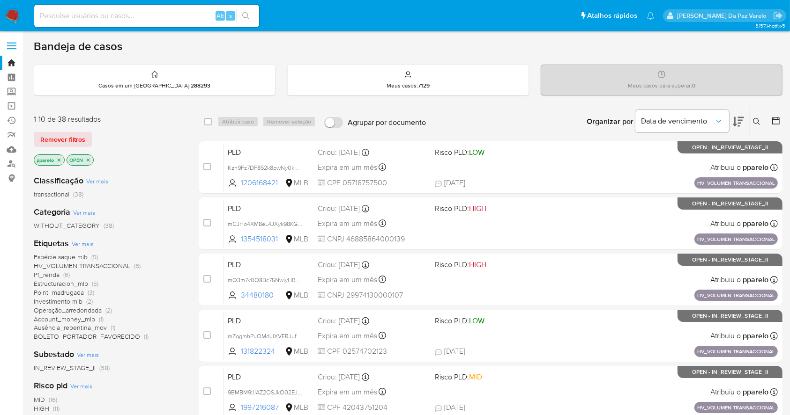
click at [757, 118] on icon at bounding box center [756, 121] width 7 height 7
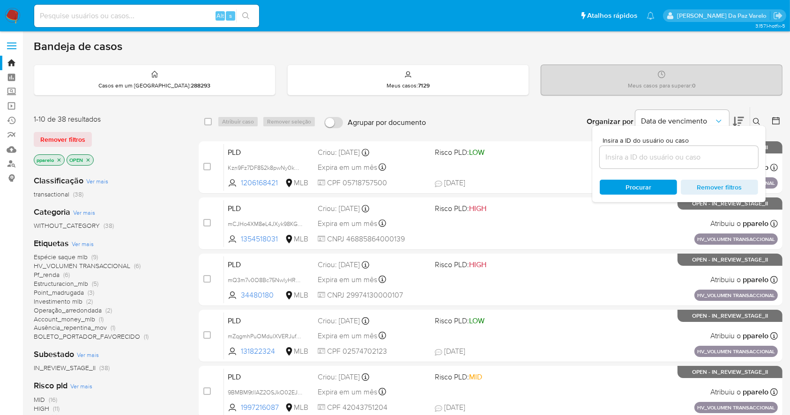
click at [704, 160] on input at bounding box center [678, 157] width 158 height 12
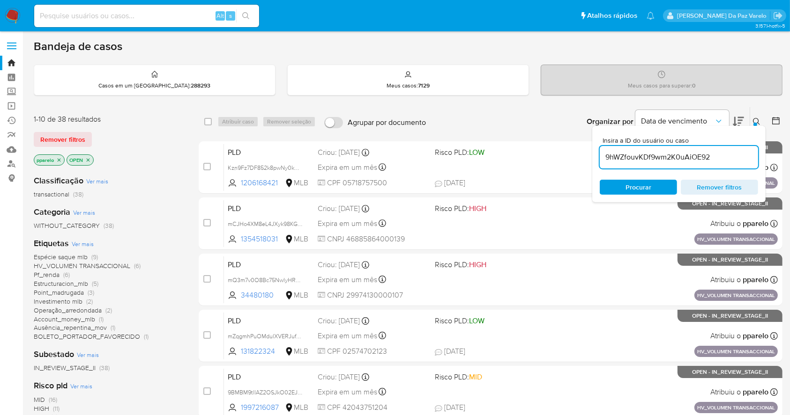
type input "9hWZfouvKDf9wm2K0uAiOE92"
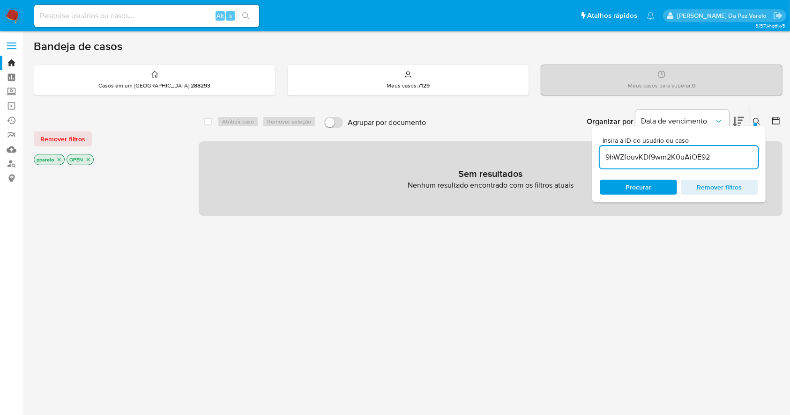
click at [60, 159] on icon "close-filter" at bounding box center [59, 160] width 6 height 6
click at [57, 158] on icon "close-filter" at bounding box center [55, 160] width 6 height 6
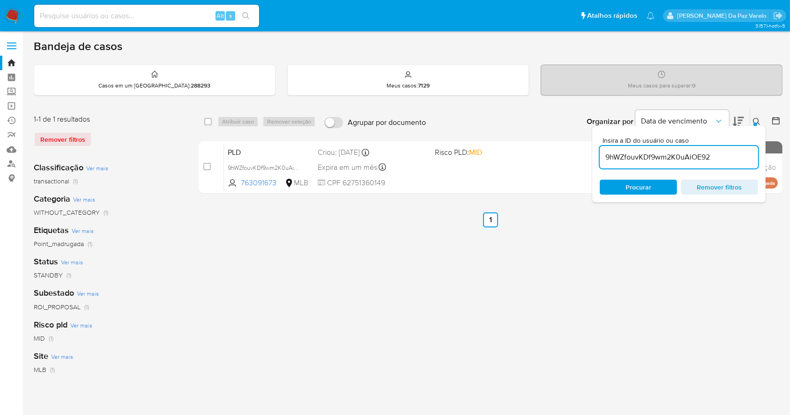
click at [203, 118] on div "select-all-cases-checkbox Atribuir caso Remover seleção Agrupar por documento O…" at bounding box center [490, 121] width 583 height 29
click at [208, 122] on input "checkbox" at bounding box center [207, 121] width 7 height 7
checkbox input "true"
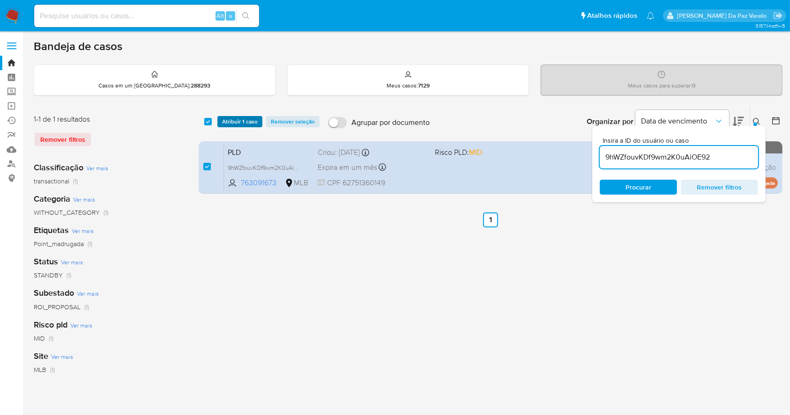
click at [229, 121] on span "Atribuir 1 caso" at bounding box center [240, 121] width 36 height 9
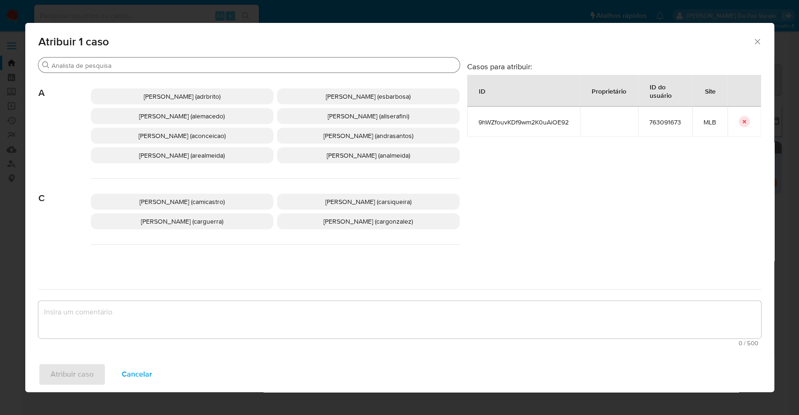
click at [237, 65] on input "Procurar" at bounding box center [254, 65] width 405 height 8
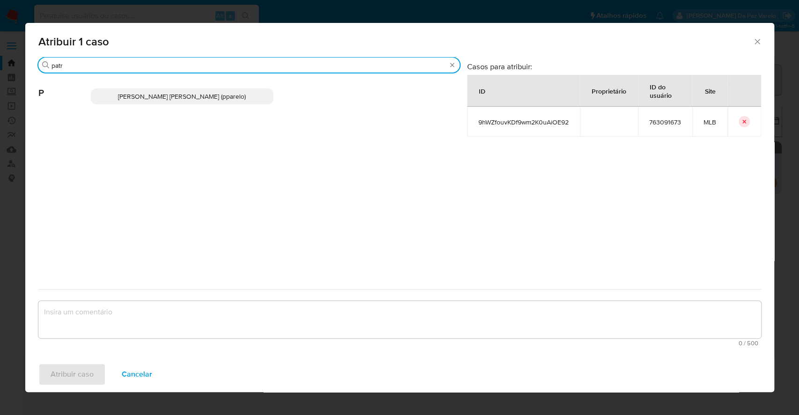
type input "patr"
click at [229, 88] on div "[PERSON_NAME] [PERSON_NAME] (pparelo)" at bounding box center [275, 97] width 369 height 46
click at [225, 96] on span "[PERSON_NAME] [PERSON_NAME] (pparelo)" at bounding box center [182, 96] width 128 height 9
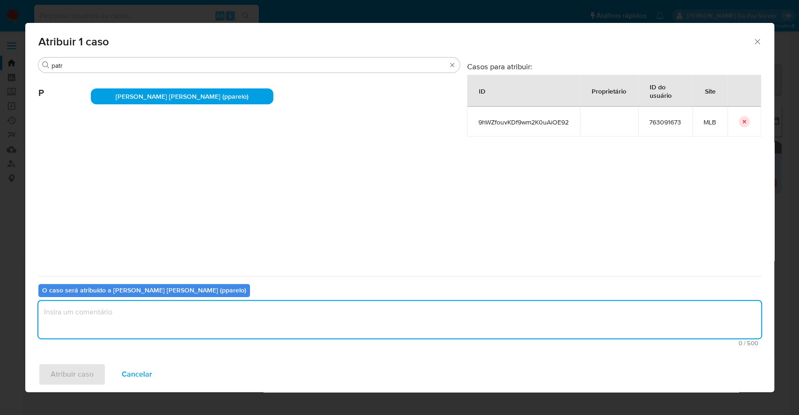
click at [202, 325] on textarea "assign-modal" at bounding box center [399, 319] width 723 height 37
type textarea "."
click at [85, 369] on span "Atribuir caso" at bounding box center [72, 374] width 43 height 21
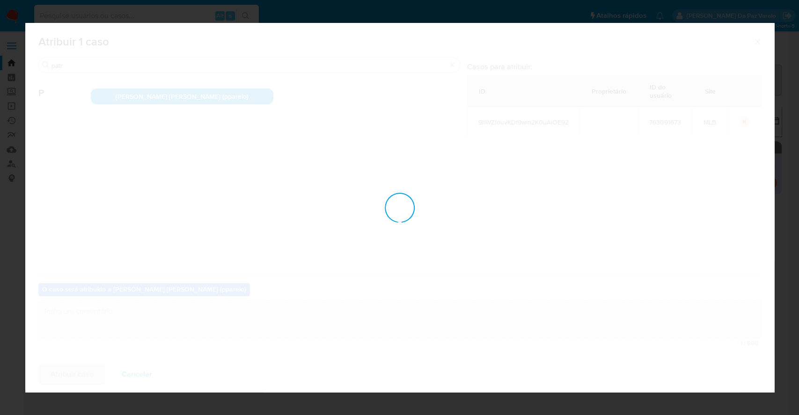
checkbox input "false"
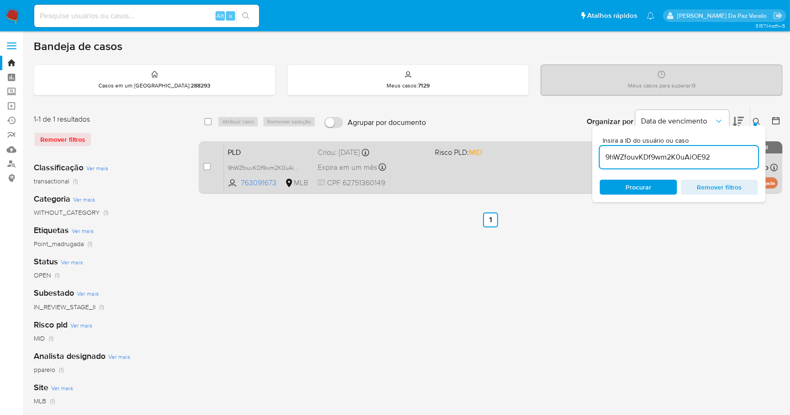
click at [392, 170] on div "Expira em um mês Expira em [DATE] 00:15:22" at bounding box center [372, 167] width 109 height 13
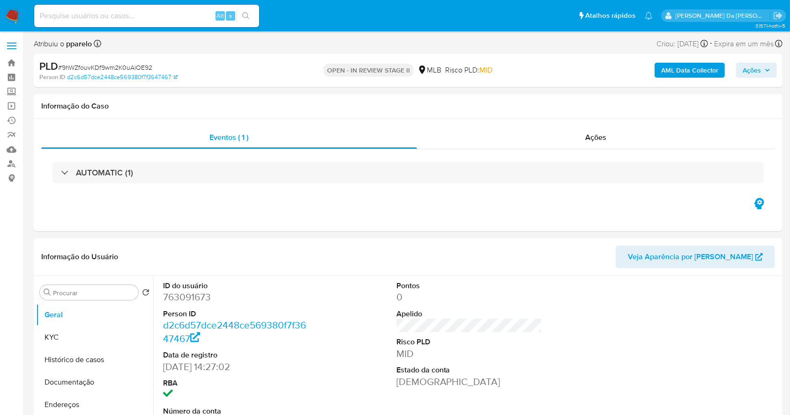
scroll to position [215, 0]
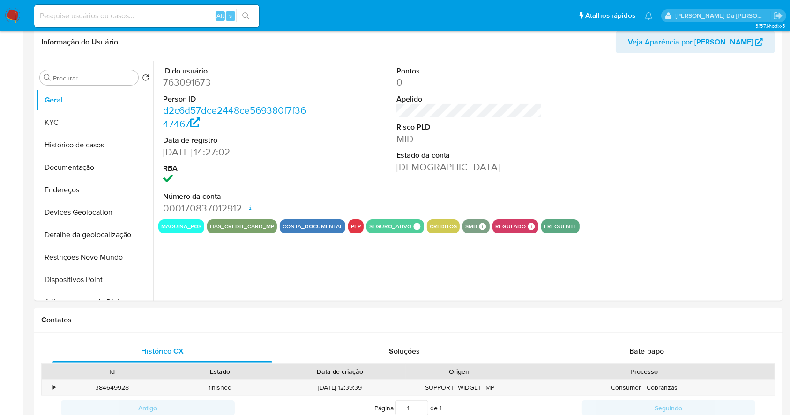
select select "10"
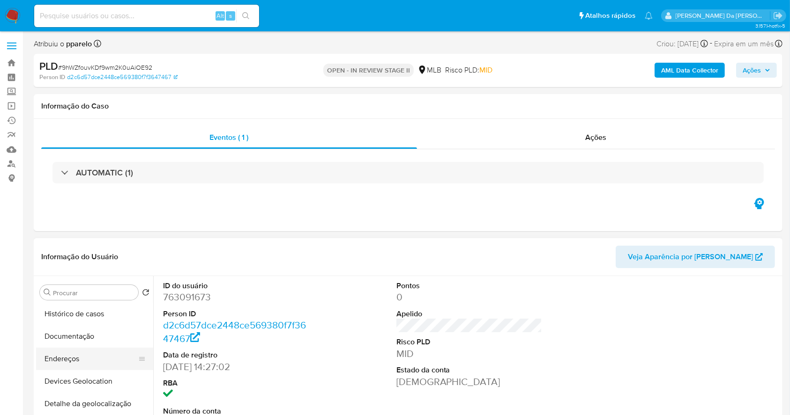
scroll to position [62, 0]
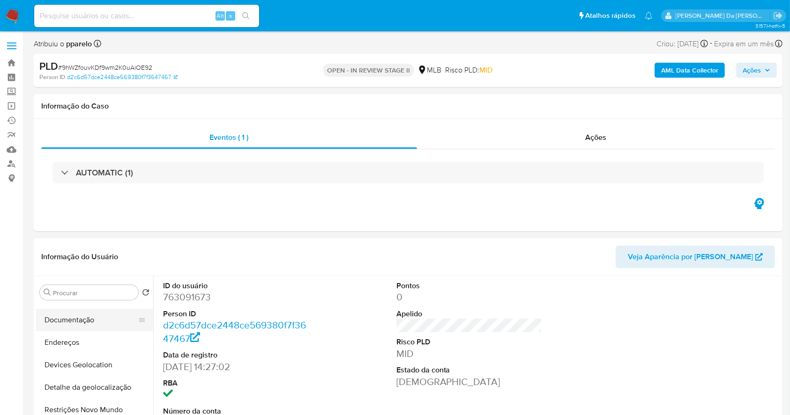
click at [96, 320] on button "Documentação" at bounding box center [91, 320] width 110 height 22
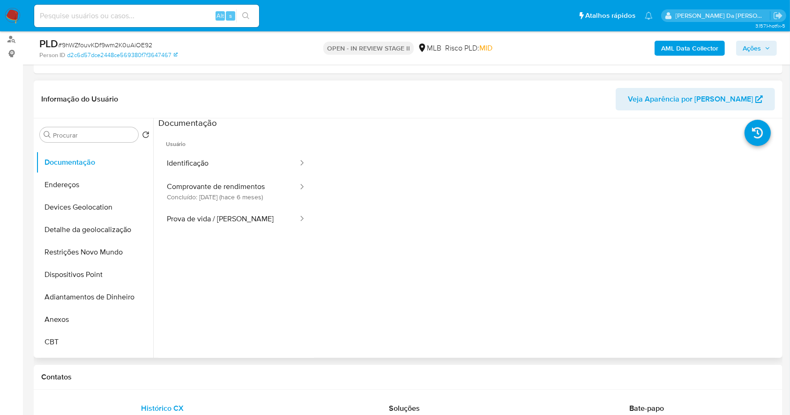
scroll to position [0, 0]
click at [241, 205] on button "Comprovante de rendimentos Concluído: 24/02/2025 (hace 6 meses)" at bounding box center [228, 193] width 140 height 32
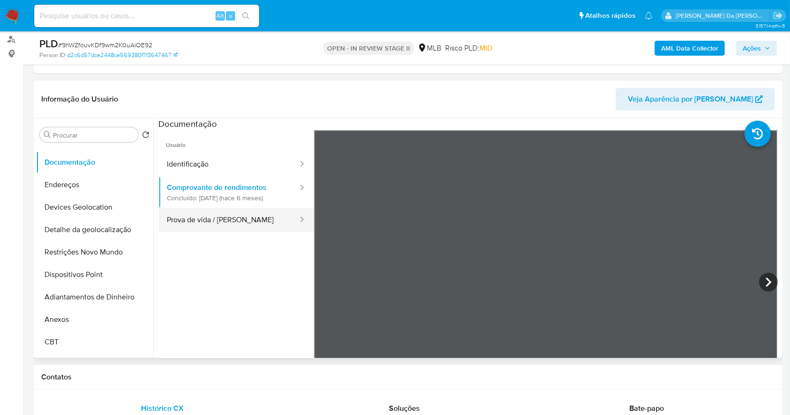
drag, startPoint x: 240, startPoint y: 218, endPoint x: 274, endPoint y: 226, distance: 35.7
click at [239, 218] on button "Prova de vida / Selfie" at bounding box center [228, 220] width 140 height 24
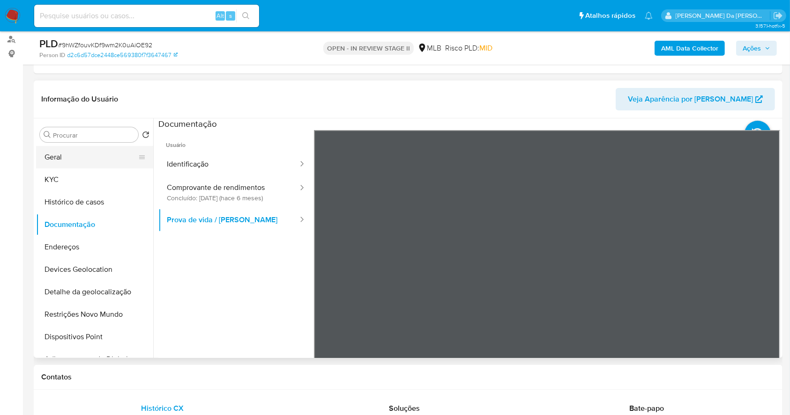
click at [86, 152] on button "Geral" at bounding box center [91, 157] width 110 height 22
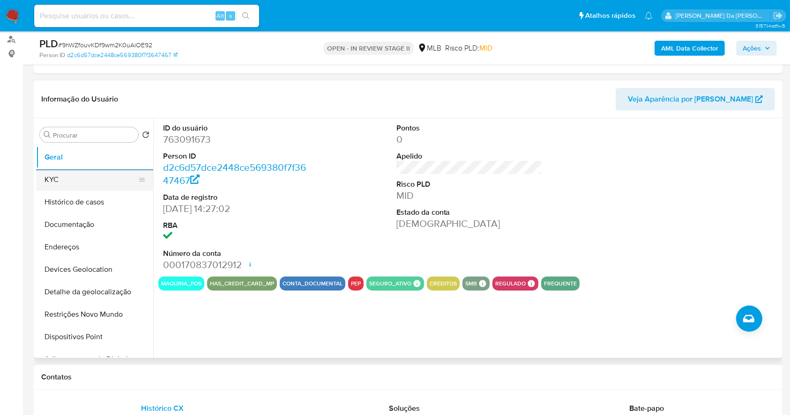
click at [112, 181] on button "KYC" at bounding box center [91, 180] width 110 height 22
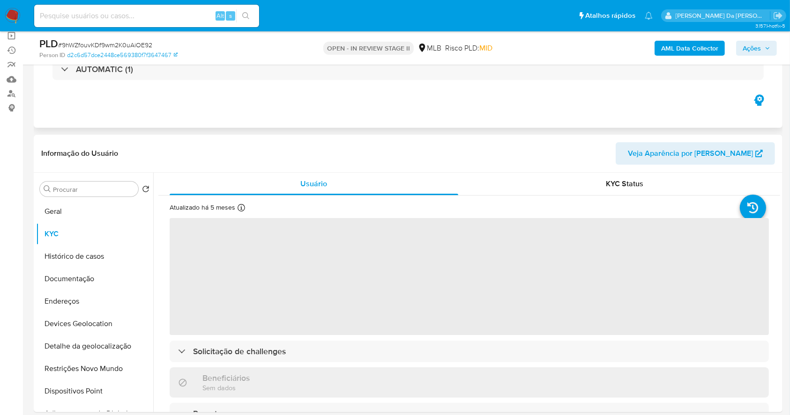
scroll to position [125, 0]
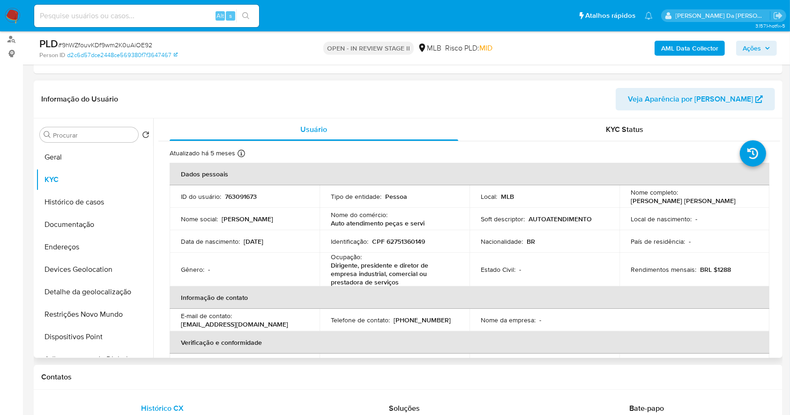
click at [399, 222] on p "Auto atendimento peças e servi" at bounding box center [378, 223] width 94 height 8
click at [400, 222] on p "Auto atendimento peças e servi" at bounding box center [378, 223] width 94 height 8
click at [357, 223] on p "Auto atendimento peças e servi" at bounding box center [378, 223] width 94 height 8
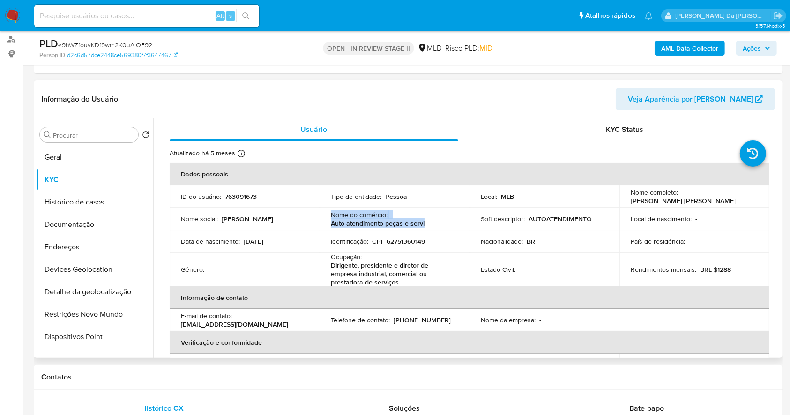
click at [357, 223] on p "Auto atendimento peças e servi" at bounding box center [378, 223] width 94 height 8
drag, startPoint x: 326, startPoint y: 221, endPoint x: 427, endPoint y: 226, distance: 101.3
click at [427, 226] on td "Nome do comércio : Auto atendimento peças e servi" at bounding box center [394, 219] width 150 height 22
copy p "Auto atendimento peças e servi"
click at [111, 28] on div "Alt s" at bounding box center [146, 16] width 225 height 26
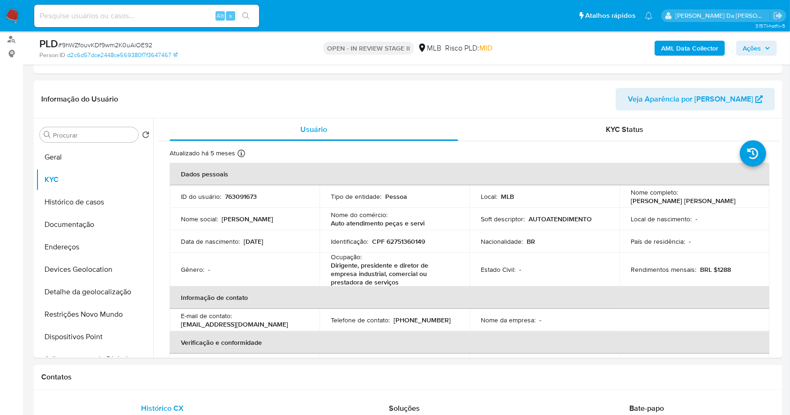
click at [122, 13] on input at bounding box center [146, 16] width 225 height 12
paste input "hruGMYCqiCyySU4dkRVQ9jUT"
type input "hruGMYCqiCyySU4dkRVQ9jUT"
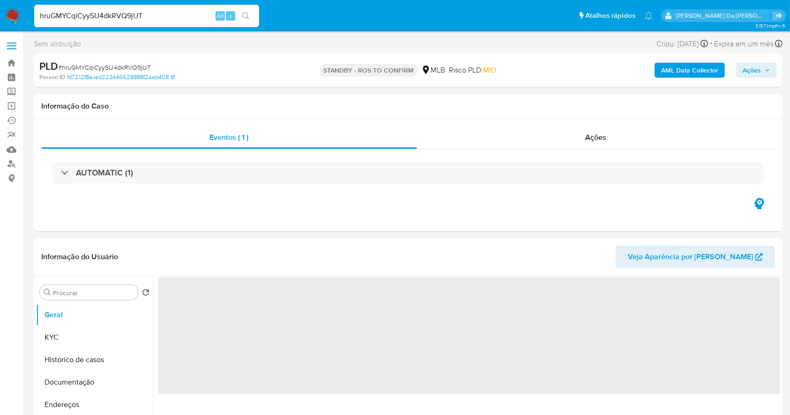
click at [7, 7] on nav "Pausado Ver notificaciones hruGMYCqiCyySU4dkRVQ9jUT Alt s Atalhos rápidos Presi…" at bounding box center [395, 15] width 790 height 31
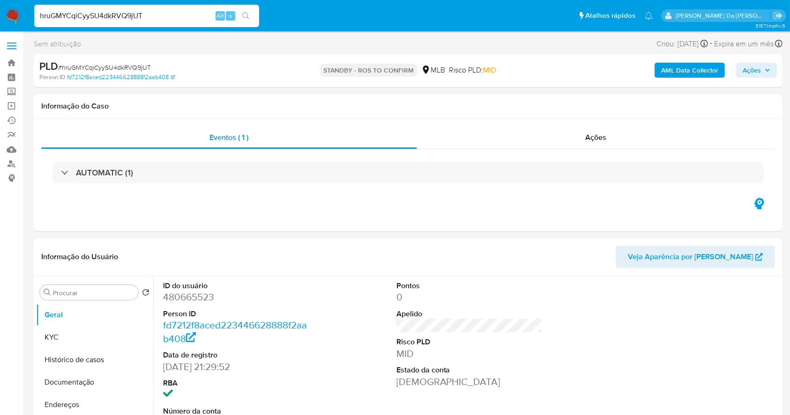
click at [13, 21] on img at bounding box center [13, 16] width 16 height 16
select select "10"
click at [11, 18] on img at bounding box center [13, 16] width 16 height 16
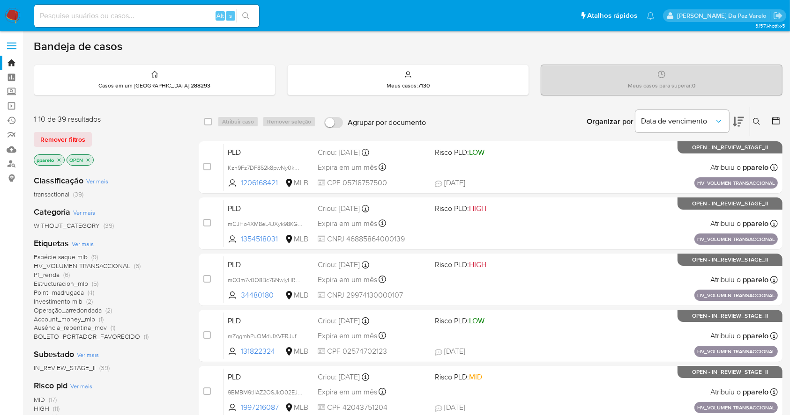
click at [149, 20] on input at bounding box center [146, 16] width 225 height 12
paste input "hruGMYCqiCyySU4dkRVQ9jUT"
type input "hruGMYCqiCyySU4dkRVQ9jUT"
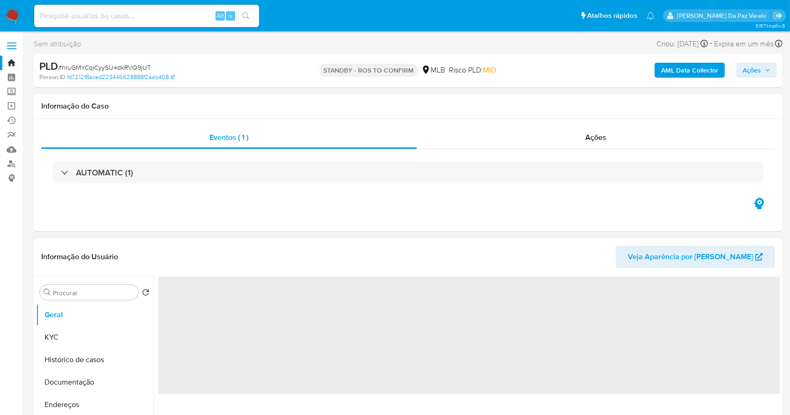
select select "10"
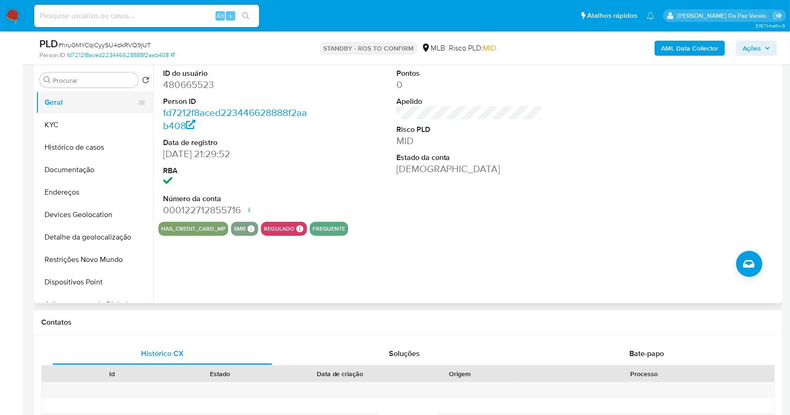
scroll to position [153, 0]
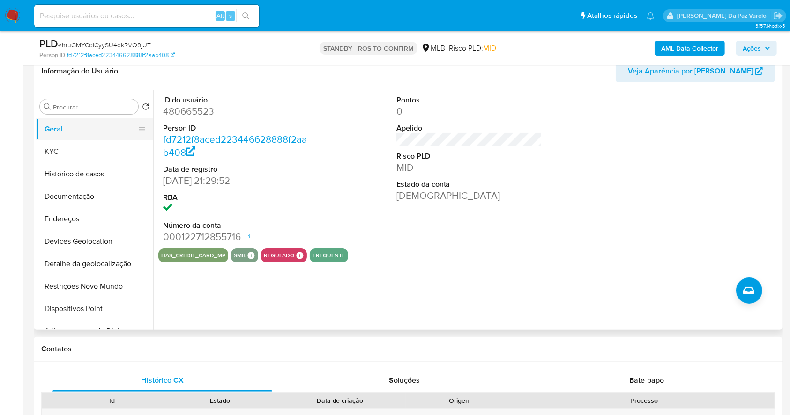
drag, startPoint x: 75, startPoint y: 146, endPoint x: 124, endPoint y: 133, distance: 50.4
click at [75, 146] on button "KYC" at bounding box center [94, 151] width 117 height 22
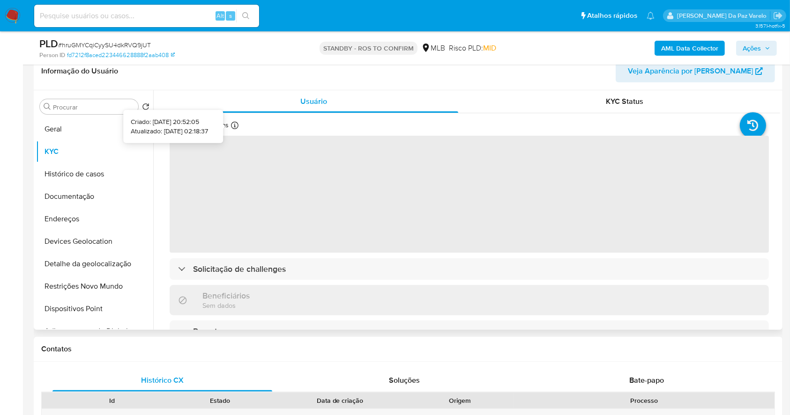
click at [236, 125] on icon at bounding box center [234, 125] width 7 height 7
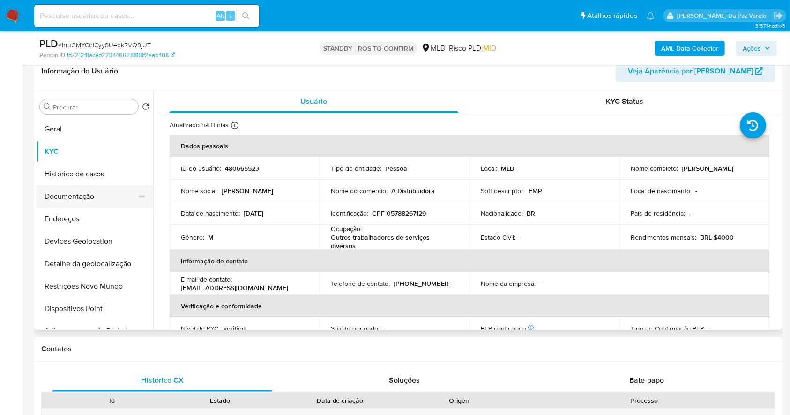
click at [81, 202] on button "Documentação" at bounding box center [91, 196] width 110 height 22
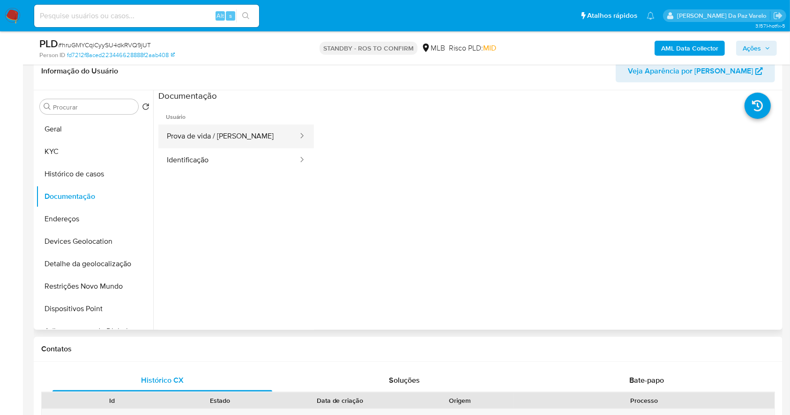
click at [233, 137] on button "Prova de vida / Selfie" at bounding box center [228, 137] width 140 height 24
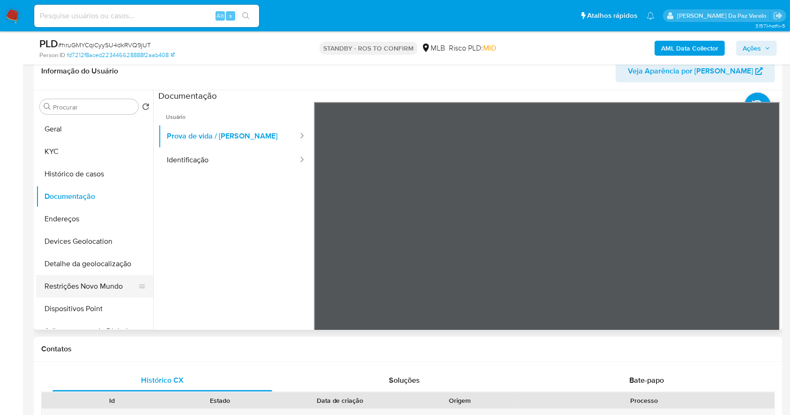
click at [81, 292] on button "Restrições Novo Mundo" at bounding box center [91, 286] width 110 height 22
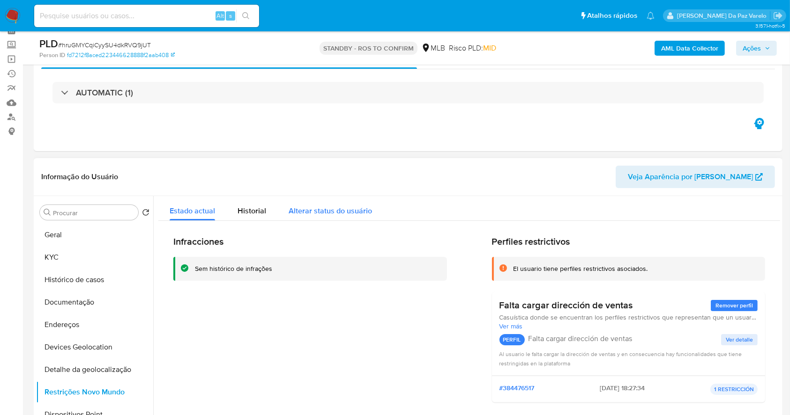
scroll to position [28, 0]
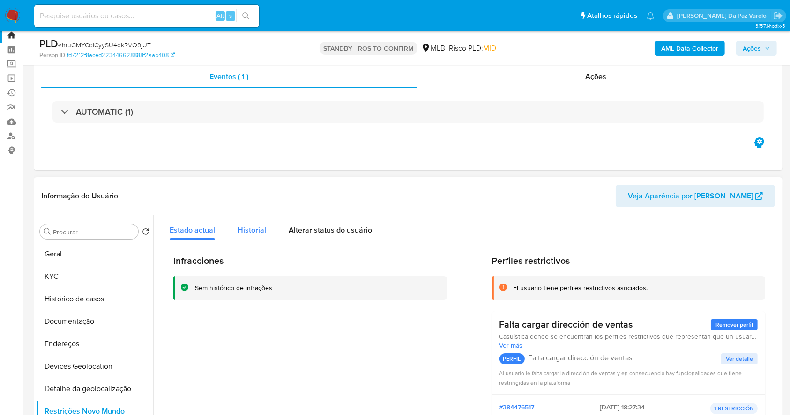
click at [261, 228] on span "Historial" at bounding box center [251, 230] width 29 height 11
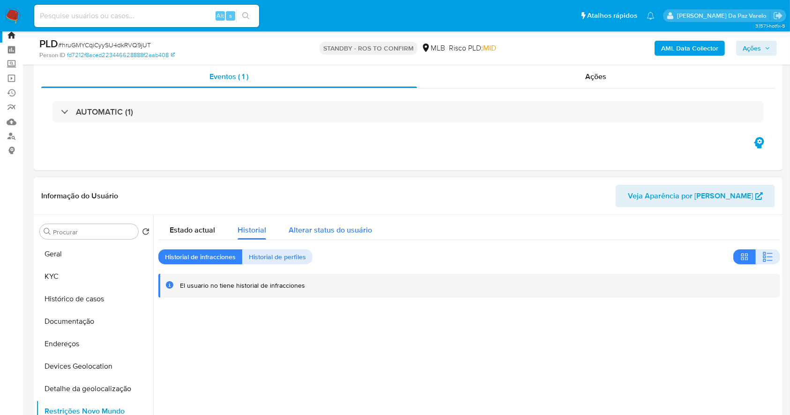
click at [323, 230] on span "Alterar status do usuário" at bounding box center [329, 230] width 83 height 11
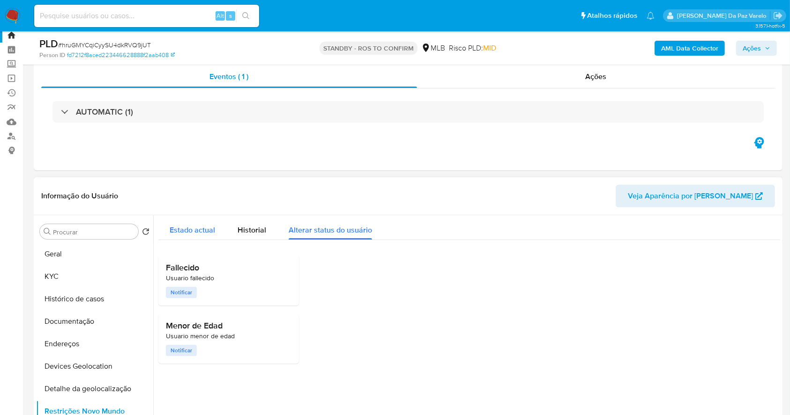
click at [199, 225] on span "Estado actual" at bounding box center [192, 230] width 45 height 11
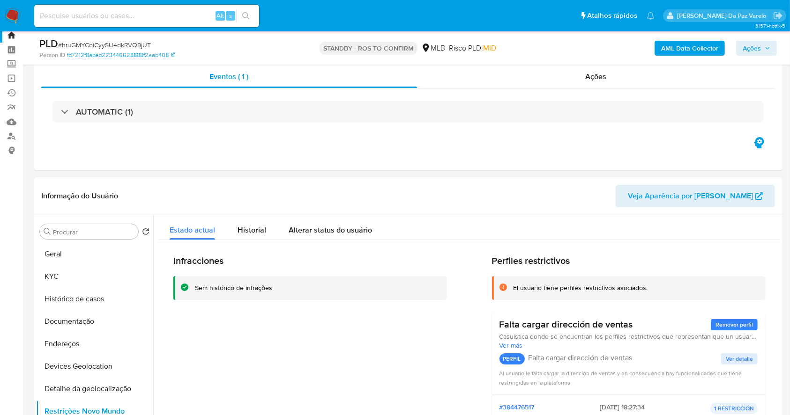
click at [142, 7] on div "Alt s" at bounding box center [146, 16] width 225 height 22
click at [139, 13] on input at bounding box center [146, 16] width 225 height 12
paste input "2EXOGVMf1bBav2Jw59ouqVCq"
type input "2EXOGVMf1bBav2Jw59ouqVCq"
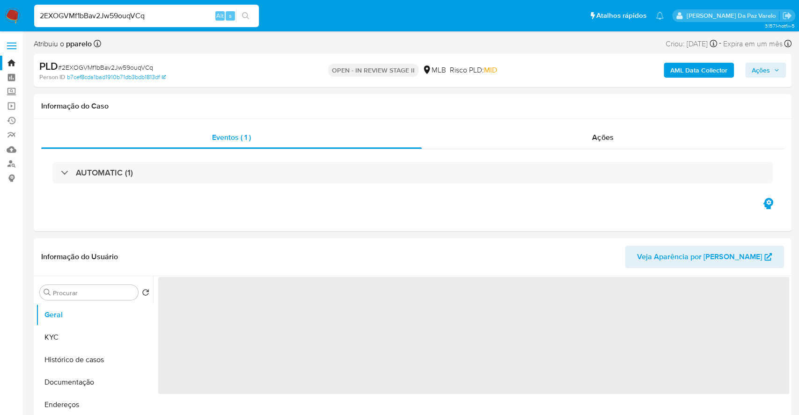
select select "10"
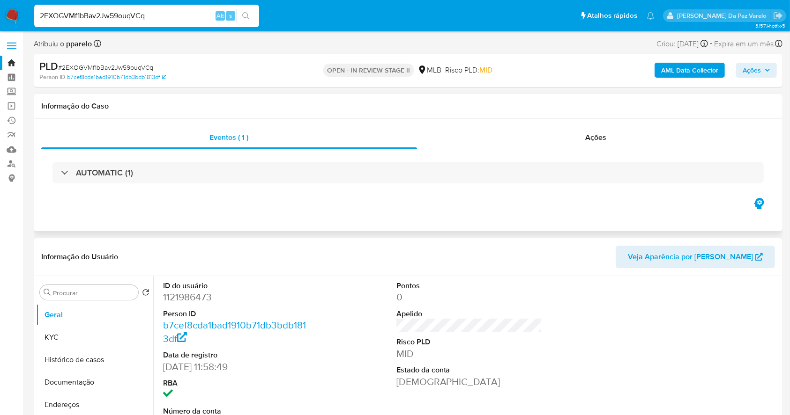
scroll to position [62, 0]
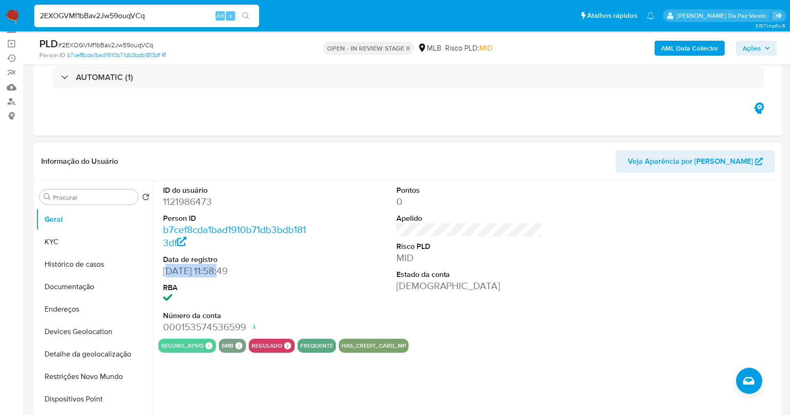
drag, startPoint x: 166, startPoint y: 267, endPoint x: 220, endPoint y: 274, distance: 54.4
click at [220, 274] on dd "11/05/2022 11:58:49" at bounding box center [236, 271] width 146 height 13
click at [83, 245] on button "KYC" at bounding box center [91, 242] width 110 height 22
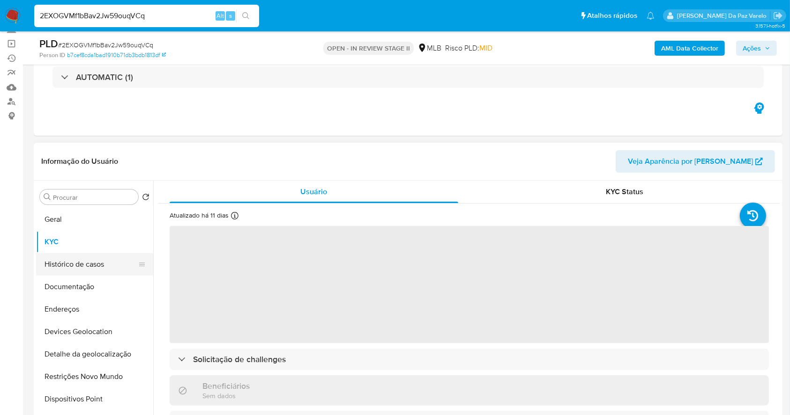
click at [94, 264] on button "Histórico de casos" at bounding box center [91, 264] width 110 height 22
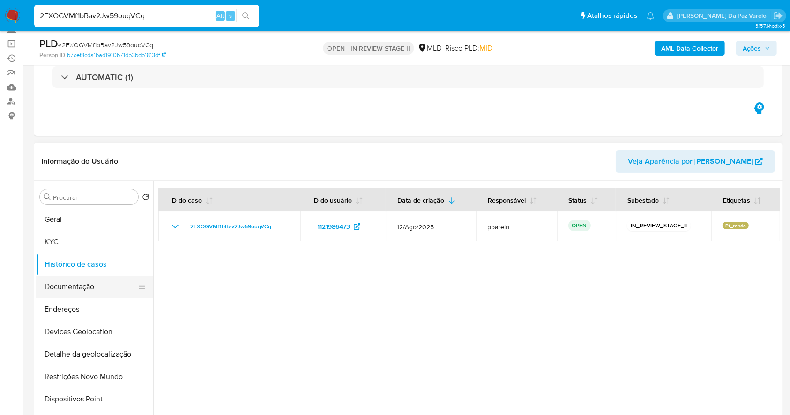
click at [78, 285] on button "Documentação" at bounding box center [91, 287] width 110 height 22
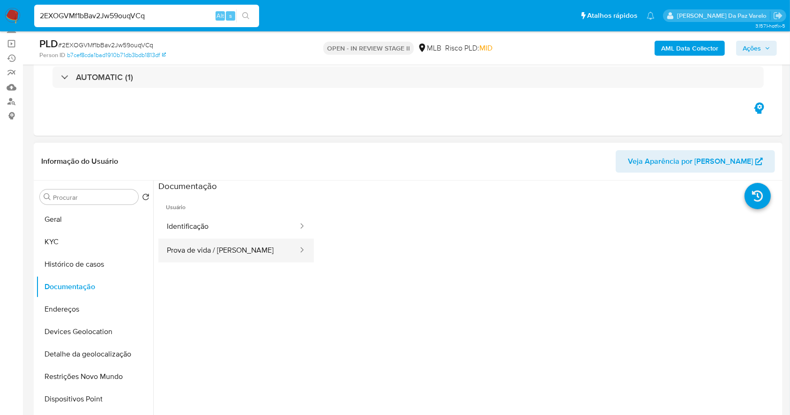
click at [255, 247] on button "Prova de vida / Selfie" at bounding box center [228, 251] width 140 height 24
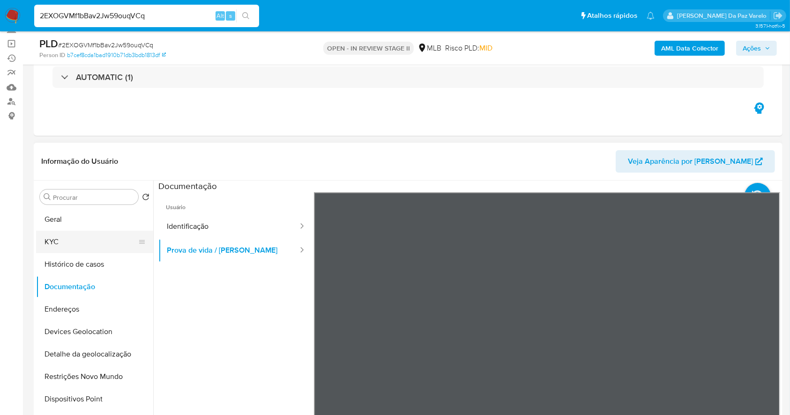
click at [82, 241] on button "KYC" at bounding box center [91, 242] width 110 height 22
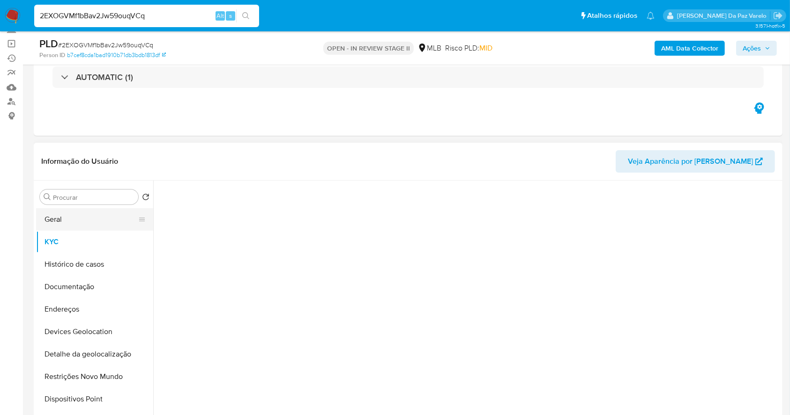
click at [81, 219] on button "Geral" at bounding box center [91, 219] width 110 height 22
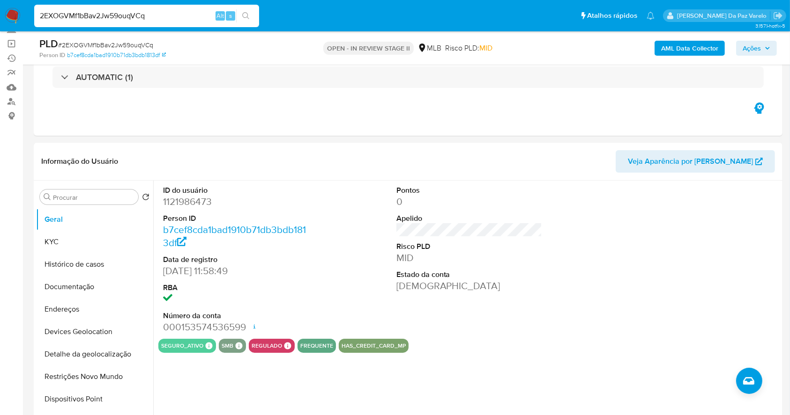
click at [156, 14] on input "2EXOGVMf1bBav2Jw59ouqVCq" at bounding box center [146, 16] width 225 height 12
paste input "LMsJsXal0RykYFtVUh5pirLA"
type input "LMsJsXal0RykYFtVUh5pirLA"
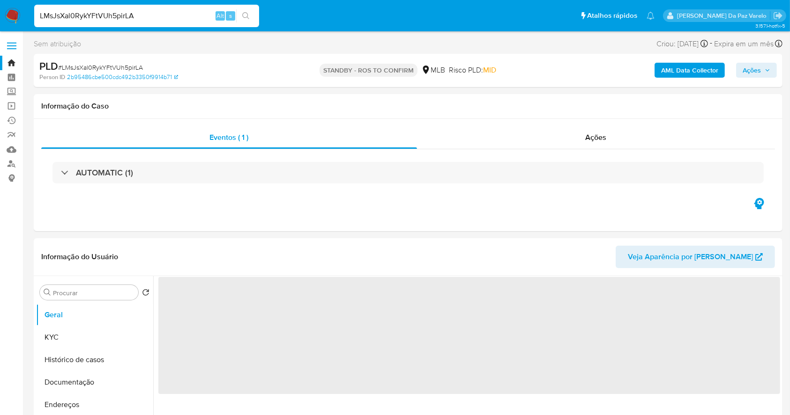
click at [13, 17] on img at bounding box center [13, 16] width 16 height 16
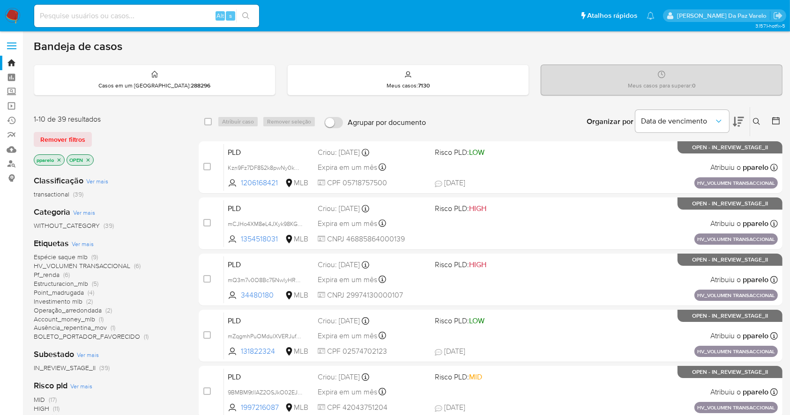
click at [759, 116] on button at bounding box center [757, 121] width 15 height 11
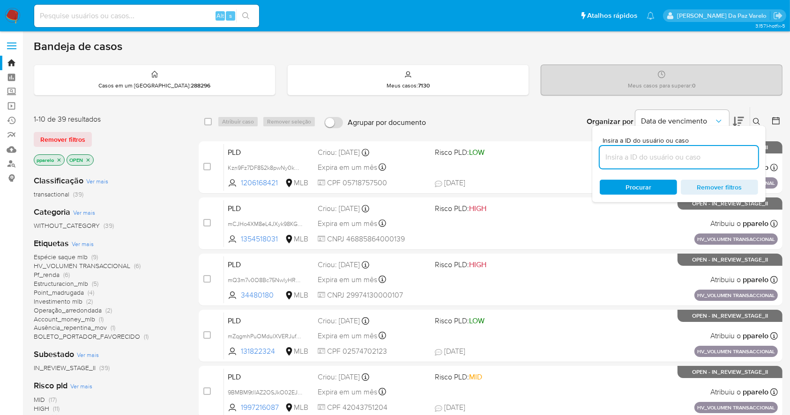
click at [697, 162] on input at bounding box center [678, 157] width 158 height 12
type input "LMsJsXal0RykYFtVUh5pirLA"
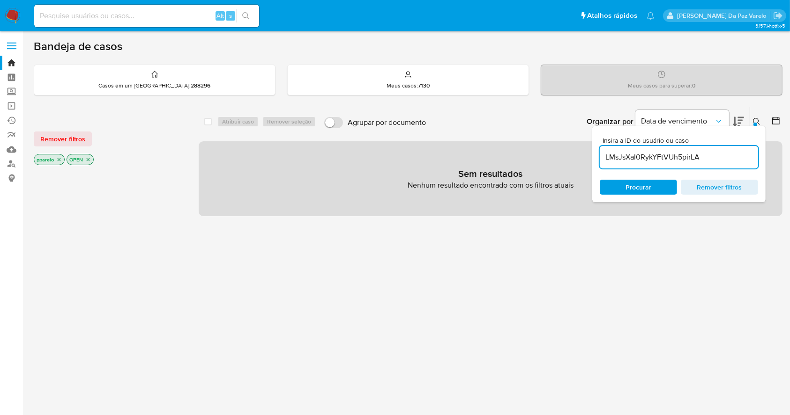
click at [55, 157] on p "pparelo" at bounding box center [49, 160] width 30 height 10
click at [56, 157] on icon "close-filter" at bounding box center [59, 160] width 6 height 6
click at [56, 158] on icon "close-filter" at bounding box center [55, 159] width 3 height 3
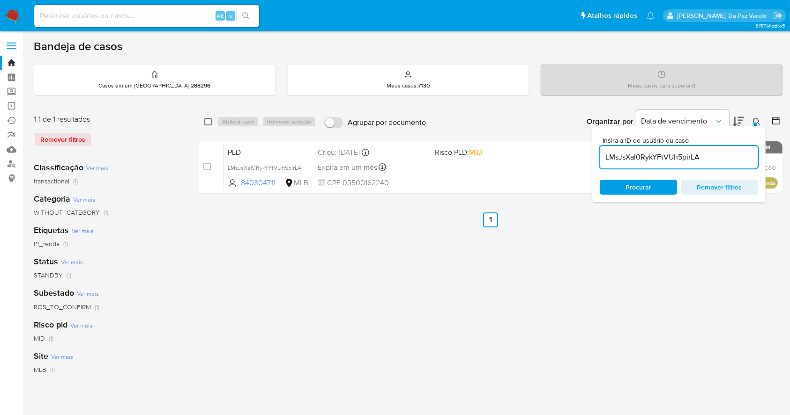
click at [211, 120] on input "checkbox" at bounding box center [207, 121] width 7 height 7
checkbox input "true"
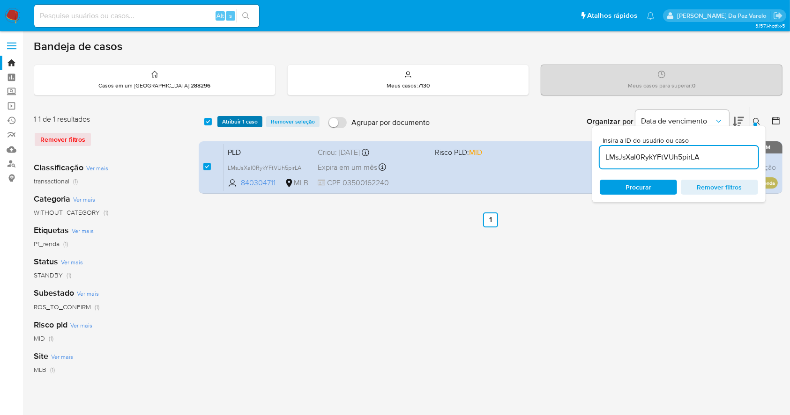
click at [218, 122] on button "Atribuir 1 caso" at bounding box center [239, 121] width 45 height 11
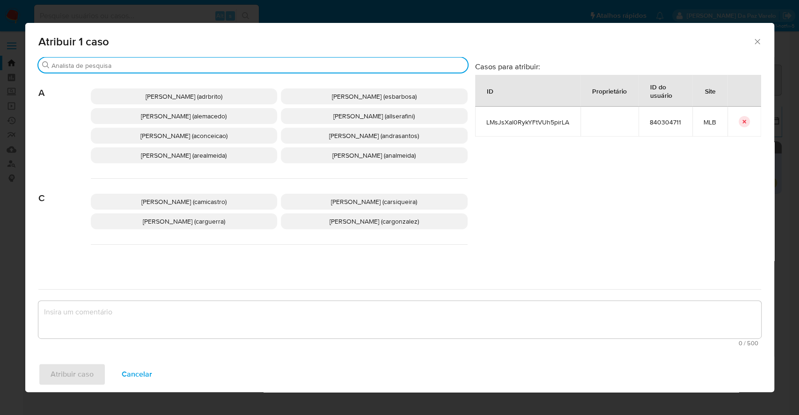
click at [257, 66] on input "Procurar" at bounding box center [258, 65] width 413 height 8
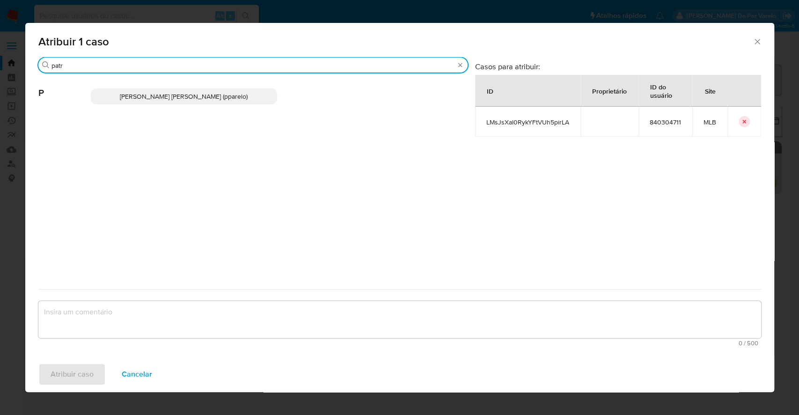
type input "patr"
click at [229, 100] on span "[PERSON_NAME] [PERSON_NAME] (pparelo)" at bounding box center [184, 96] width 128 height 9
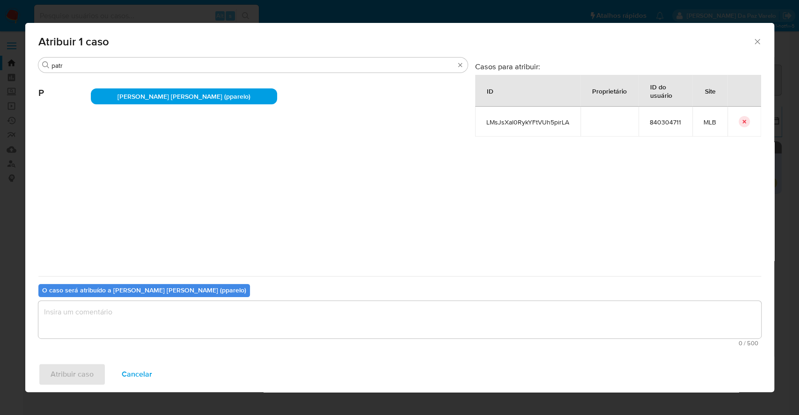
click at [259, 314] on textarea "assign-modal" at bounding box center [399, 319] width 723 height 37
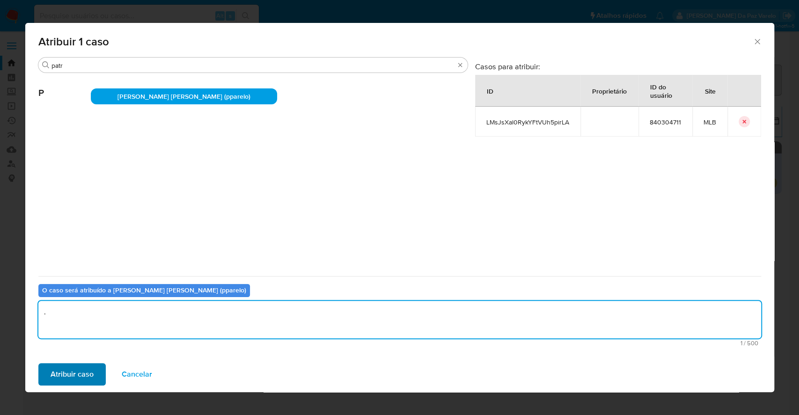
type textarea "."
click at [83, 376] on span "Atribuir caso" at bounding box center [72, 374] width 43 height 21
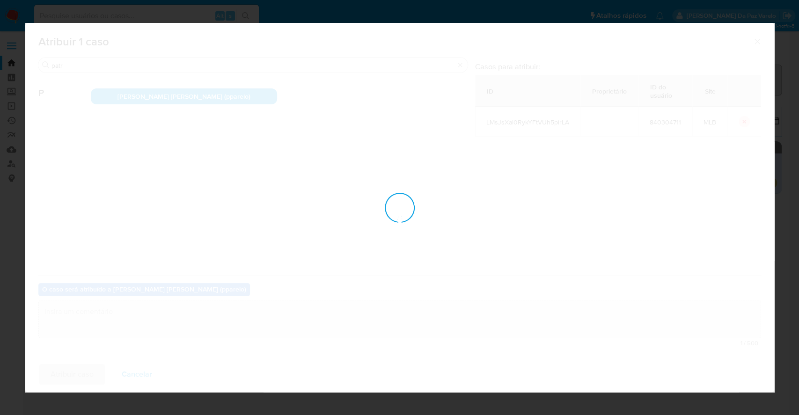
checkbox input "false"
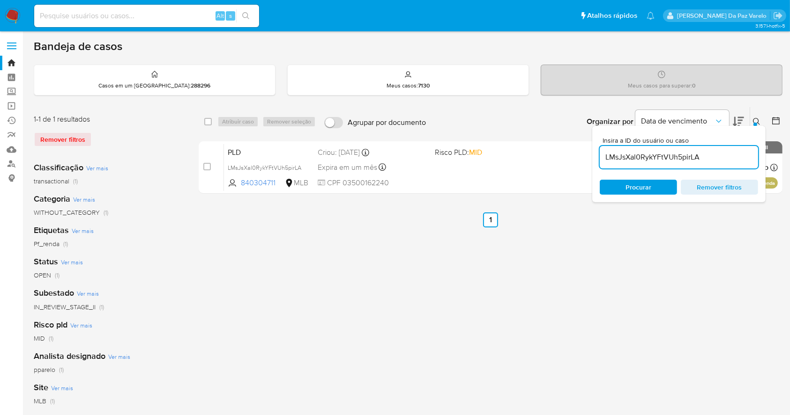
click at [753, 126] on div "Insira a ID do usuário ou caso LMsJsXal0RykYFtVUh5pirLA Procurar Remover filtros" at bounding box center [678, 164] width 173 height 76
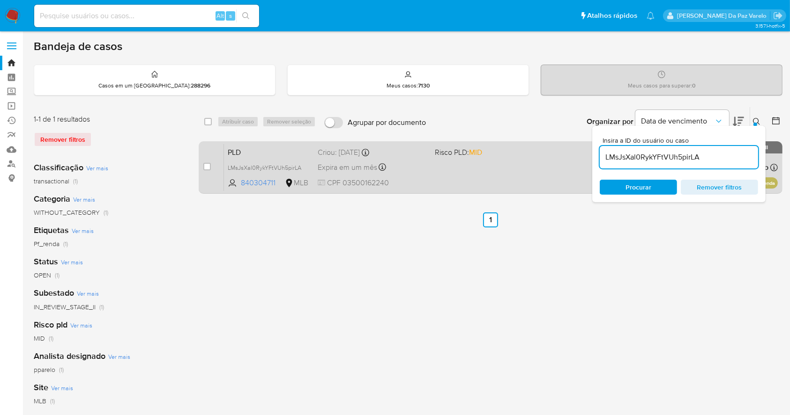
click at [539, 177] on div "PLD LMsJsXal0RykYFtVUh5pirLA 840304711 MLB Risco PLD: MID Criou: [DATE] Criou: …" at bounding box center [501, 167] width 554 height 47
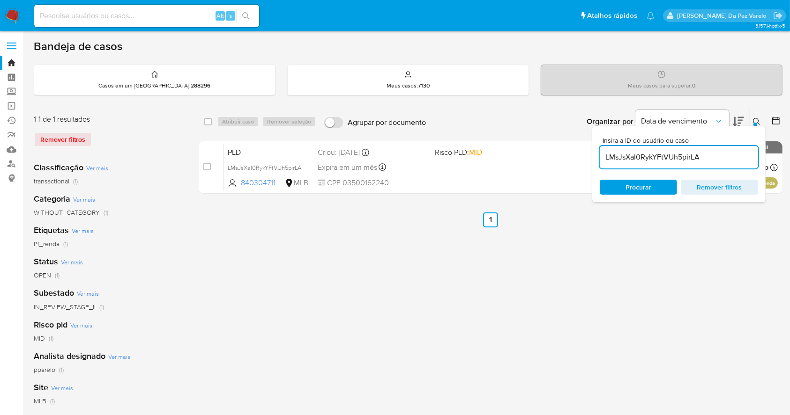
click at [756, 122] on icon at bounding box center [756, 121] width 7 height 7
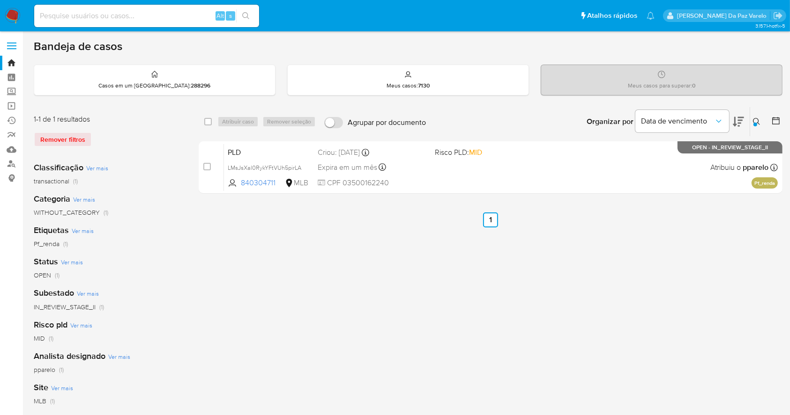
click at [756, 122] on icon at bounding box center [756, 121] width 7 height 7
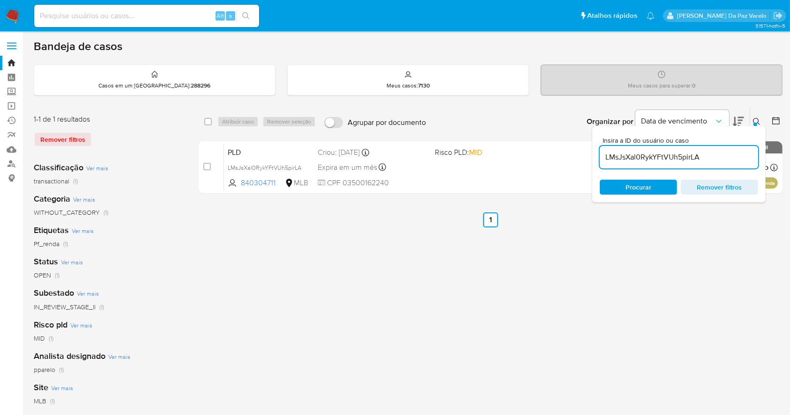
click at [125, 24] on div "Alt s" at bounding box center [146, 16] width 225 height 22
click at [128, 16] on input at bounding box center [146, 16] width 225 height 12
paste input "c8emt99c33Rqqt1tXJlhY6ew"
type input "c8emt99c33Rqqt1tXJlhY6ew"
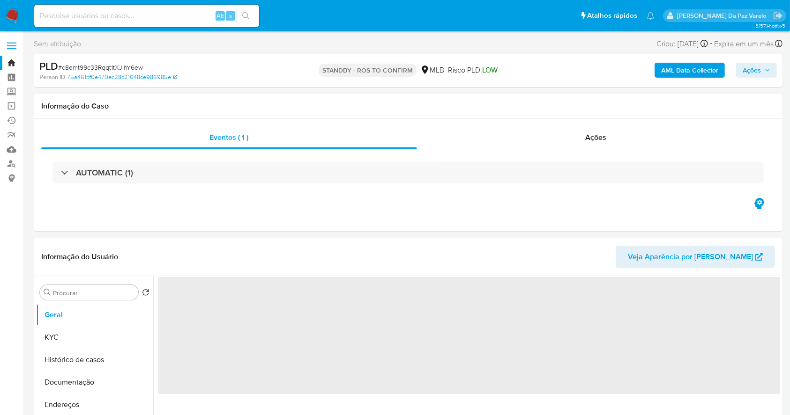
click at [14, 15] on img at bounding box center [13, 16] width 16 height 16
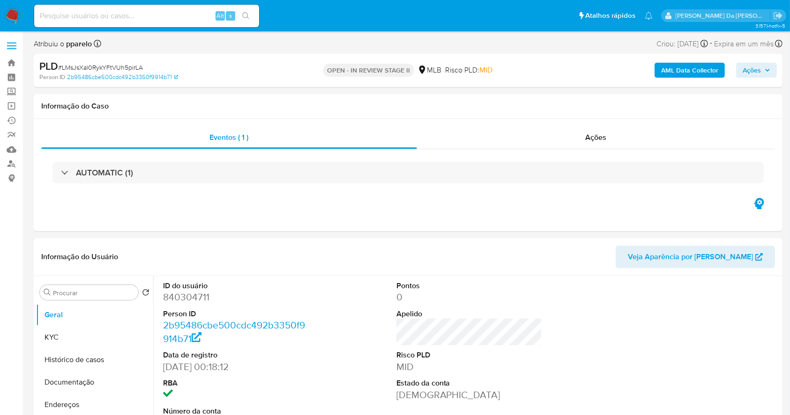
select select "10"
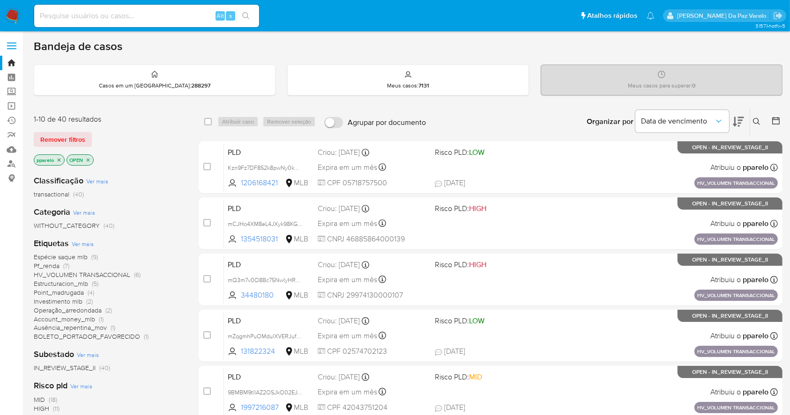
click at [753, 115] on div "Insira a ID do usuário ou caso Procurar Remover filtros" at bounding box center [757, 121] width 16 height 29
click at [753, 122] on icon at bounding box center [756, 121] width 7 height 7
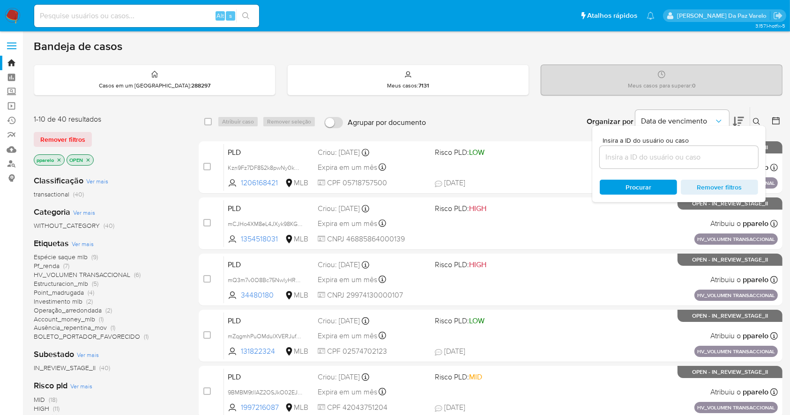
click at [738, 157] on input at bounding box center [678, 157] width 158 height 12
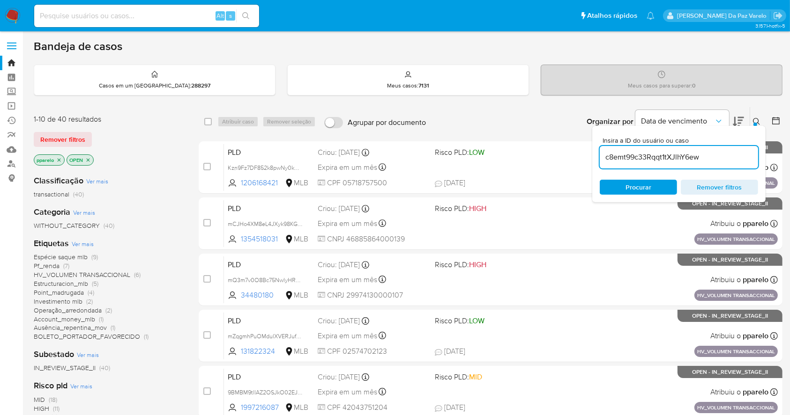
type input "c8emt99c33Rqqt1tXJlhY6ew"
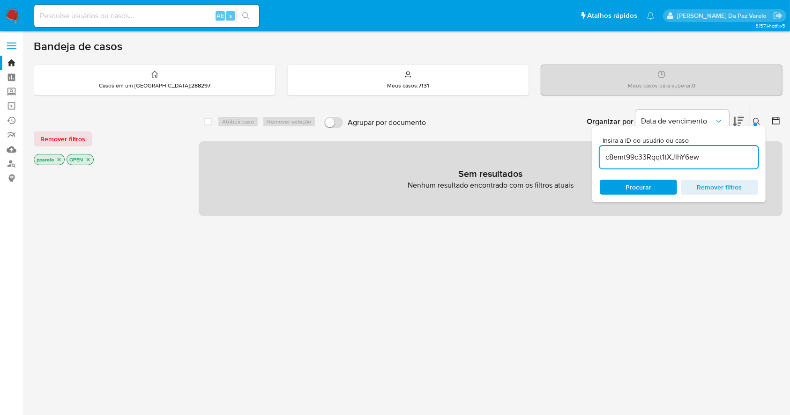
click at [57, 157] on icon "close-filter" at bounding box center [59, 160] width 6 height 6
click at [57, 158] on icon "close-filter" at bounding box center [55, 160] width 6 height 6
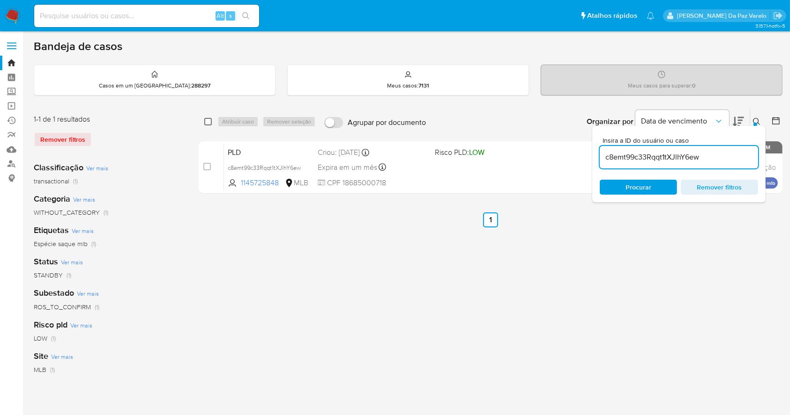
click at [207, 120] on input "checkbox" at bounding box center [207, 121] width 7 height 7
checkbox input "true"
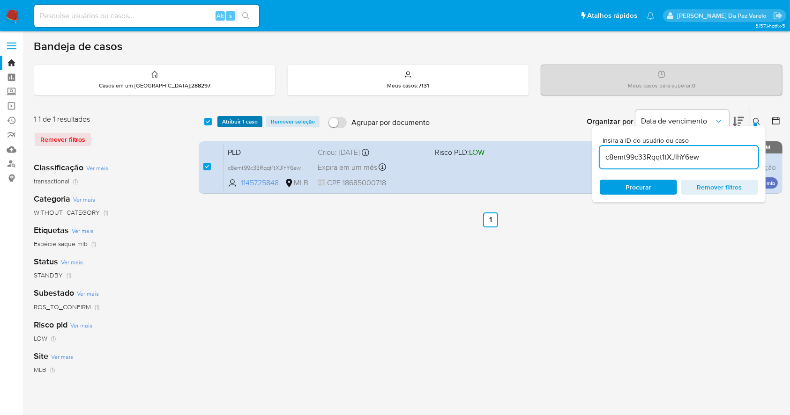
click at [246, 121] on span "Atribuir 1 caso" at bounding box center [240, 121] width 36 height 9
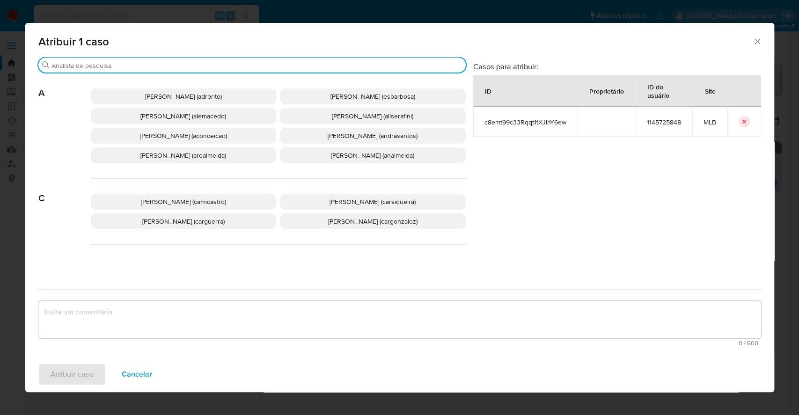
click at [284, 66] on input "Procurar" at bounding box center [257, 65] width 411 height 8
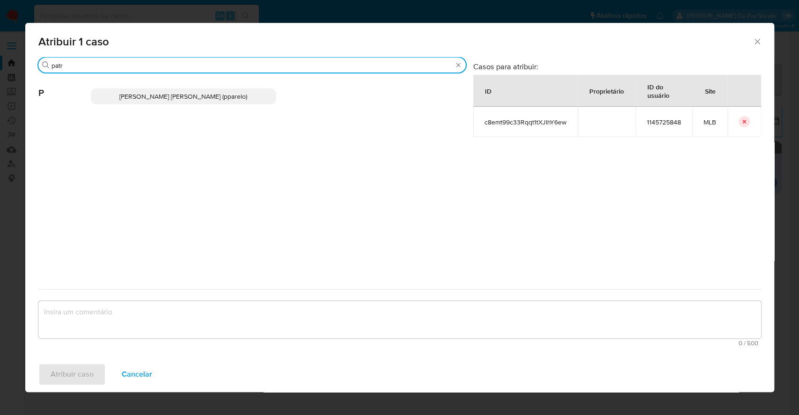
type input "patr"
click at [258, 99] on p "Patricia Aparecida Da Paz Varelo (pparelo)" at bounding box center [184, 97] width 186 height 16
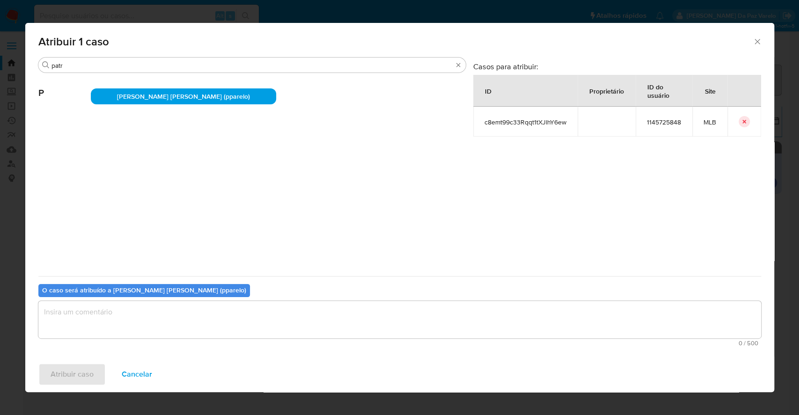
click at [208, 318] on textarea "assign-modal" at bounding box center [399, 319] width 723 height 37
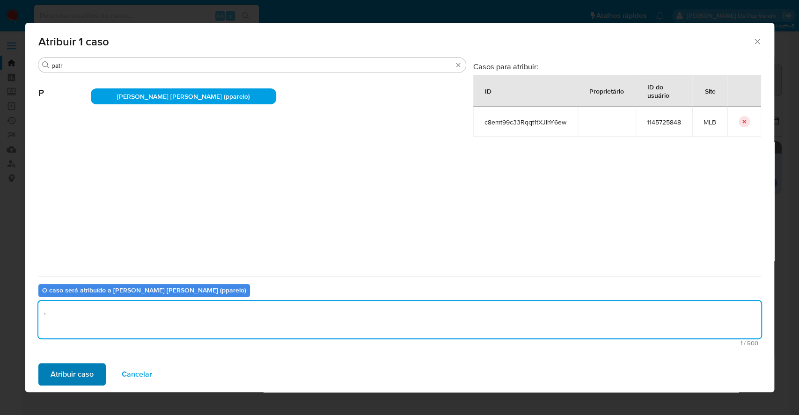
type textarea "."
click at [101, 371] on button "Atribuir caso" at bounding box center [71, 374] width 67 height 22
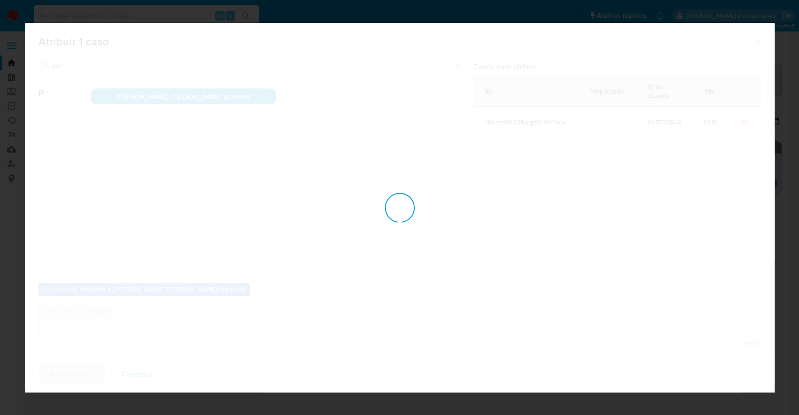
checkbox input "false"
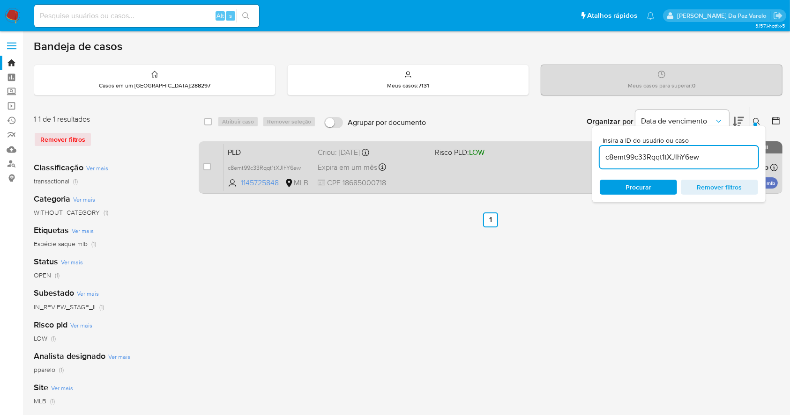
click at [427, 175] on div "PLD c8emt99c33Rqqt1tXJlhY6ew 1145725848 MLB Risco PLD: LOW Criou: 12/08/2025 Cr…" at bounding box center [501, 167] width 554 height 47
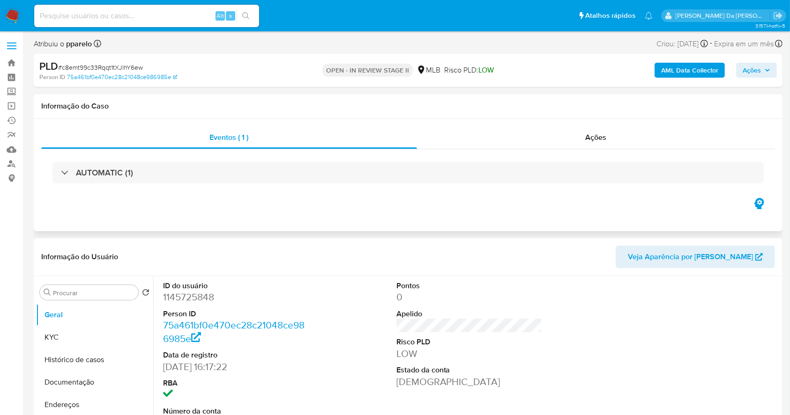
select select "10"
click at [79, 334] on button "KYC" at bounding box center [91, 337] width 110 height 22
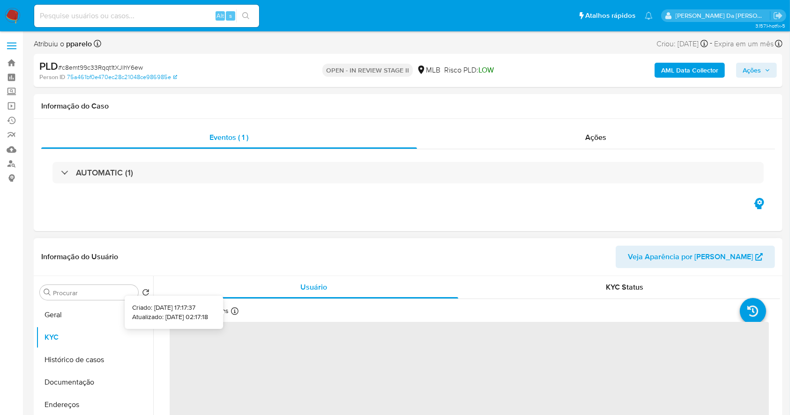
click at [236, 313] on icon at bounding box center [234, 311] width 7 height 7
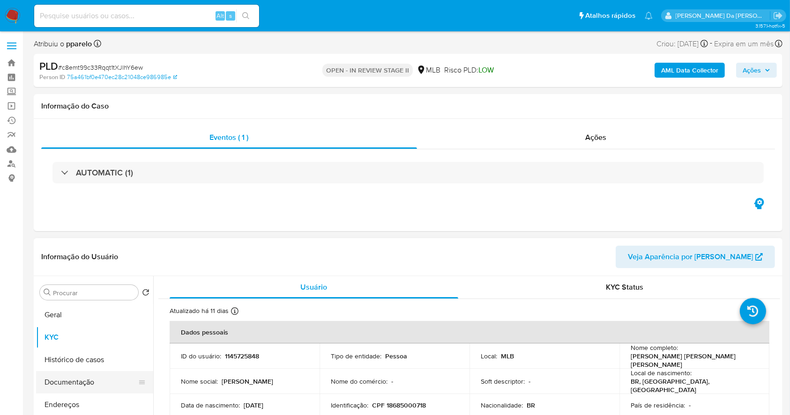
click at [62, 384] on button "Documentação" at bounding box center [91, 382] width 110 height 22
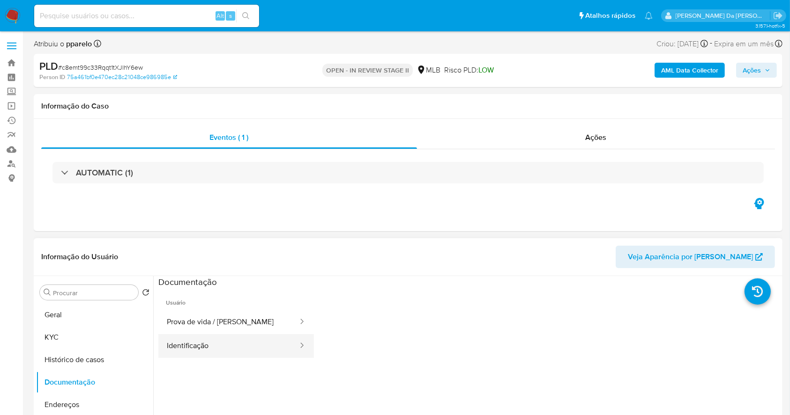
click at [199, 337] on button "Identificação" at bounding box center [228, 346] width 140 height 24
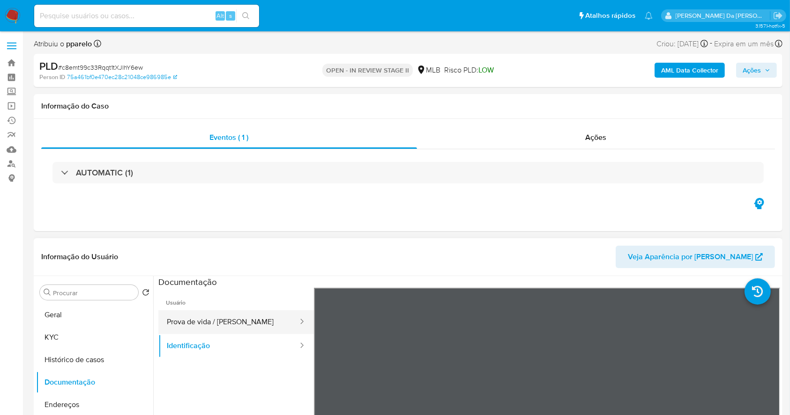
click at [213, 327] on button "Prova de vida / Selfie" at bounding box center [228, 322] width 140 height 24
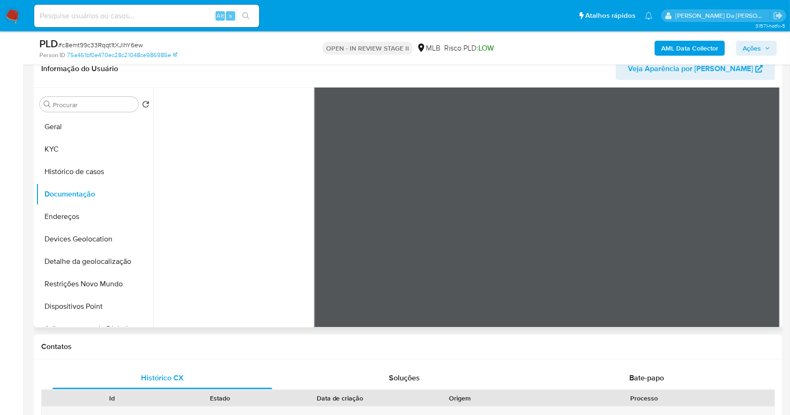
scroll to position [187, 0]
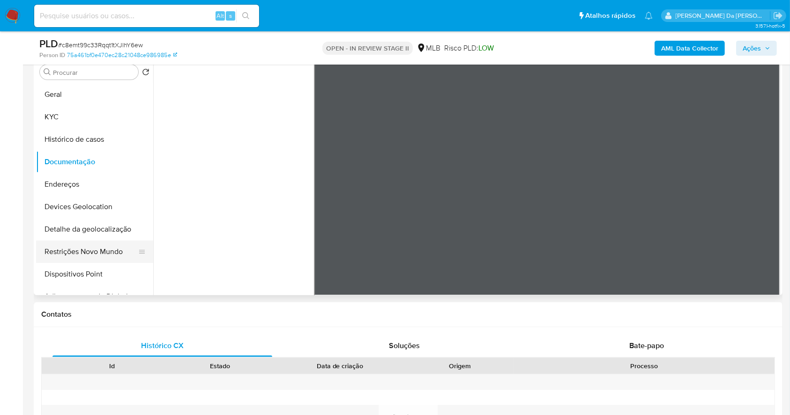
drag, startPoint x: 87, startPoint y: 248, endPoint x: 93, endPoint y: 248, distance: 5.6
click at [87, 248] on button "Restrições Novo Mundo" at bounding box center [91, 252] width 110 height 22
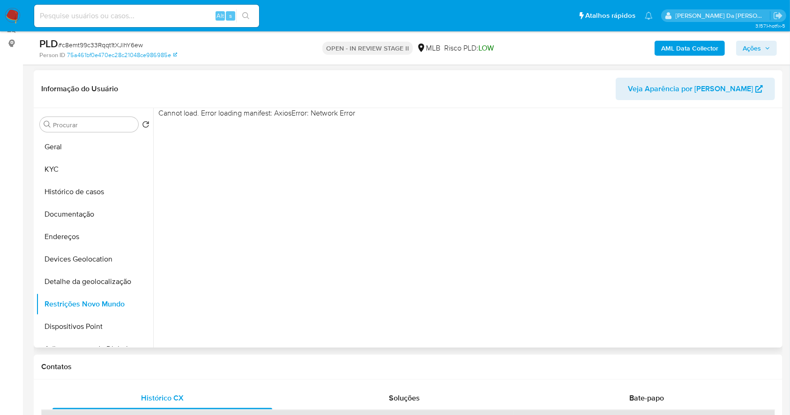
scroll to position [62, 0]
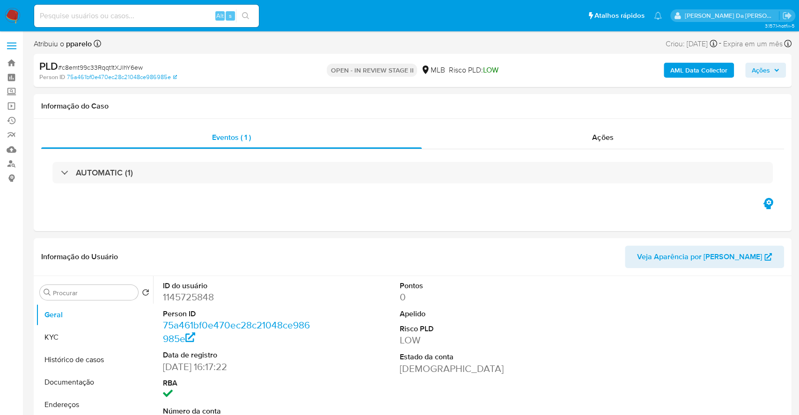
select select "10"
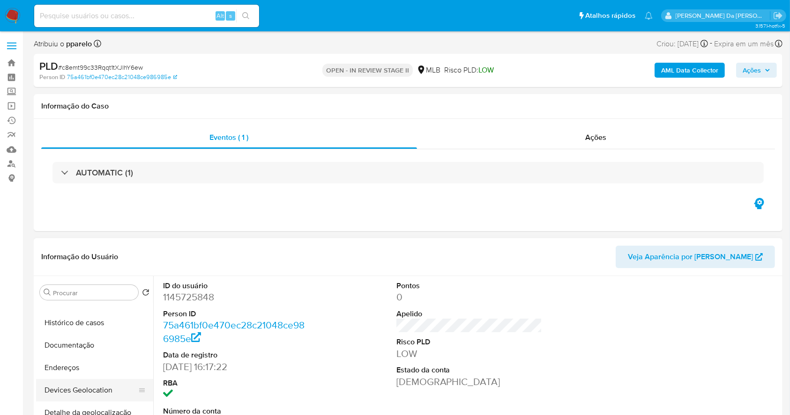
scroll to position [62, 0]
click at [99, 386] on button "Detalhe da geolocalização" at bounding box center [91, 388] width 110 height 22
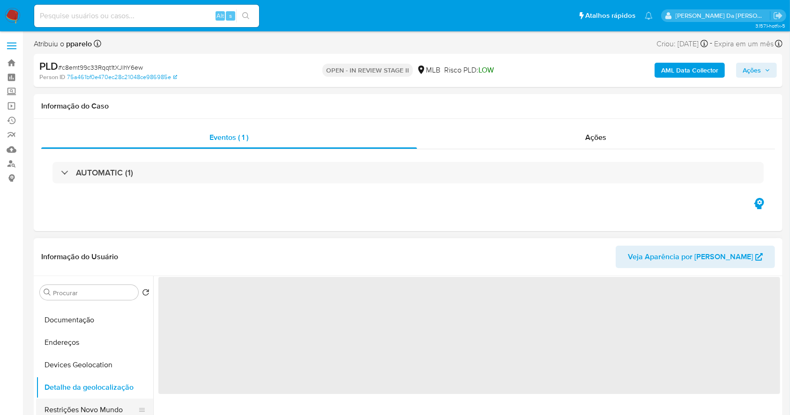
click at [103, 407] on button "Restrições Novo Mundo" at bounding box center [91, 410] width 110 height 22
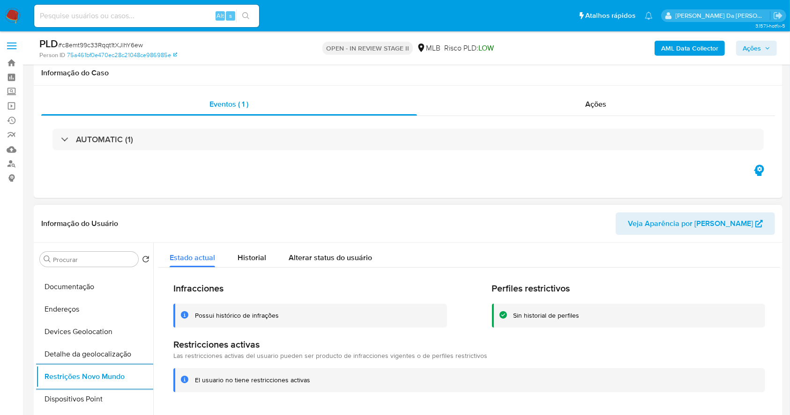
scroll to position [125, 0]
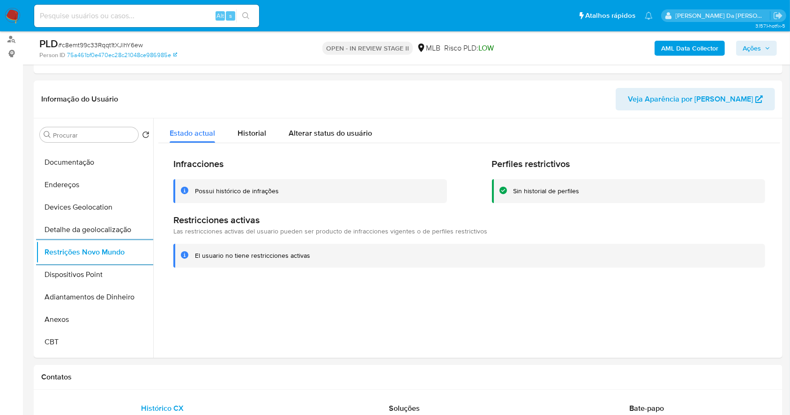
click at [127, 11] on input at bounding box center [146, 16] width 225 height 12
paste input "JDmynfv6q6mTMHlfcsB6W3m9"
type input "JDmynfv6q6mTMHlfcsB6W3m9"
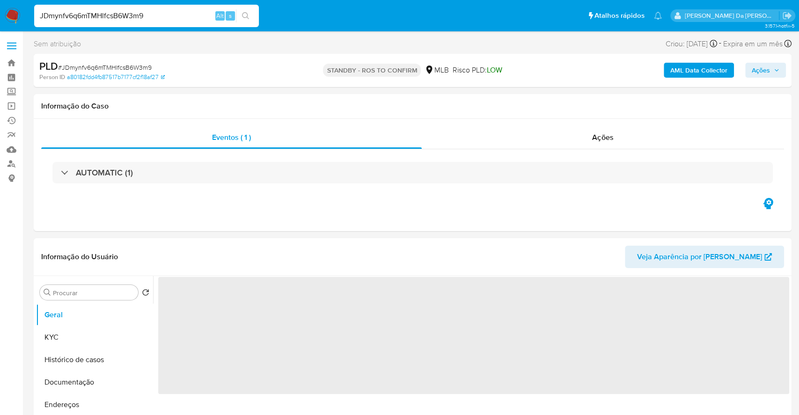
select select "10"
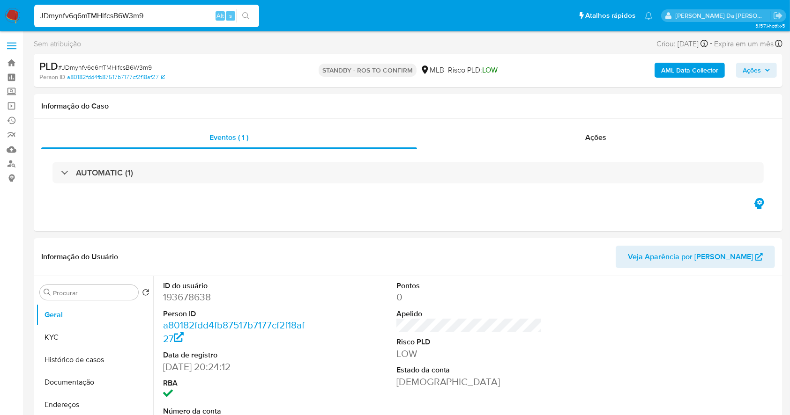
click at [12, 17] on img at bounding box center [13, 16] width 16 height 16
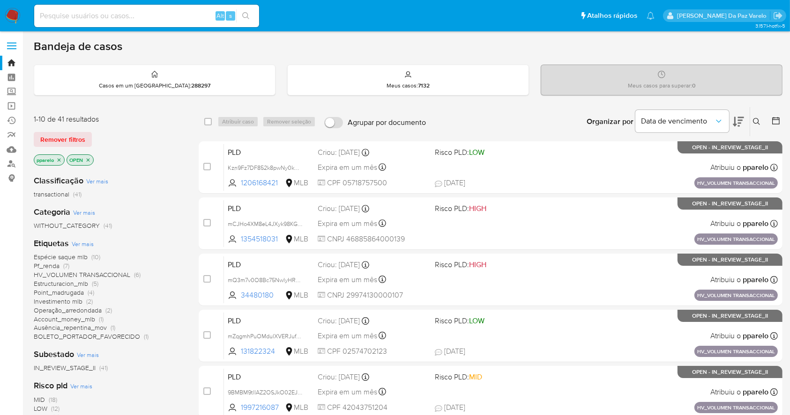
click at [761, 120] on button at bounding box center [757, 121] width 15 height 11
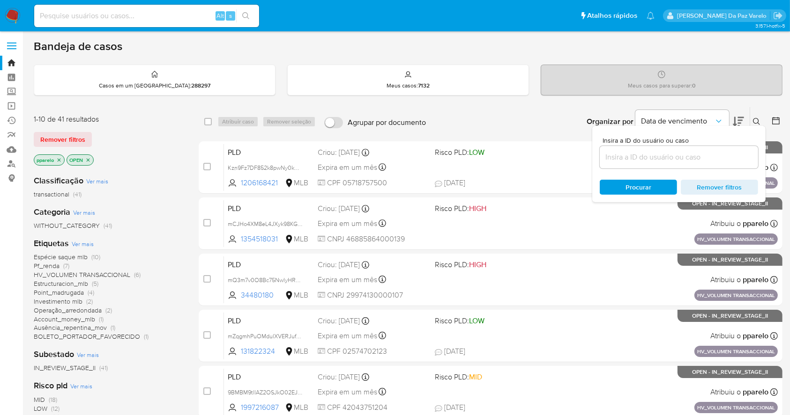
click at [716, 162] on input at bounding box center [678, 157] width 158 height 12
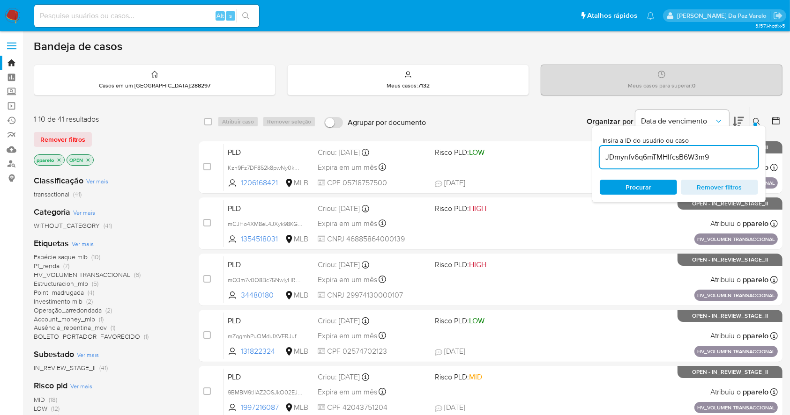
type input "JDmynfv6q6mTMHlfcsB6W3m9"
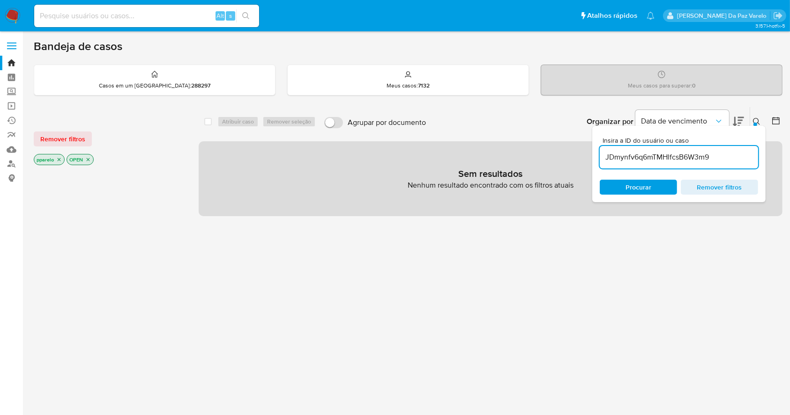
click at [62, 159] on p "pparelo" at bounding box center [49, 160] width 30 height 10
click at [56, 160] on icon "close-filter" at bounding box center [59, 160] width 6 height 6
click at [59, 161] on p "OPEN" at bounding box center [47, 160] width 26 height 10
click at [56, 161] on icon "close-filter" at bounding box center [55, 160] width 6 height 6
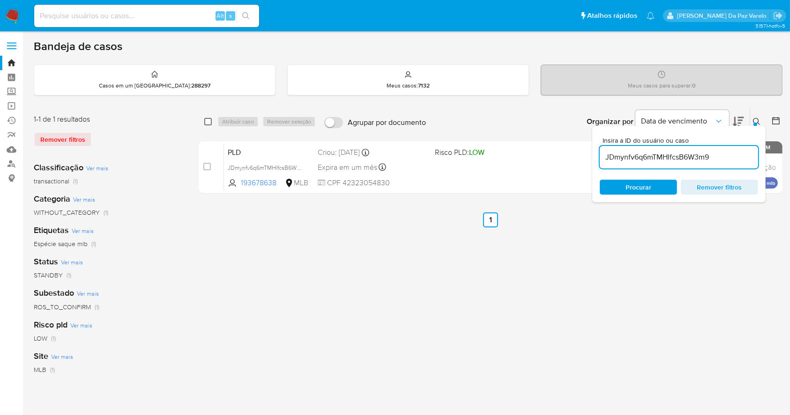
click at [204, 119] on input "checkbox" at bounding box center [207, 121] width 7 height 7
checkbox input "true"
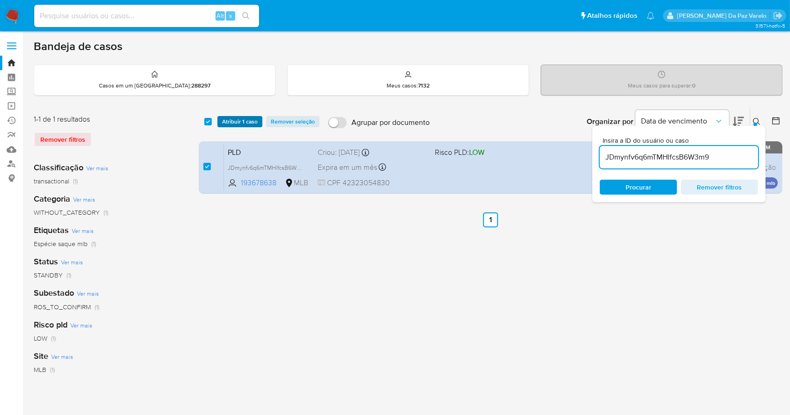
click at [218, 118] on button "Atribuir 1 caso" at bounding box center [239, 121] width 45 height 11
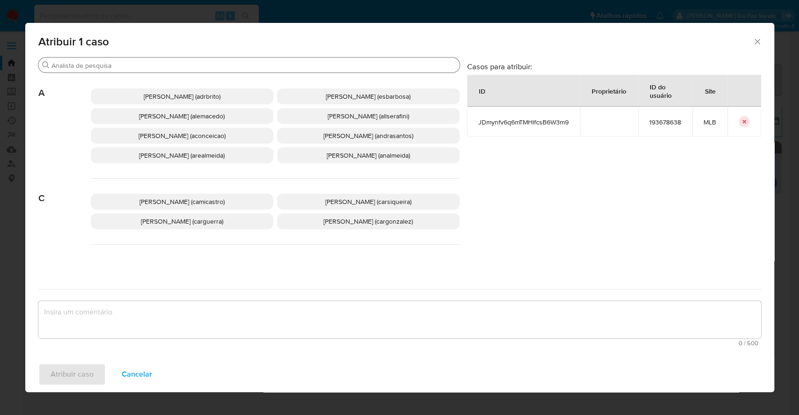
click at [227, 66] on input "Procurar" at bounding box center [254, 65] width 405 height 8
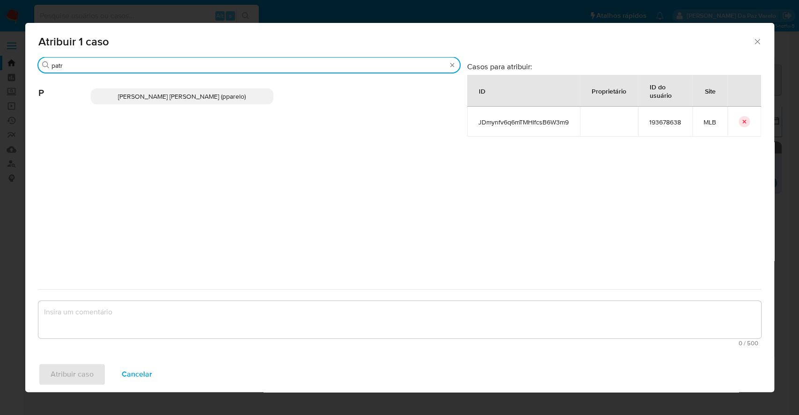
type input "patr"
click at [194, 100] on span "Patricia Aparecida Da Paz Varelo (pparelo)" at bounding box center [182, 96] width 128 height 9
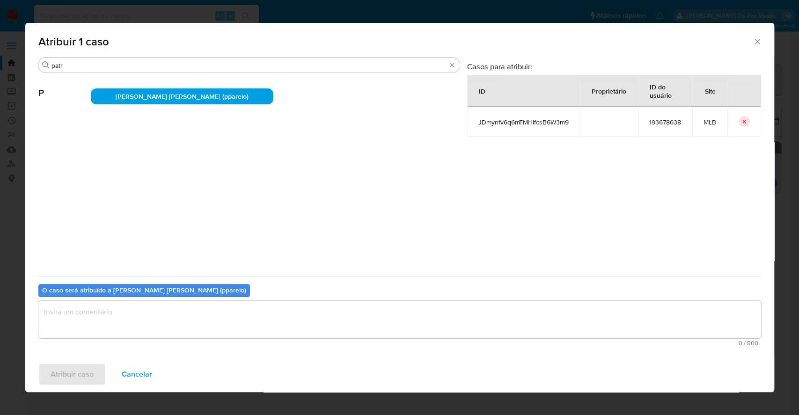
click at [231, 318] on textarea "assign-modal" at bounding box center [399, 319] width 723 height 37
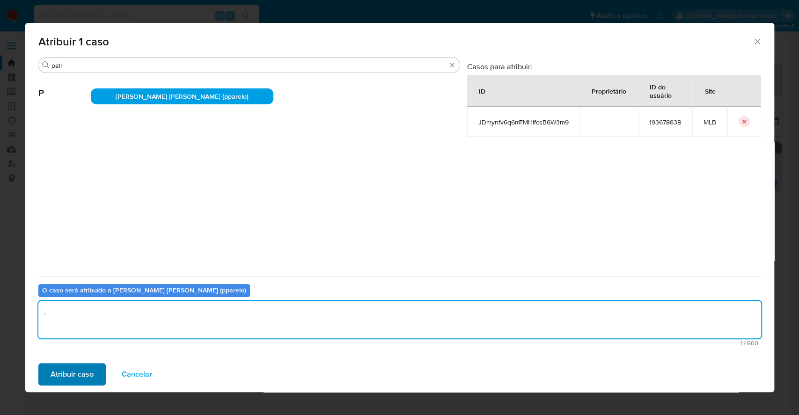
type textarea "."
click at [67, 371] on span "Atribuir caso" at bounding box center [72, 374] width 43 height 21
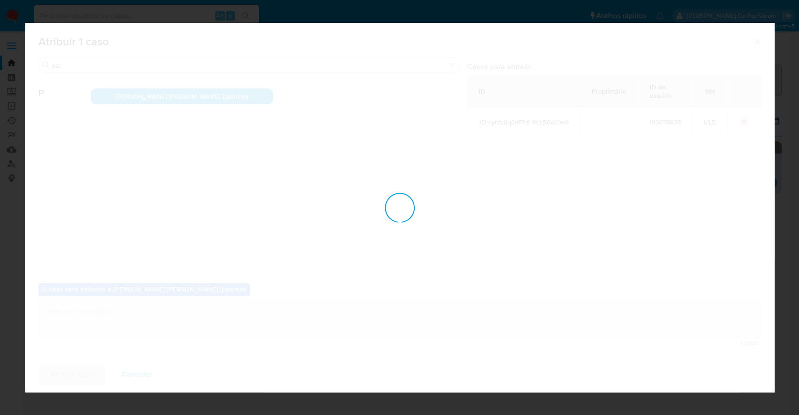
checkbox input "false"
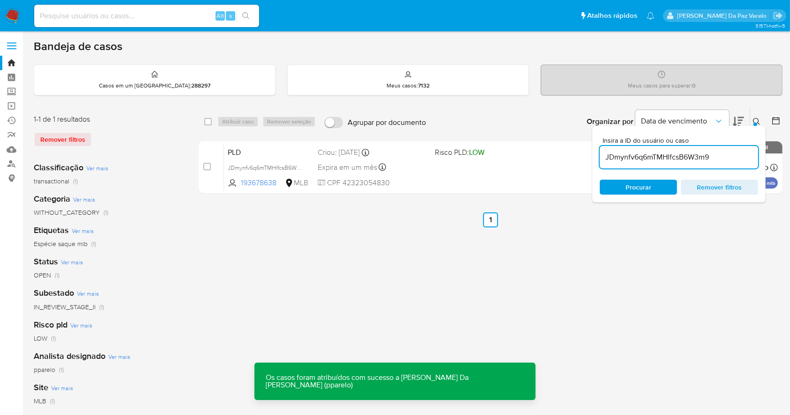
click at [758, 122] on icon at bounding box center [756, 121] width 7 height 7
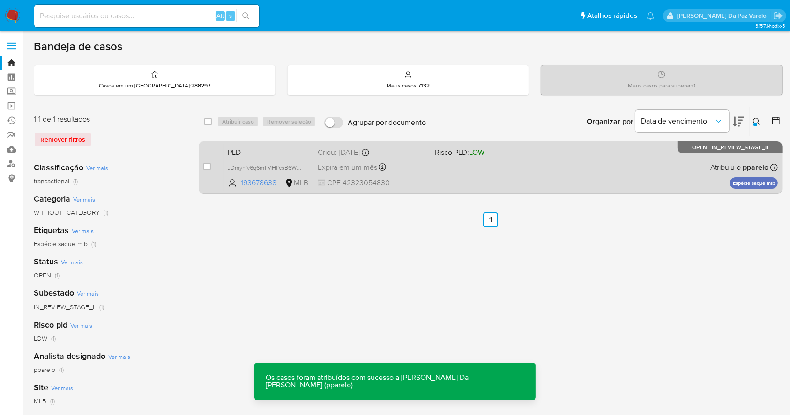
click at [443, 171] on div "PLD JDmynfv6q6mTMHlfcsB6W3m9 193678638 MLB Risco PLD: LOW Criou: 12/08/2025 Cri…" at bounding box center [501, 167] width 554 height 47
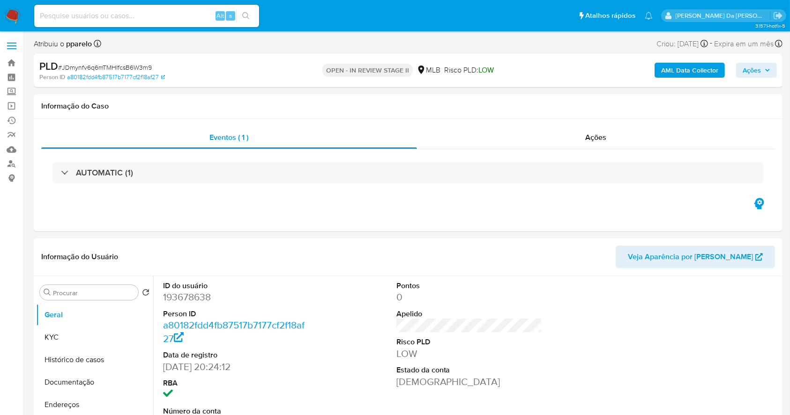
select select "10"
